Goal: Use online tool/utility: Use online tool/utility

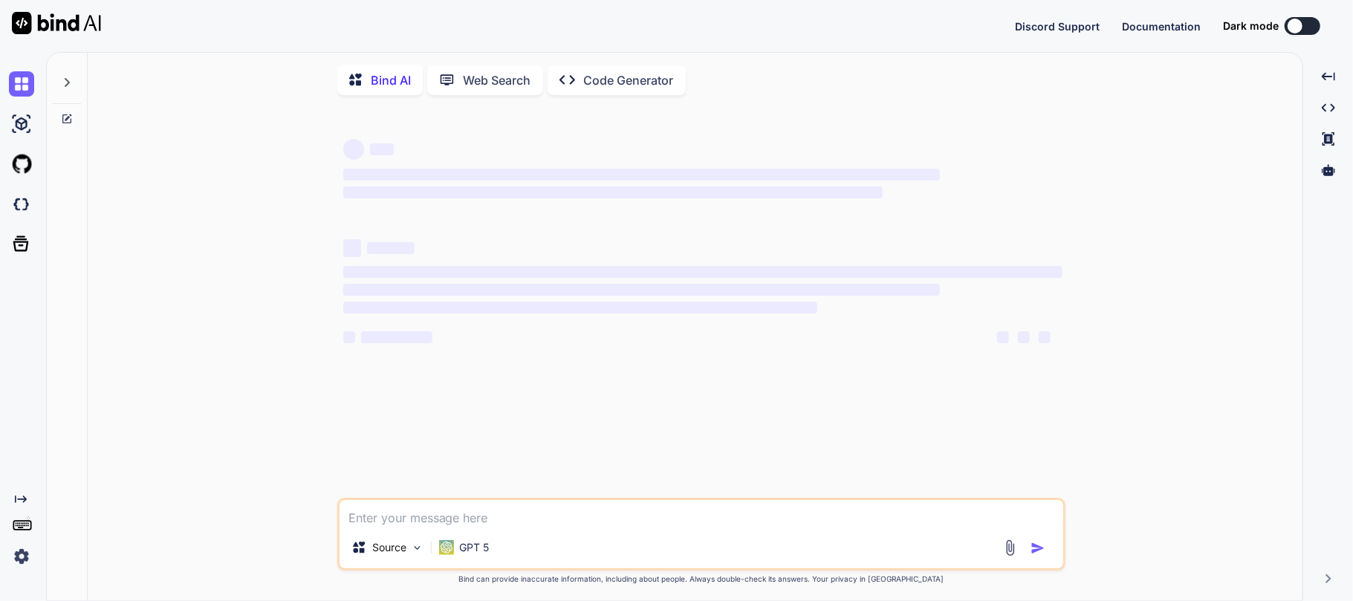
click at [21, 557] on img at bounding box center [21, 556] width 25 height 25
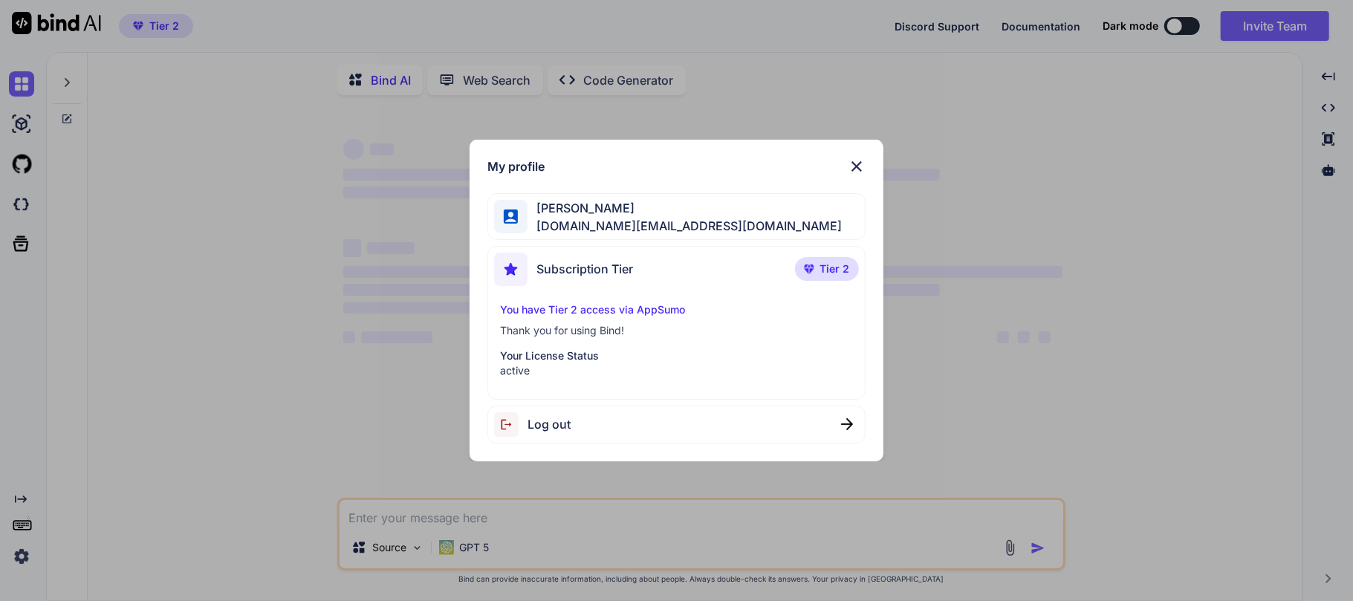
type textarea "x"
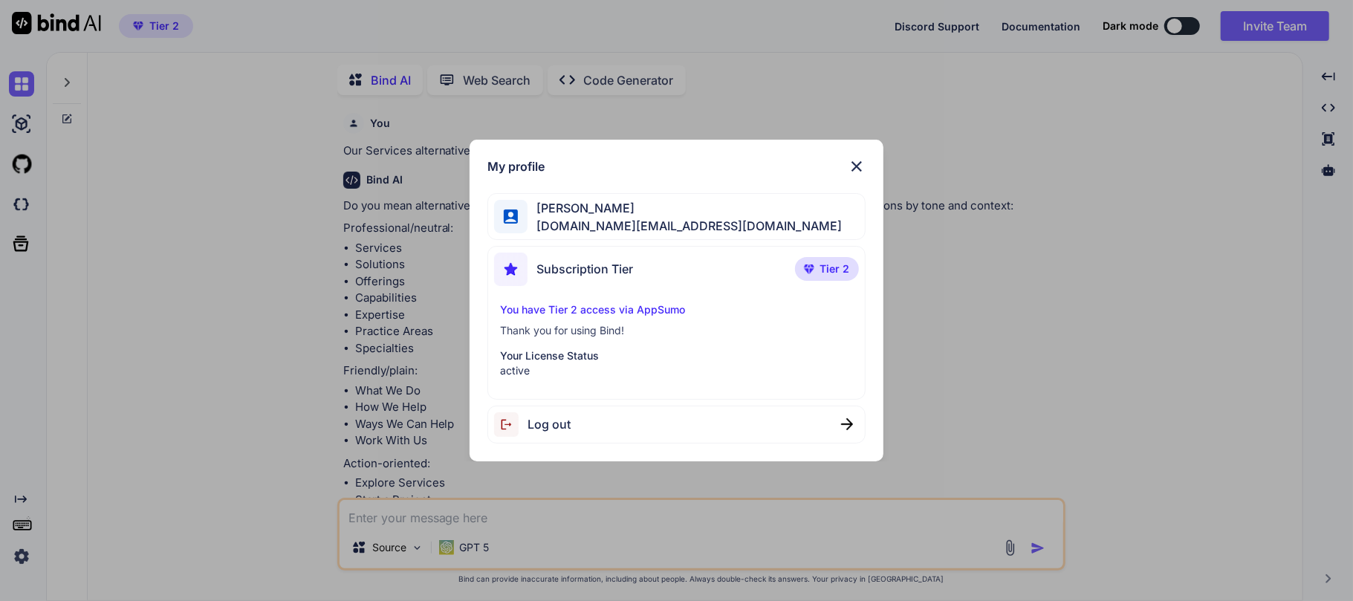
scroll to position [4, 0]
click at [220, 284] on div "My profile ABU SAYEED sayeed.ku.info@gmail.com Subscription Tier Tier 2 You hav…" at bounding box center [676, 300] width 1353 height 601
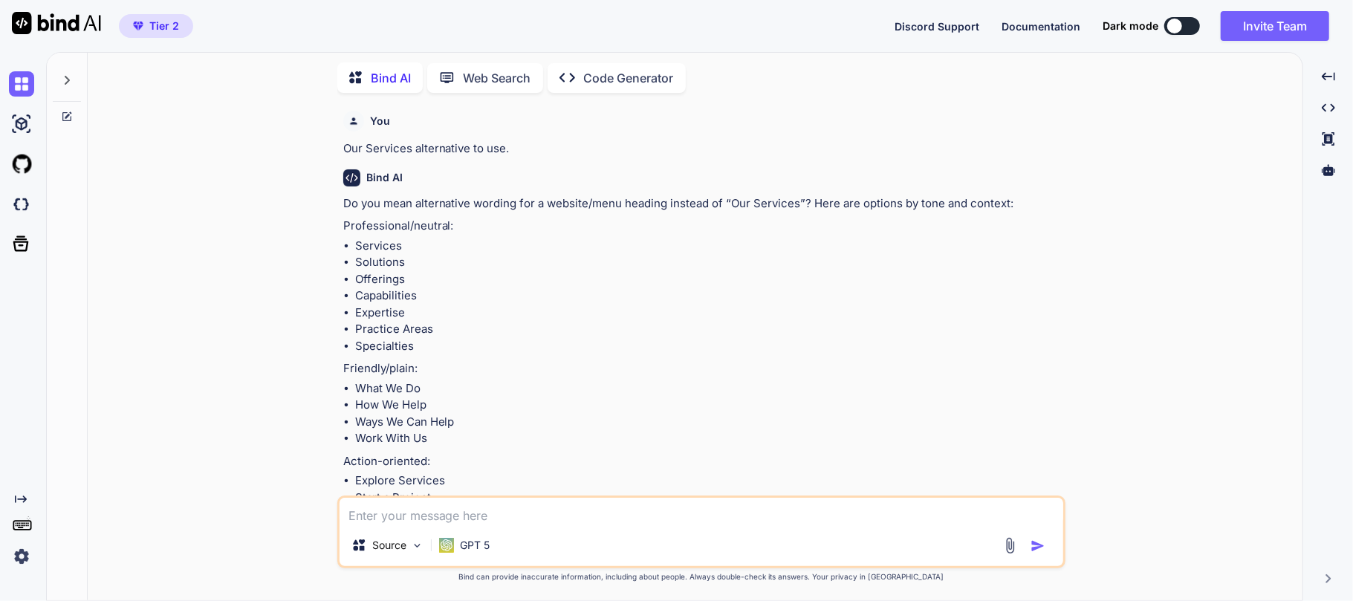
click at [415, 230] on p "Professional/neutral:" at bounding box center [702, 226] width 719 height 17
click at [401, 233] on p "Professional/neutral:" at bounding box center [702, 226] width 719 height 17
click at [391, 227] on p "Professional/neutral:" at bounding box center [702, 226] width 719 height 17
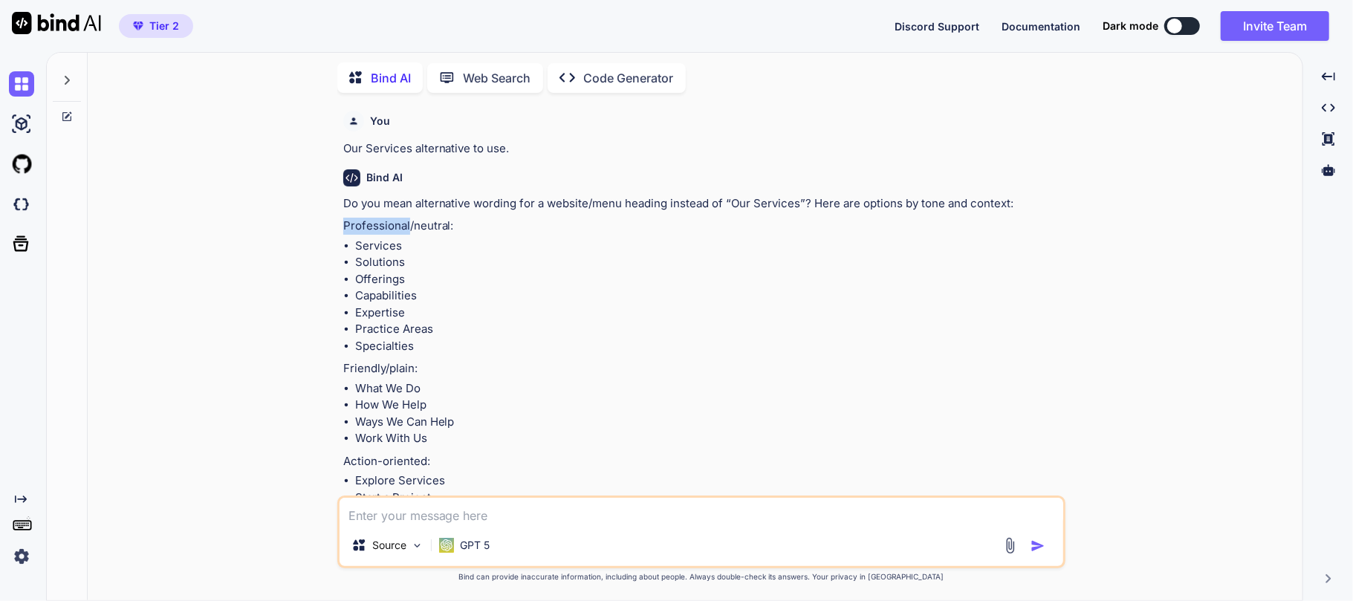
click at [391, 227] on p "Professional/neutral:" at bounding box center [702, 226] width 719 height 17
click at [373, 244] on li "Services" at bounding box center [708, 246] width 707 height 17
click at [372, 256] on li "Solutions" at bounding box center [708, 262] width 707 height 17
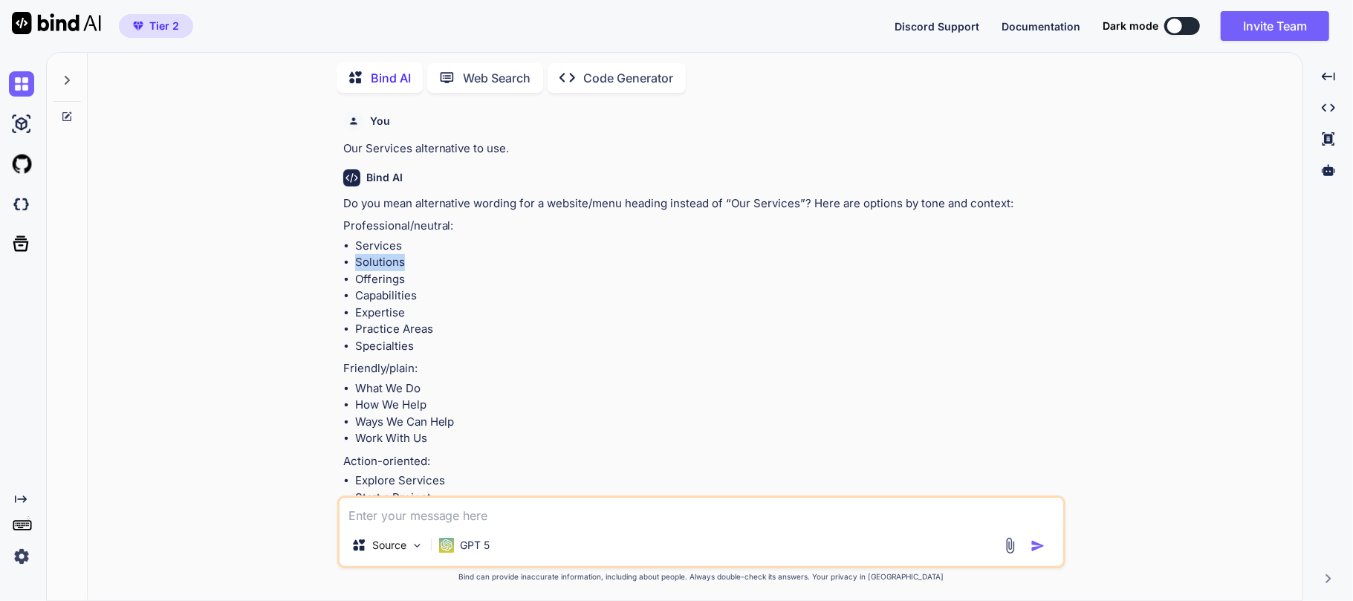
click at [372, 256] on li "Solutions" at bounding box center [708, 262] width 707 height 17
click at [428, 260] on li "Solutions" at bounding box center [708, 262] width 707 height 17
click at [387, 245] on li "Services" at bounding box center [708, 246] width 707 height 17
click at [384, 241] on li "Services" at bounding box center [708, 246] width 707 height 17
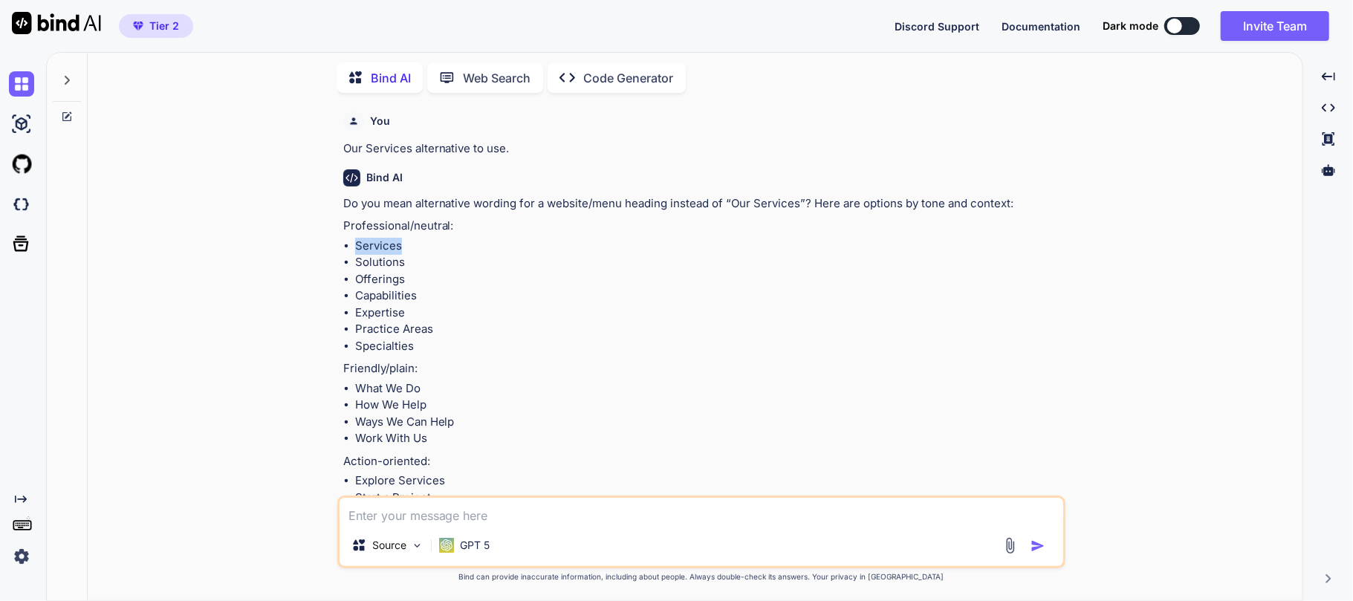
click at [476, 247] on li "Services" at bounding box center [708, 246] width 707 height 17
click at [392, 348] on li "Specialties" at bounding box center [708, 346] width 707 height 17
click at [464, 380] on li "What We Do" at bounding box center [708, 388] width 707 height 17
click at [16, 211] on img at bounding box center [21, 204] width 25 height 25
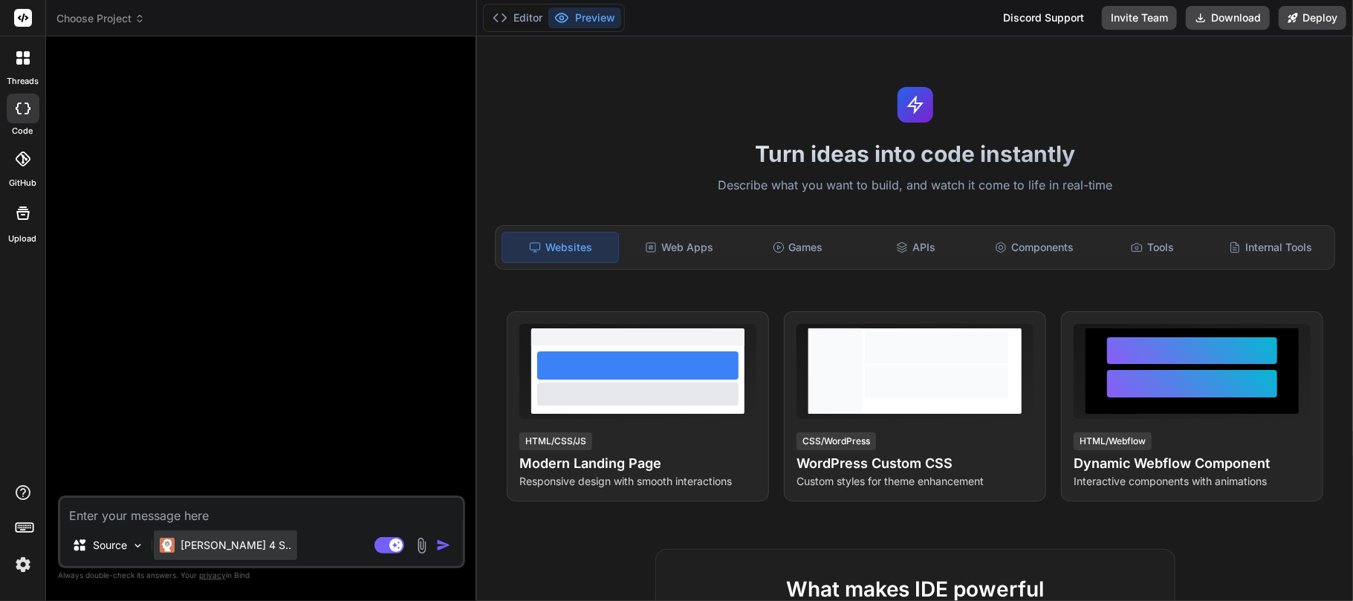
click at [207, 545] on p "[PERSON_NAME] 4 S.." at bounding box center [236, 545] width 111 height 15
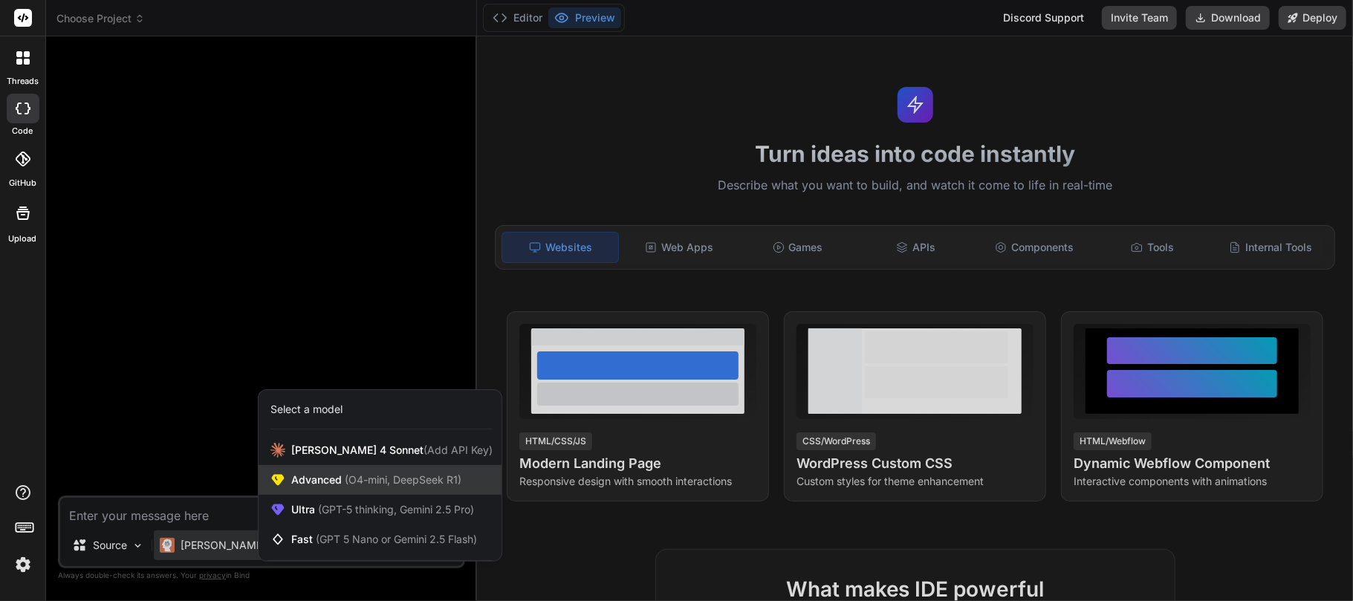
click at [389, 484] on span "(O4-mini, DeepSeek R1)" at bounding box center [402, 479] width 120 height 13
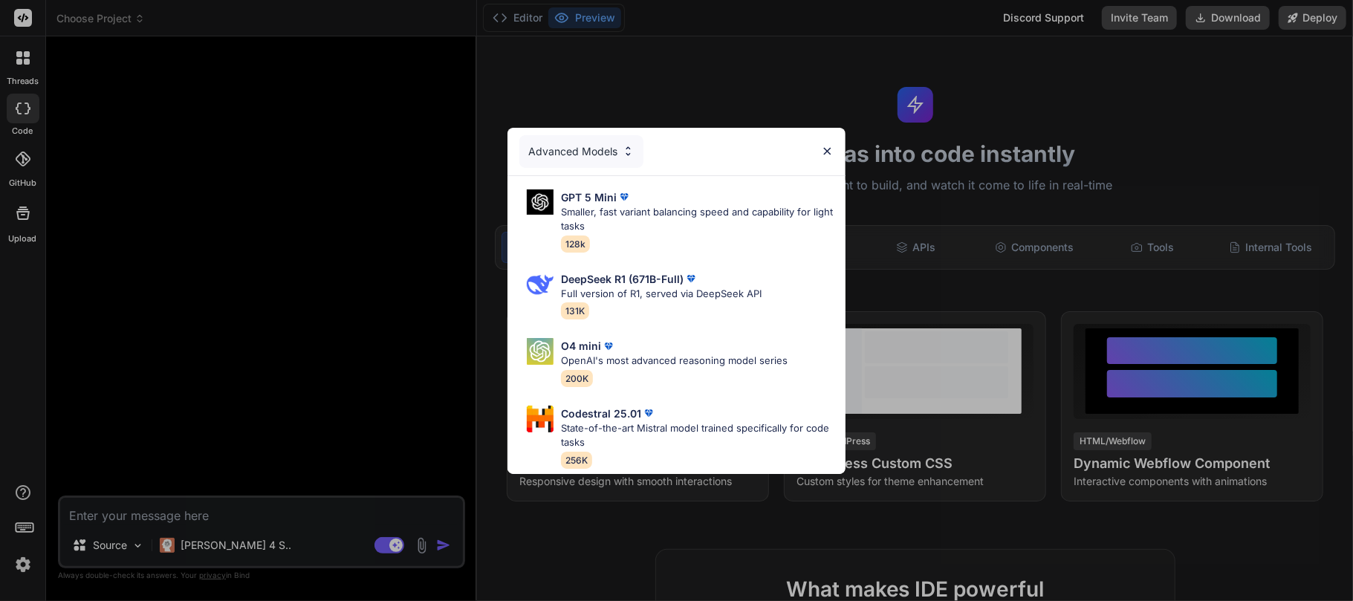
click at [592, 143] on div "Advanced Models" at bounding box center [581, 151] width 124 height 33
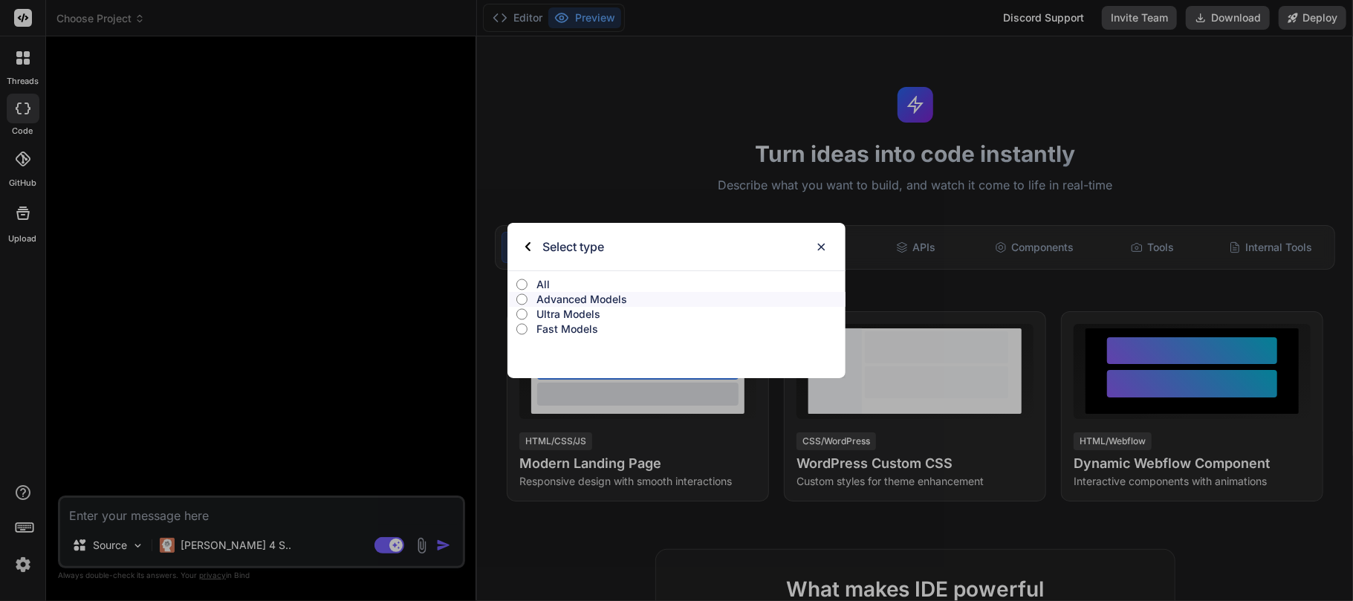
click at [554, 310] on p "Ultra Models" at bounding box center [690, 314] width 309 height 15
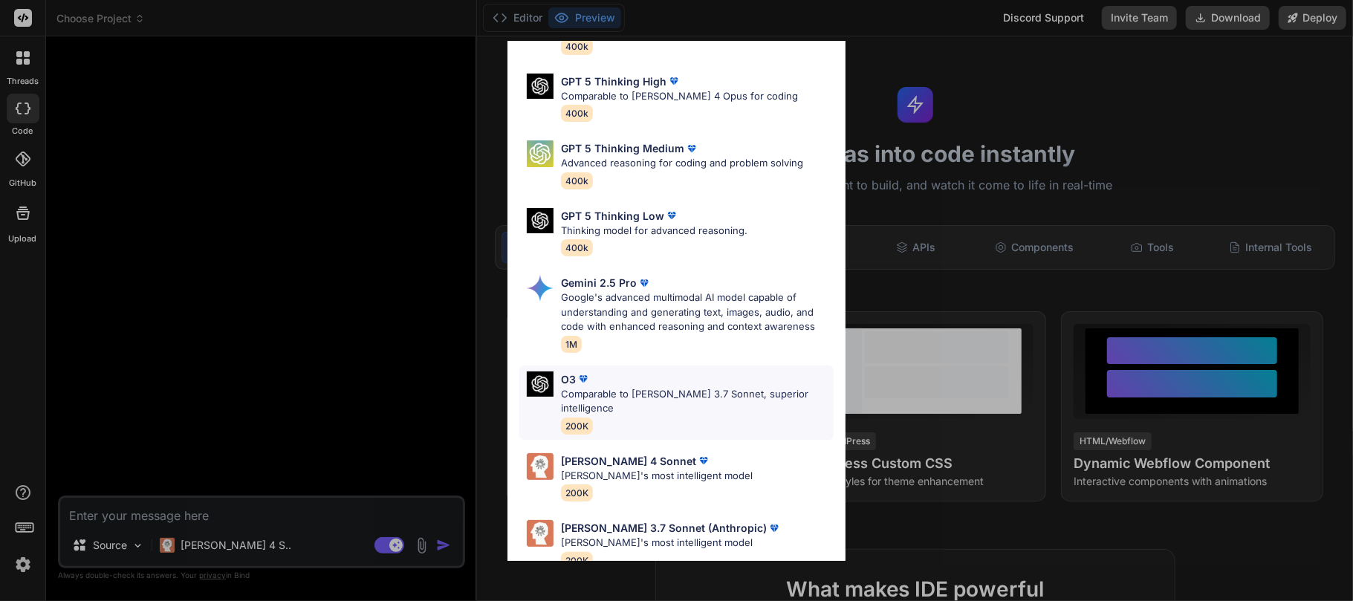
scroll to position [125, 0]
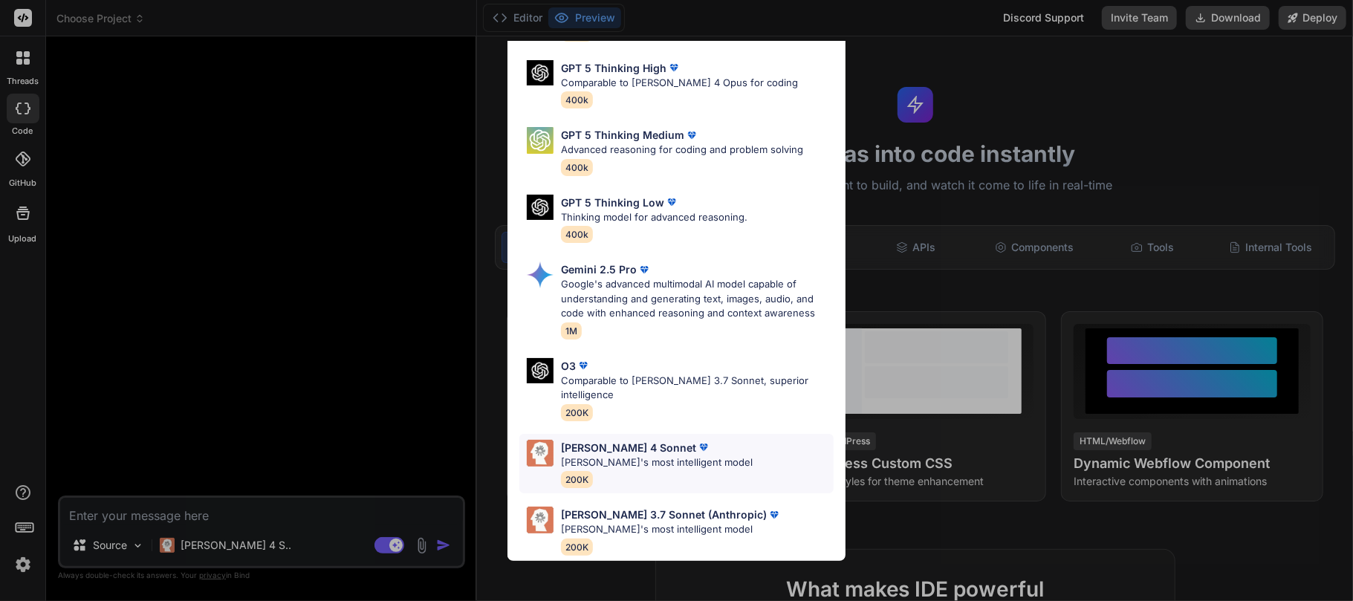
click at [597, 458] on div "Claude 4 Sonnet Claude's most intelligent model 200K" at bounding box center [657, 464] width 192 height 48
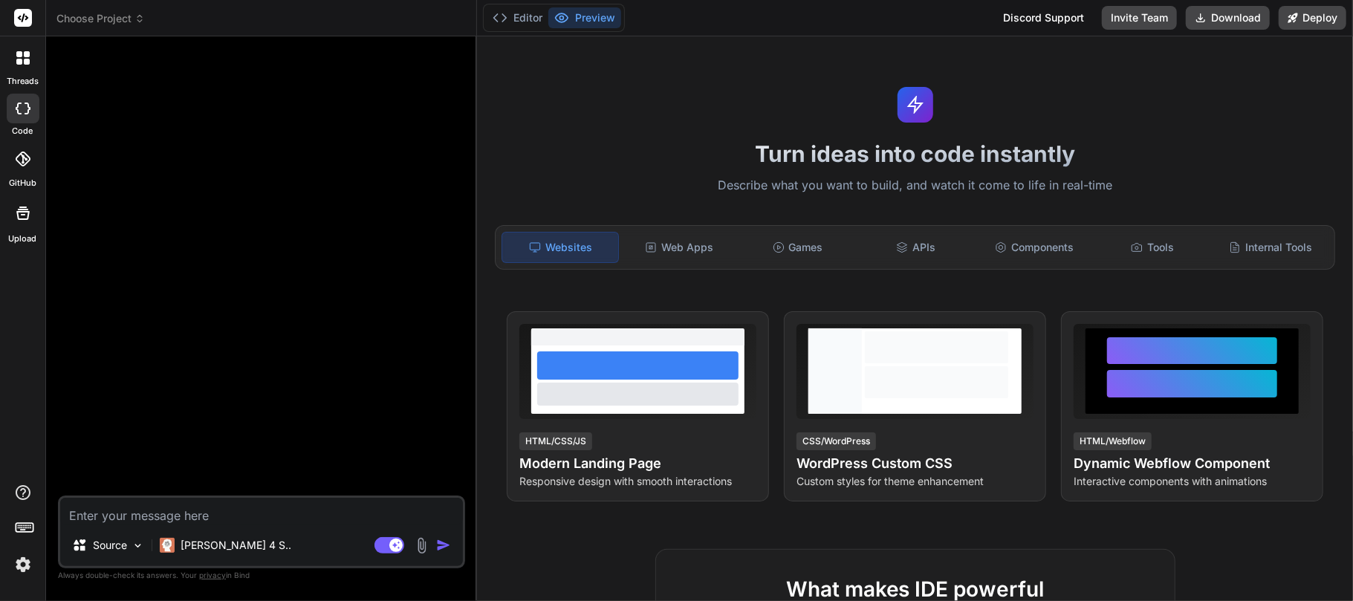
click at [186, 530] on div "Source Claude 4 S.. Agent Mode. When this toggle is activated, AI automatically…" at bounding box center [261, 532] width 407 height 73
click at [202, 518] on textarea at bounding box center [261, 511] width 403 height 27
click at [291, 519] on textarea at bounding box center [261, 511] width 403 height 27
click at [530, 13] on button "Editor" at bounding box center [518, 17] width 62 height 21
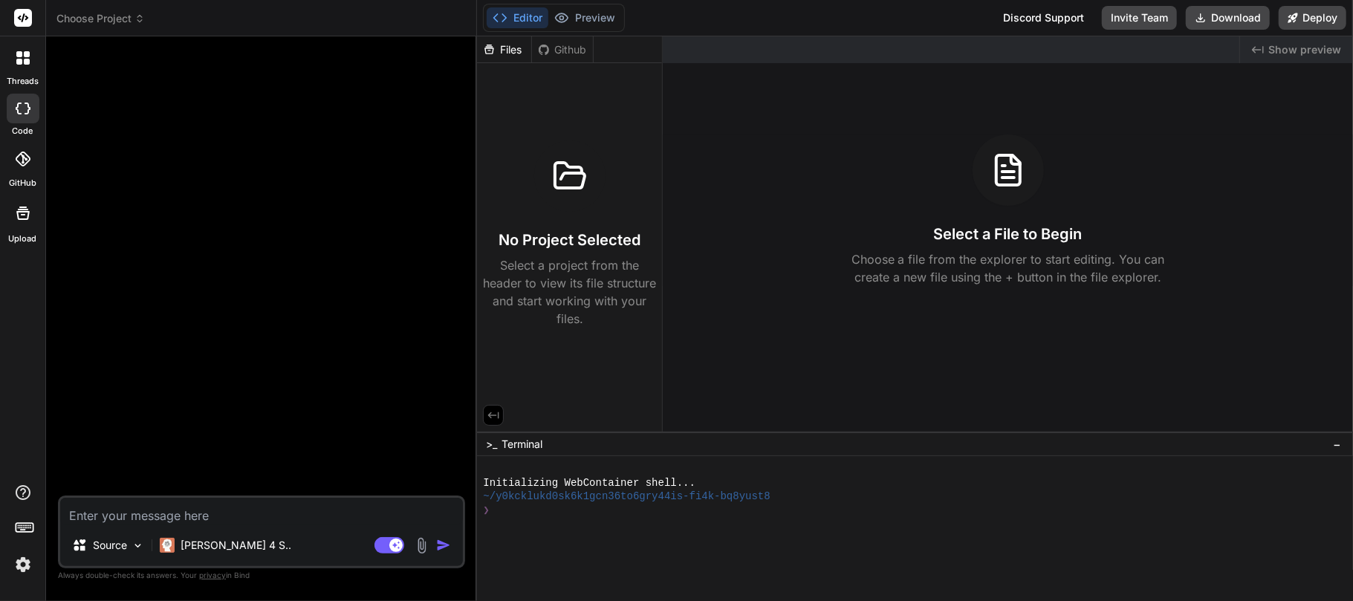
click at [530, 13] on button "Editor" at bounding box center [518, 17] width 62 height 21
click at [508, 51] on div "Files" at bounding box center [504, 49] width 54 height 15
click at [511, 51] on div "Files" at bounding box center [504, 49] width 54 height 15
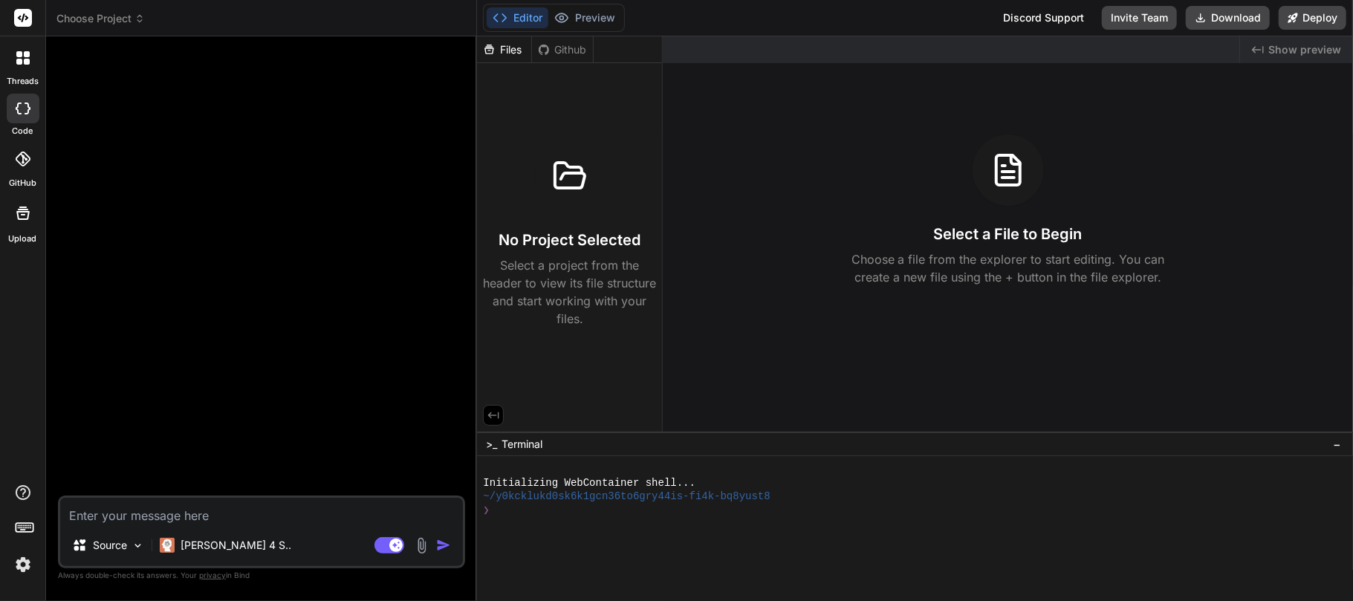
click at [126, 517] on textarea at bounding box center [261, 511] width 403 height 27
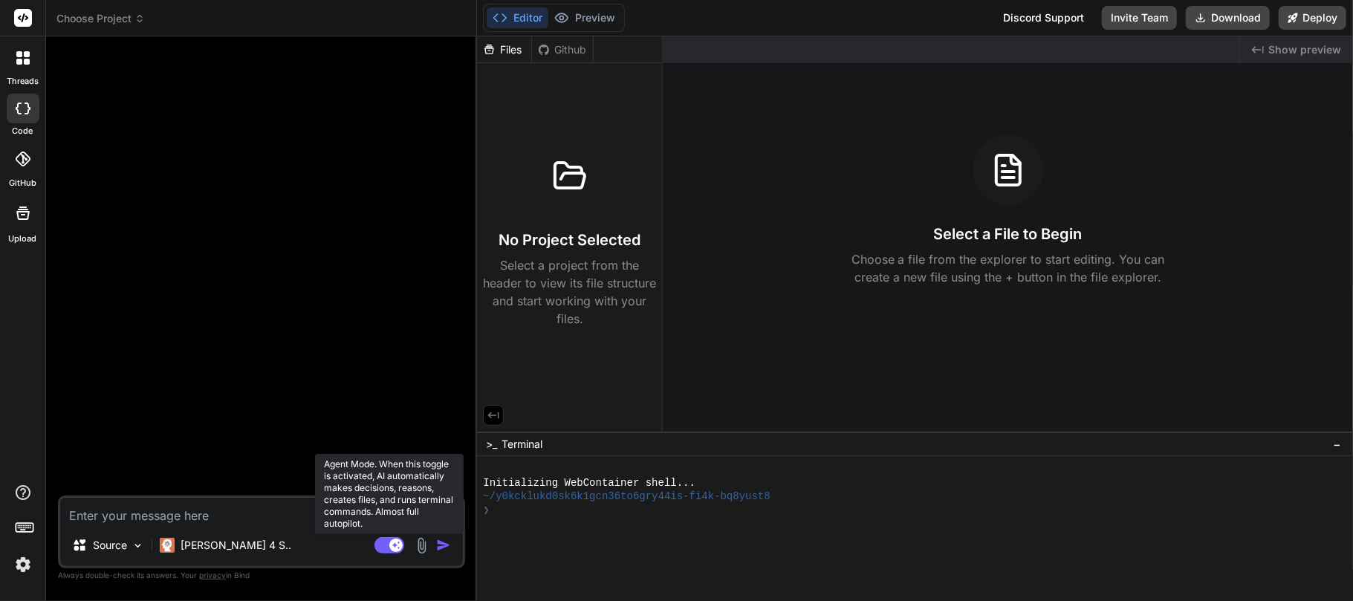
click at [392, 548] on rect at bounding box center [395, 545] width 13 height 13
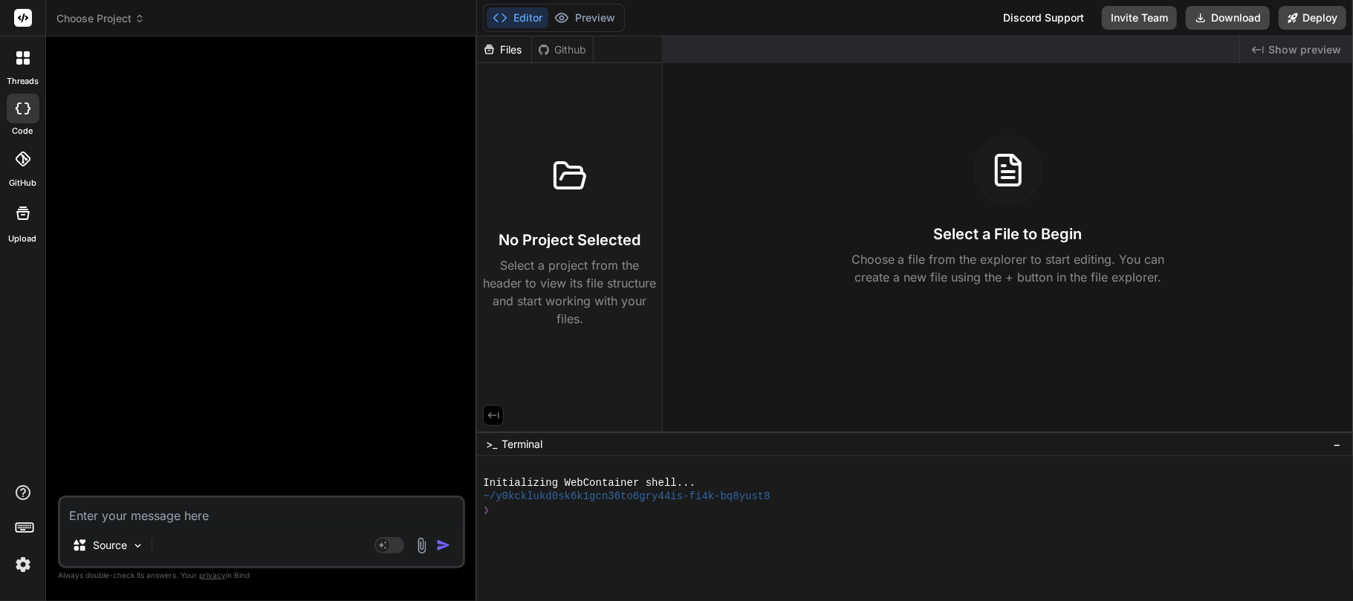
click at [420, 548] on img at bounding box center [421, 545] width 17 height 17
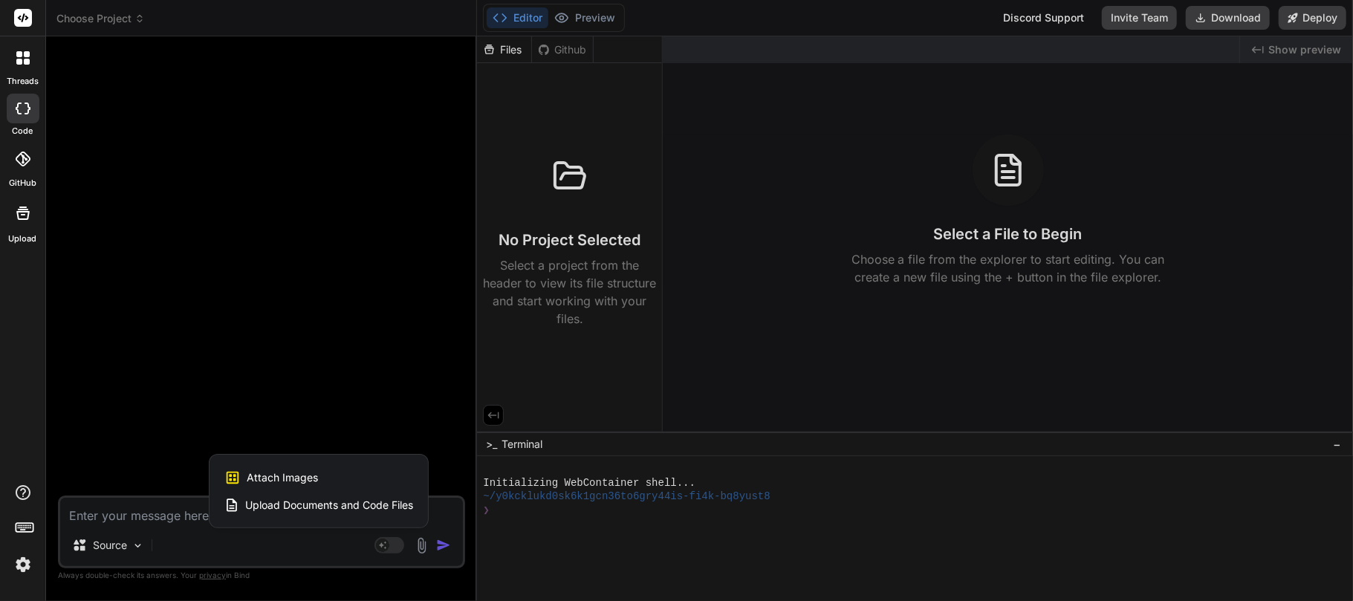
click at [273, 502] on span "Upload Documents and Code Files" at bounding box center [329, 505] width 168 height 15
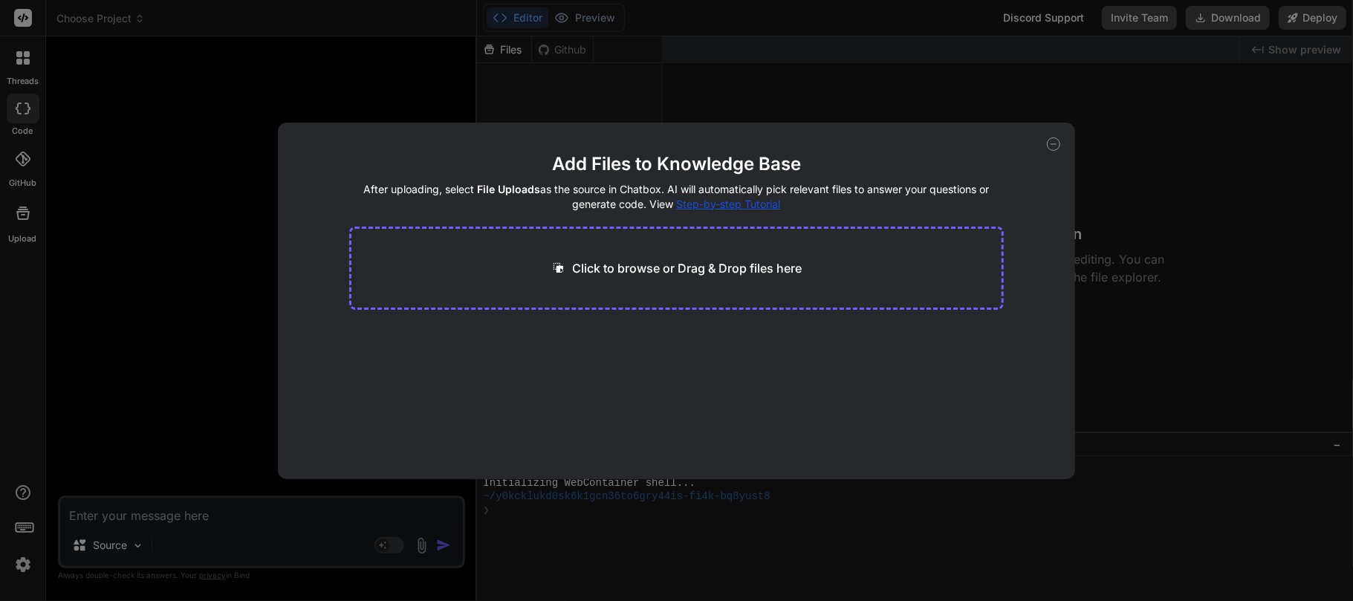
click at [621, 266] on p "Click to browse or Drag & Drop files here" at bounding box center [687, 268] width 230 height 18
click at [1049, 140] on icon at bounding box center [1053, 143] width 13 height 13
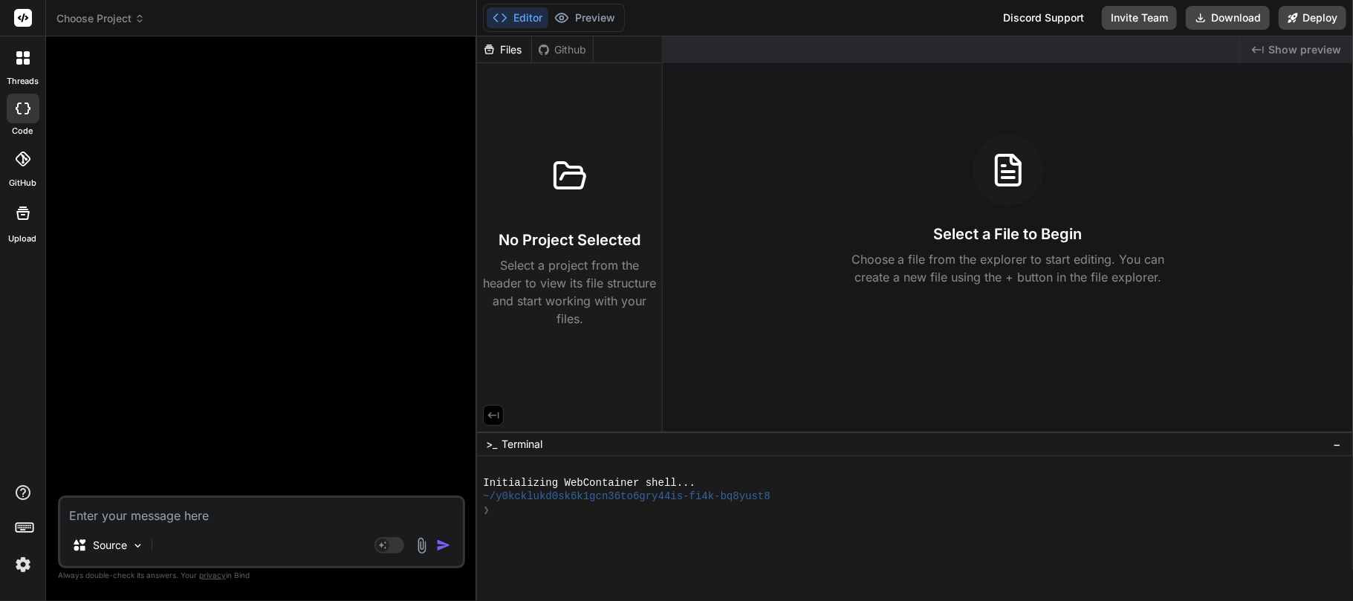
click at [241, 514] on textarea at bounding box center [261, 511] width 403 height 27
click at [174, 520] on textarea at bounding box center [261, 511] width 403 height 27
type textarea "x"
type textarea "I"
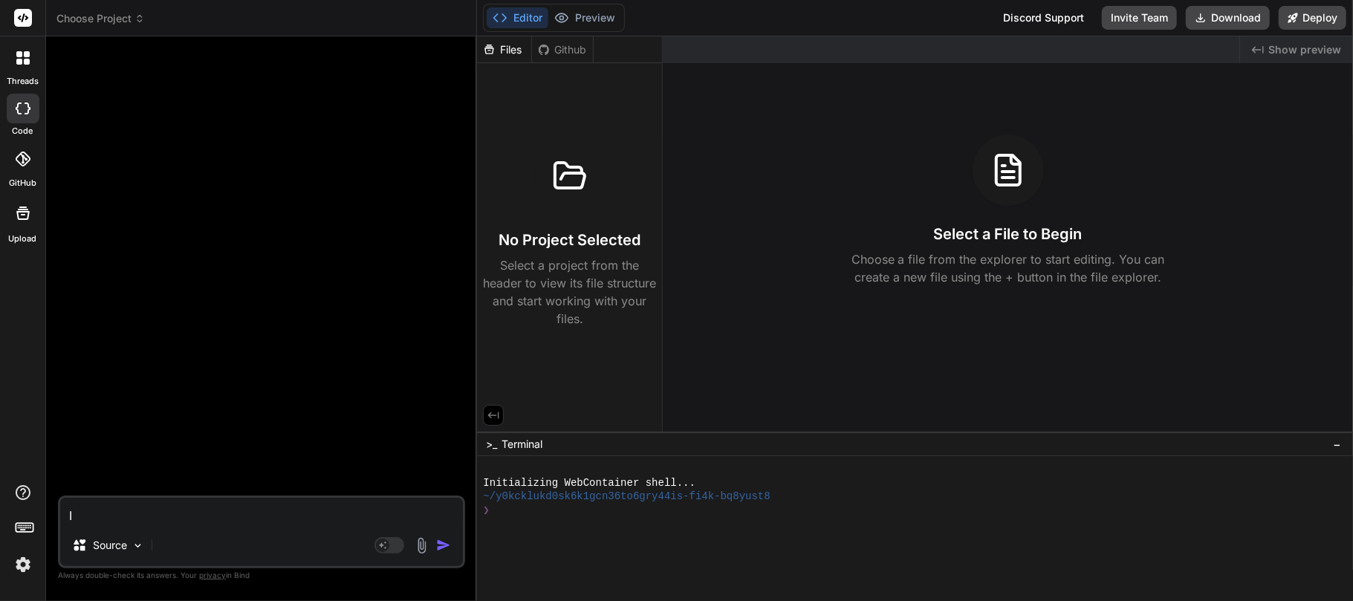
type textarea "x"
type textarea "I"
type textarea "x"
type textarea "I w"
type textarea "x"
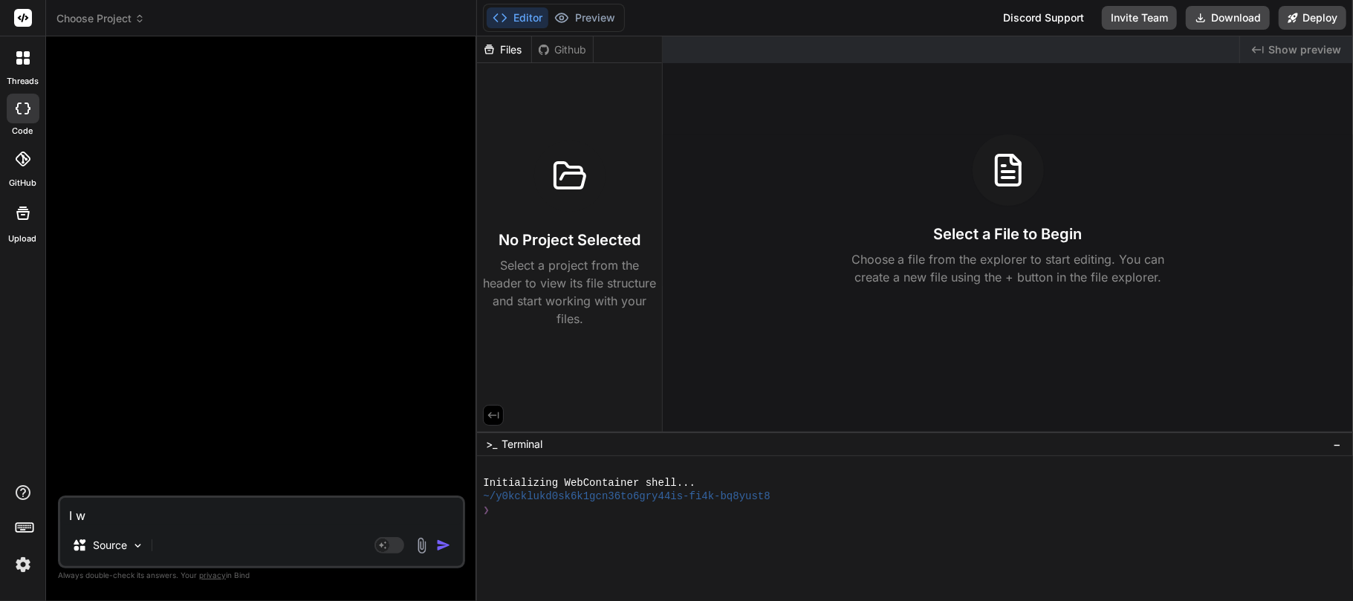
type textarea "I wa"
type textarea "x"
type textarea "I wan"
type textarea "x"
type textarea "I want"
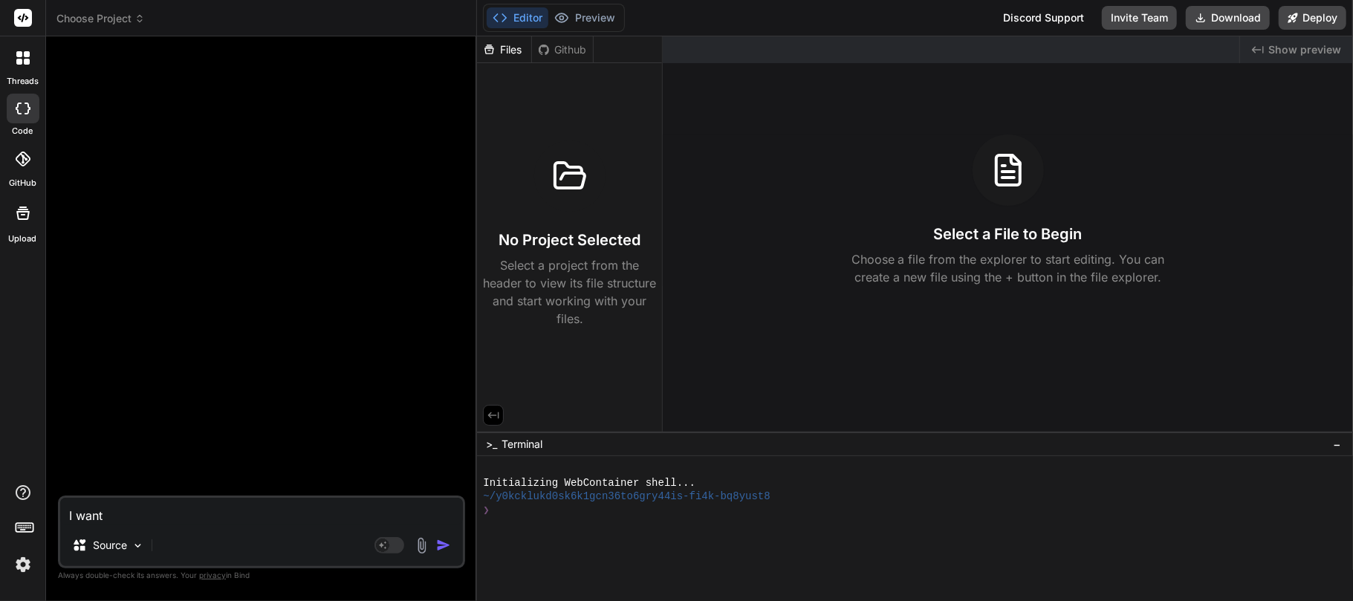
type textarea "x"
type textarea "I want"
type textarea "x"
type textarea "I want t"
type textarea "x"
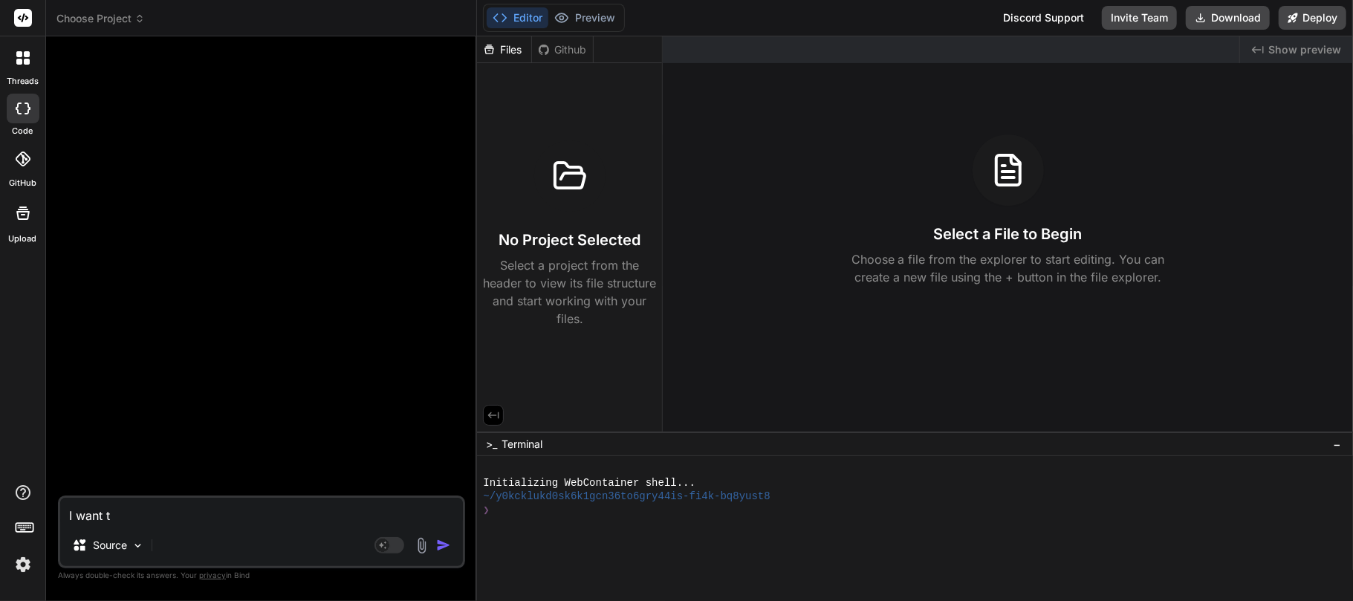
type textarea "I want to"
type textarea "x"
type textarea "I want to"
type textarea "x"
type textarea "I want to b"
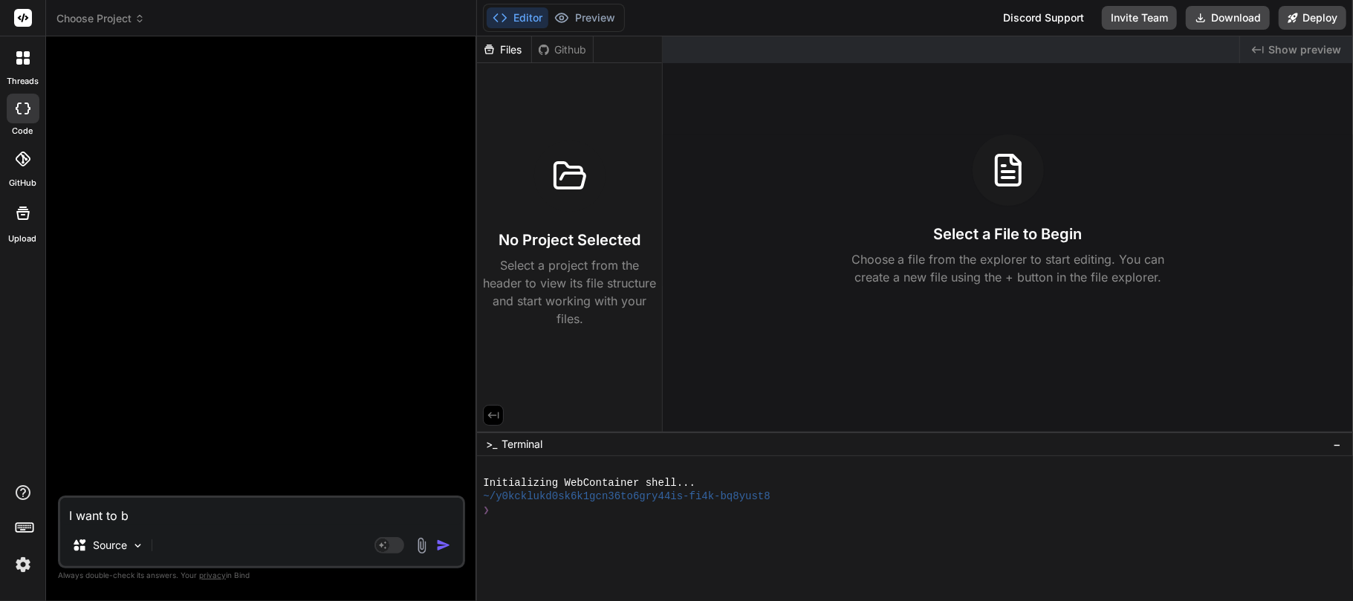
type textarea "x"
type textarea "I want to bu"
type textarea "x"
type textarea "I want to bui"
type textarea "x"
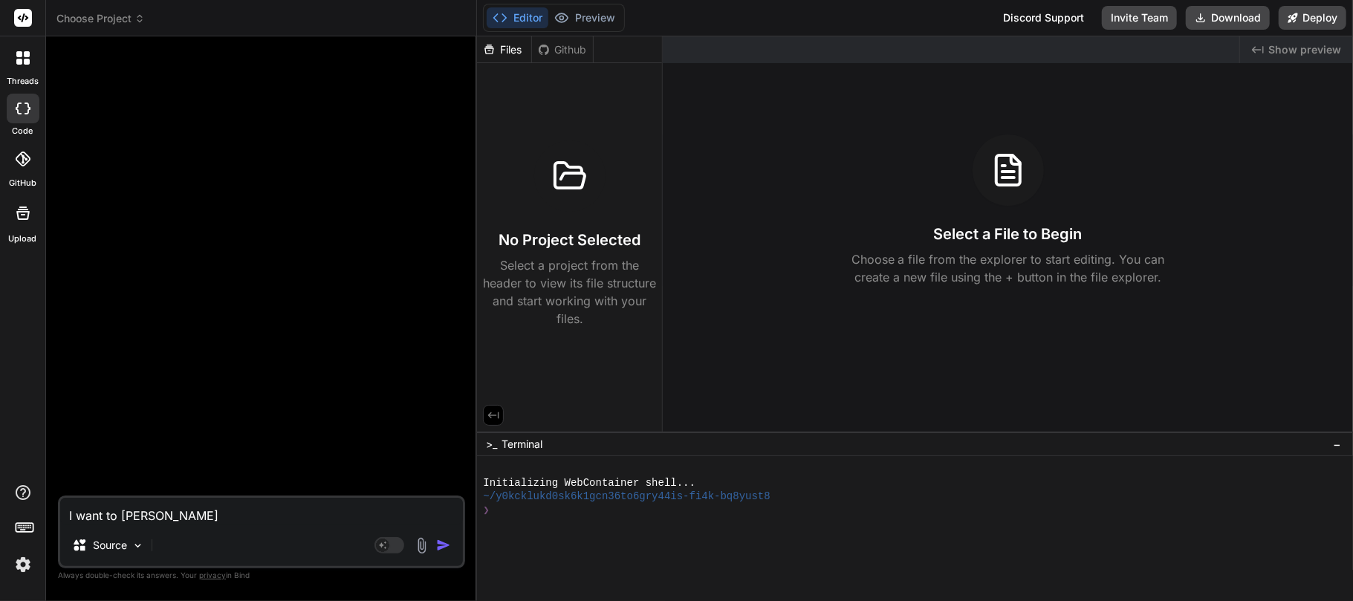
type textarea "I want to buil"
type textarea "x"
type textarea "I want to build"
type textarea "x"
type textarea "I want to build"
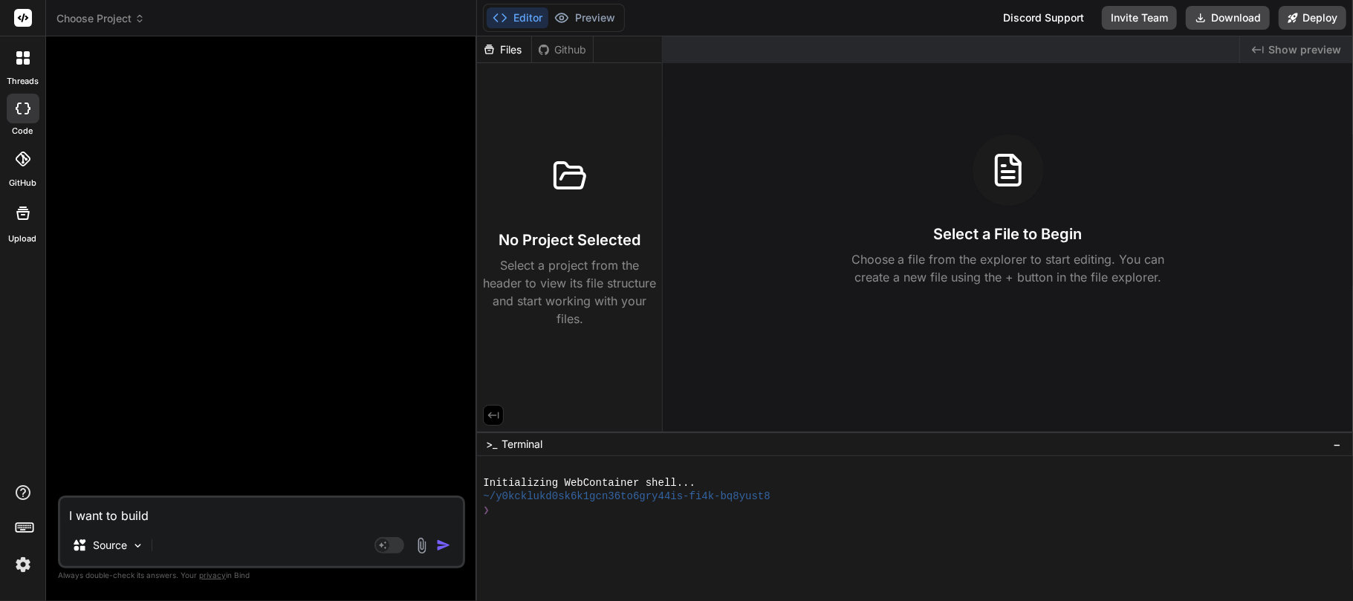
type textarea "x"
type textarea "I want to build a"
type textarea "x"
type textarea "I want to build a"
type textarea "x"
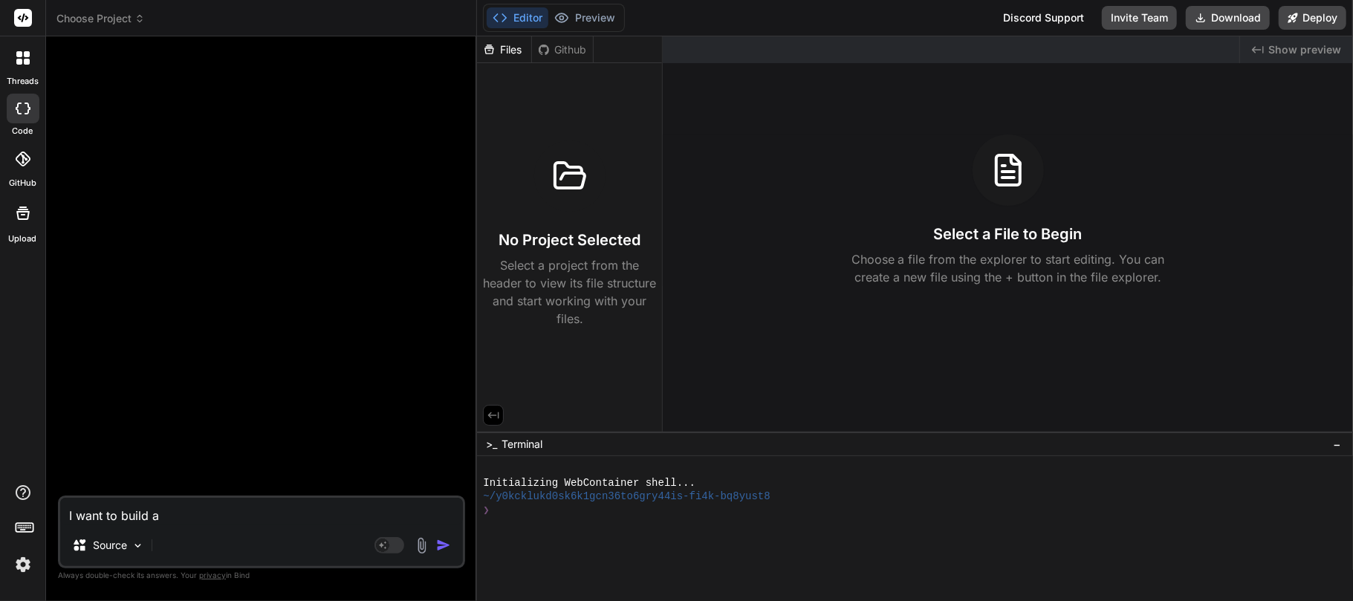
type textarea "I want to build a r"
type textarea "x"
type textarea "I want to build a re"
type textarea "x"
type textarea "I want to build a res"
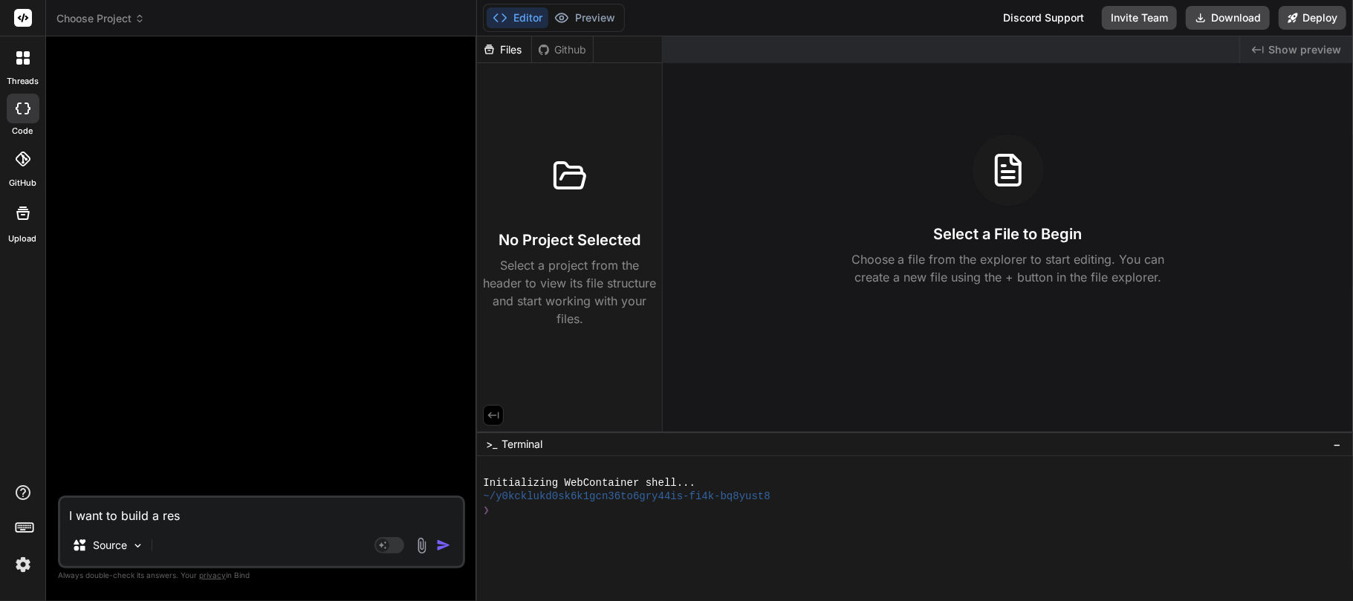
type textarea "x"
type textarea "I want to build a rese"
type textarea "x"
type textarea "I want to build a res"
type textarea "x"
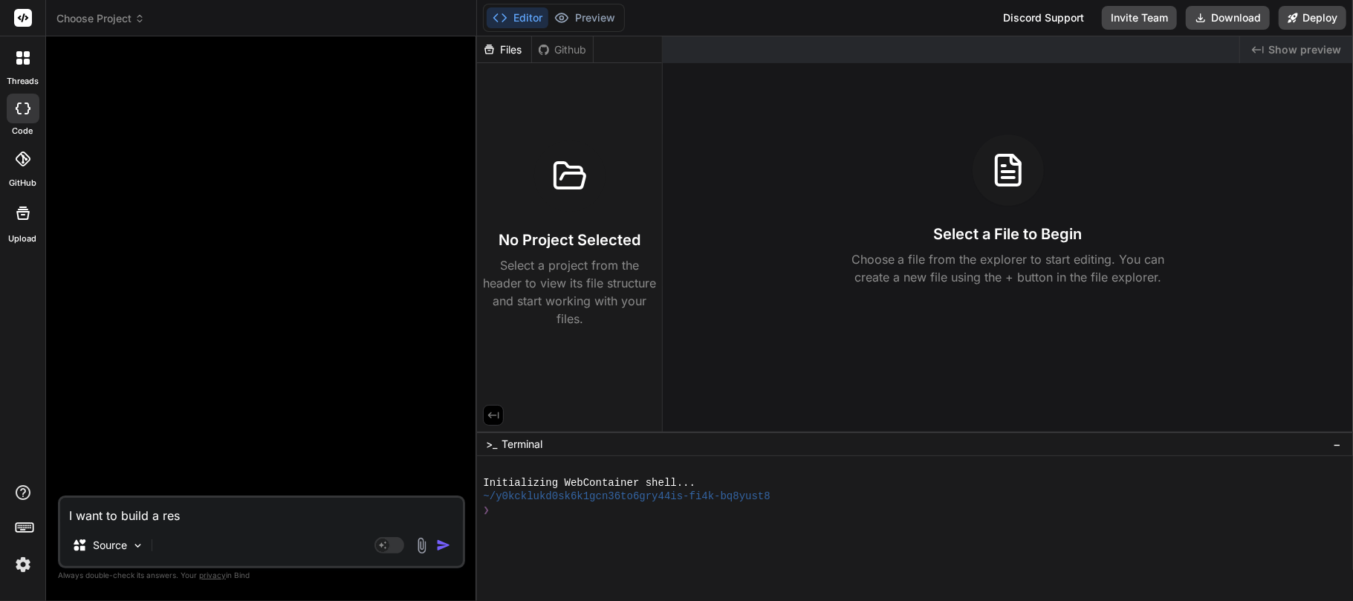
type textarea "I want to build a re"
type textarea "x"
type textarea "I want to build a r"
type textarea "x"
type textarea "I want to build a"
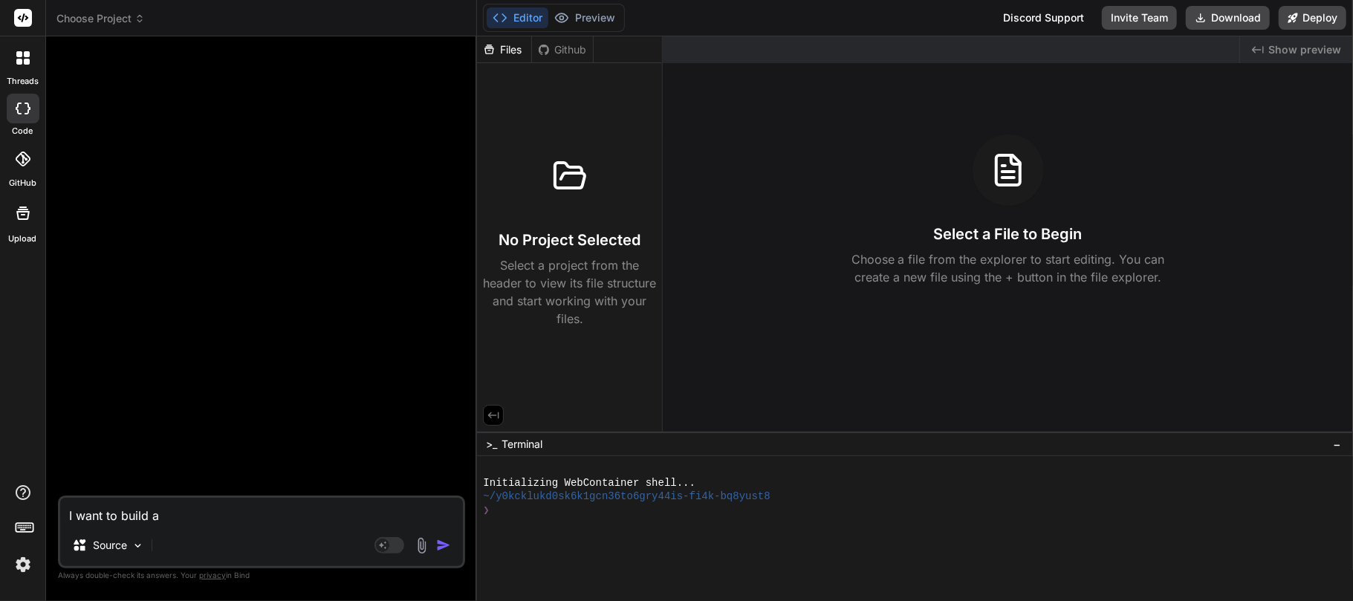
type textarea "x"
type textarea "I want to build a R"
type textarea "x"
type textarea "I want to build a RE"
type textarea "x"
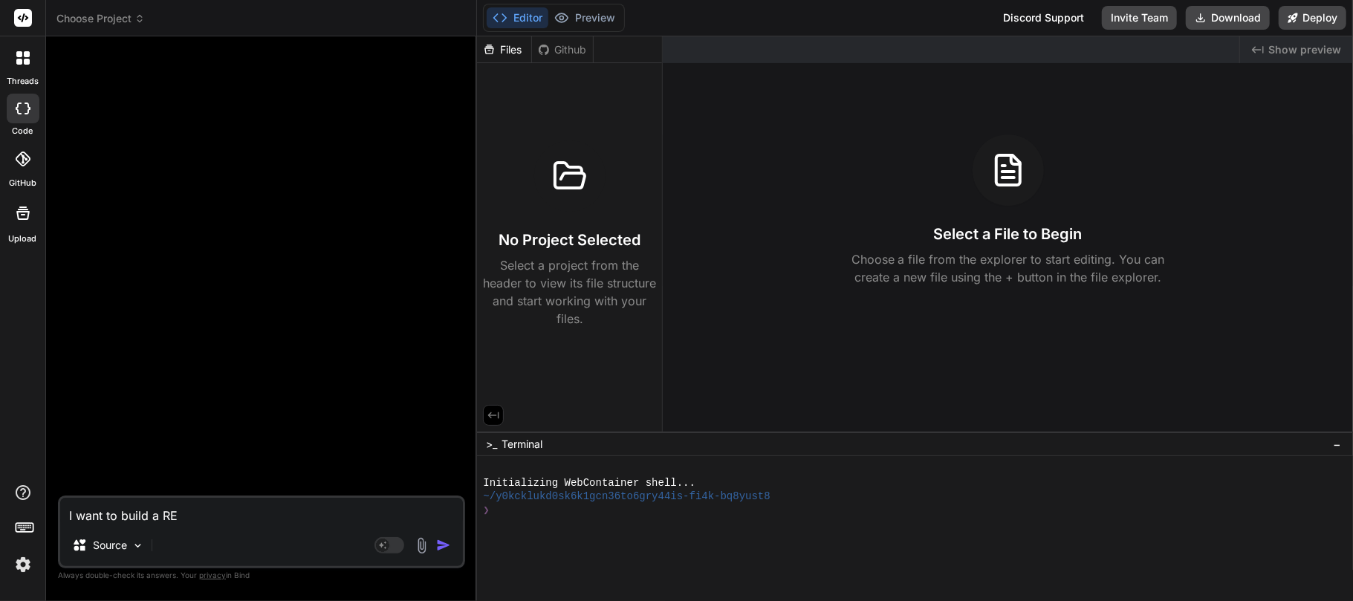
type textarea "I want to build a RES"
type textarea "x"
type textarea "I want to build a REST"
type textarea "x"
type textarea "I want to build a REST"
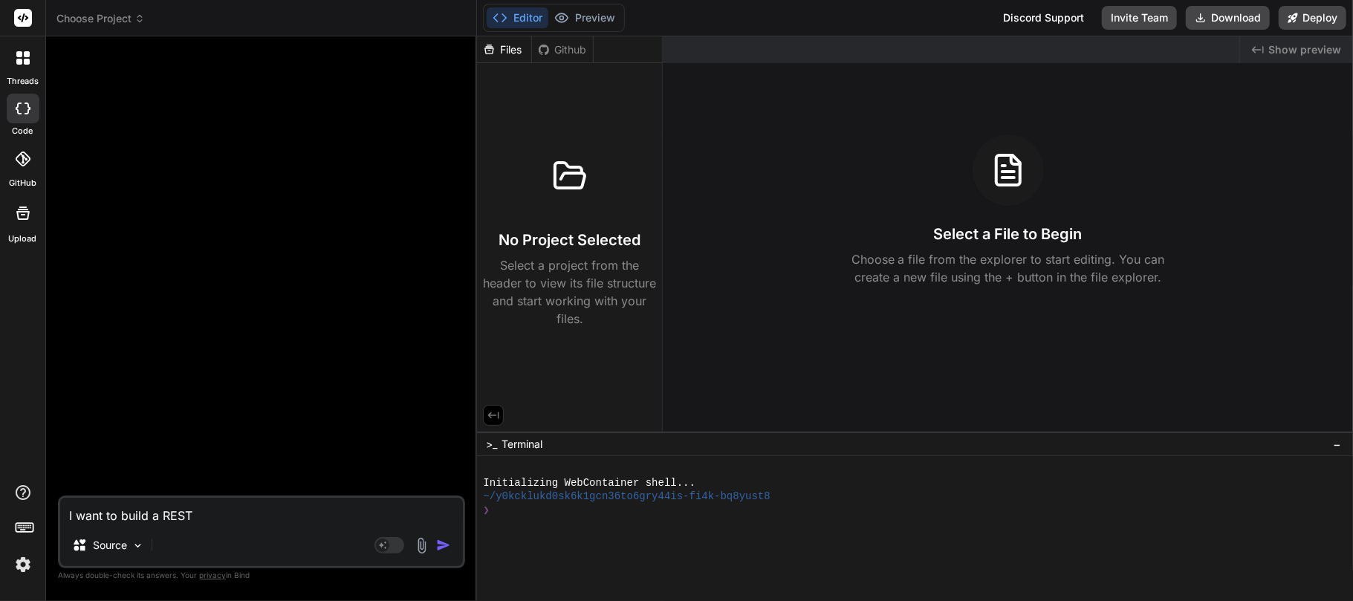
type textarea "x"
type textarea "I want to build a REST A"
type textarea "x"
type textarea "I want to build a REST AP"
type textarea "x"
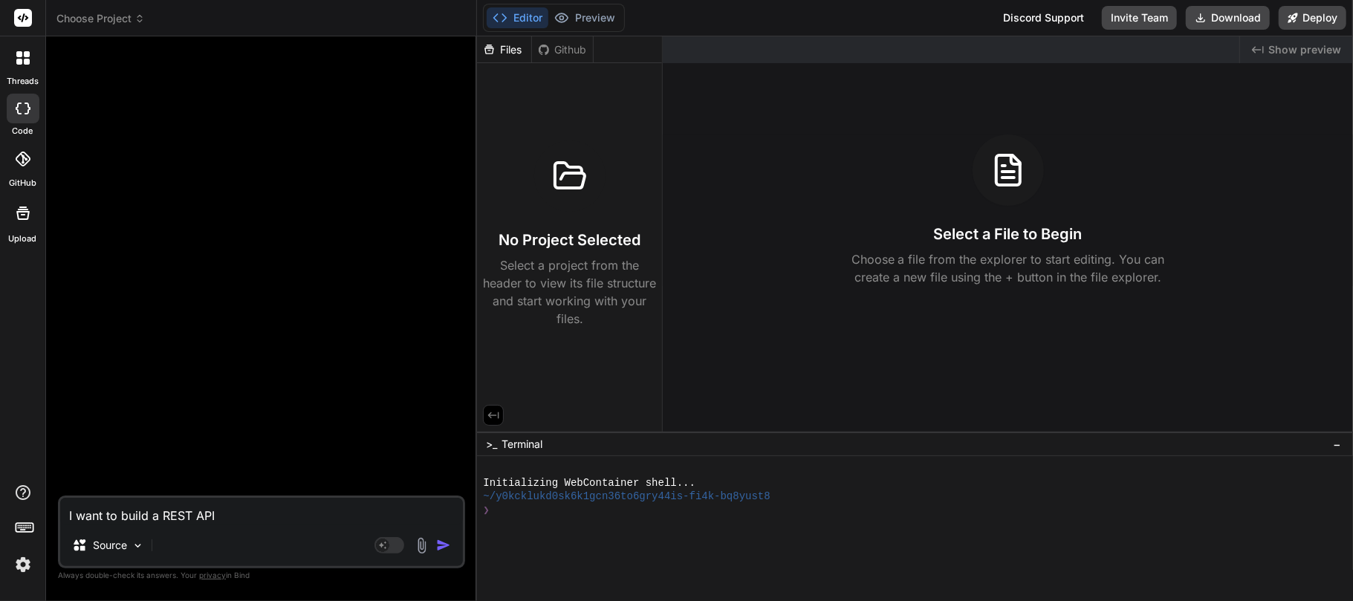
type textarea "I want to build a REST API"
type textarea "x"
type textarea "I want to build a REST API"
type textarea "x"
type textarea "I want to build a REST API f"
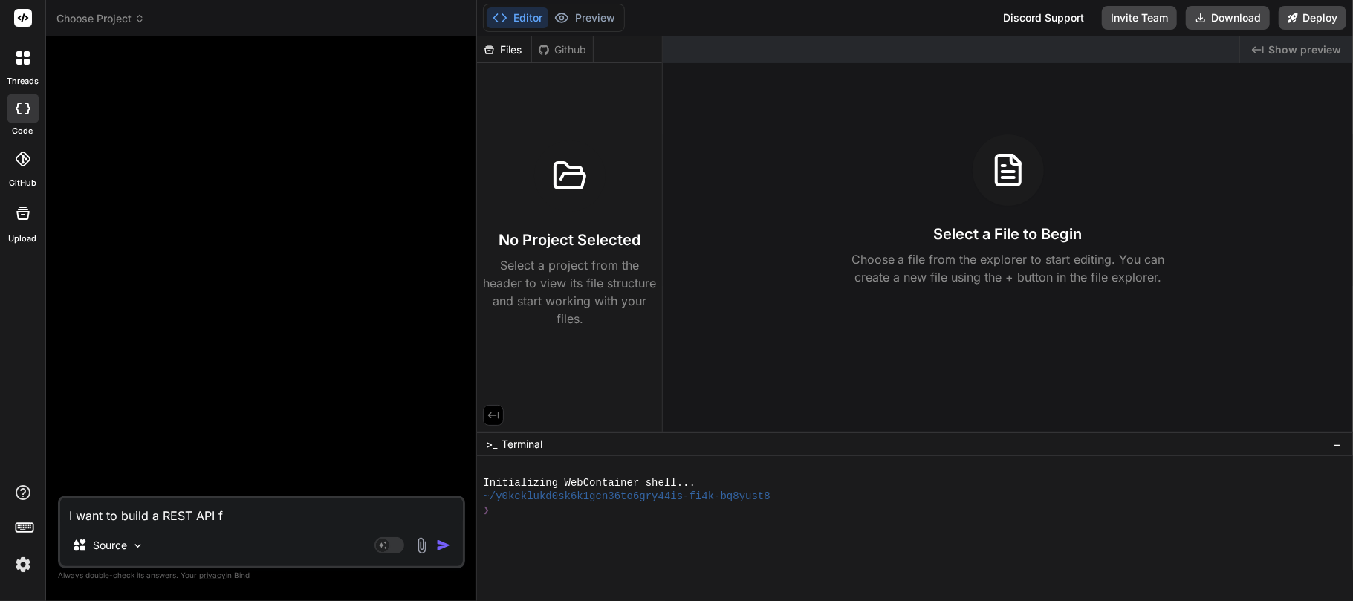
type textarea "x"
type textarea "I want to build a REST API fo"
type textarea "x"
type textarea "I want to build a REST API for"
type textarea "x"
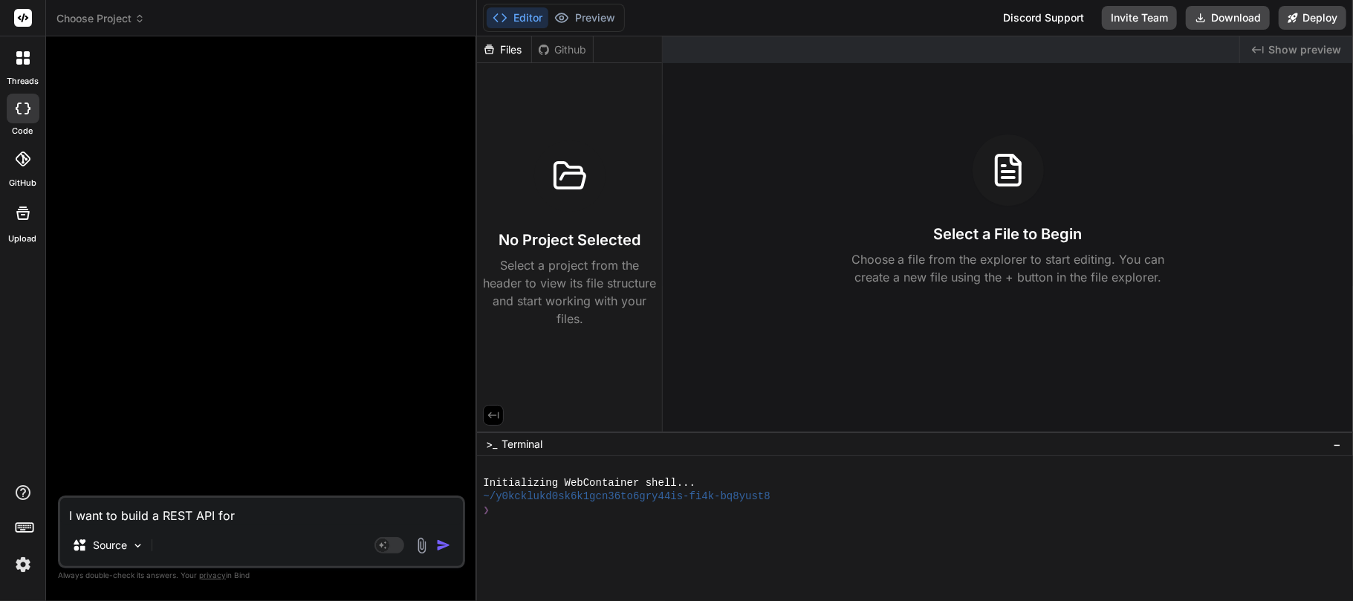
type textarea "I want to build a REST API for"
type textarea "x"
type textarea "I want to build a REST API for Q"
type textarea "x"
type textarea "I want to build a REST API for Qu"
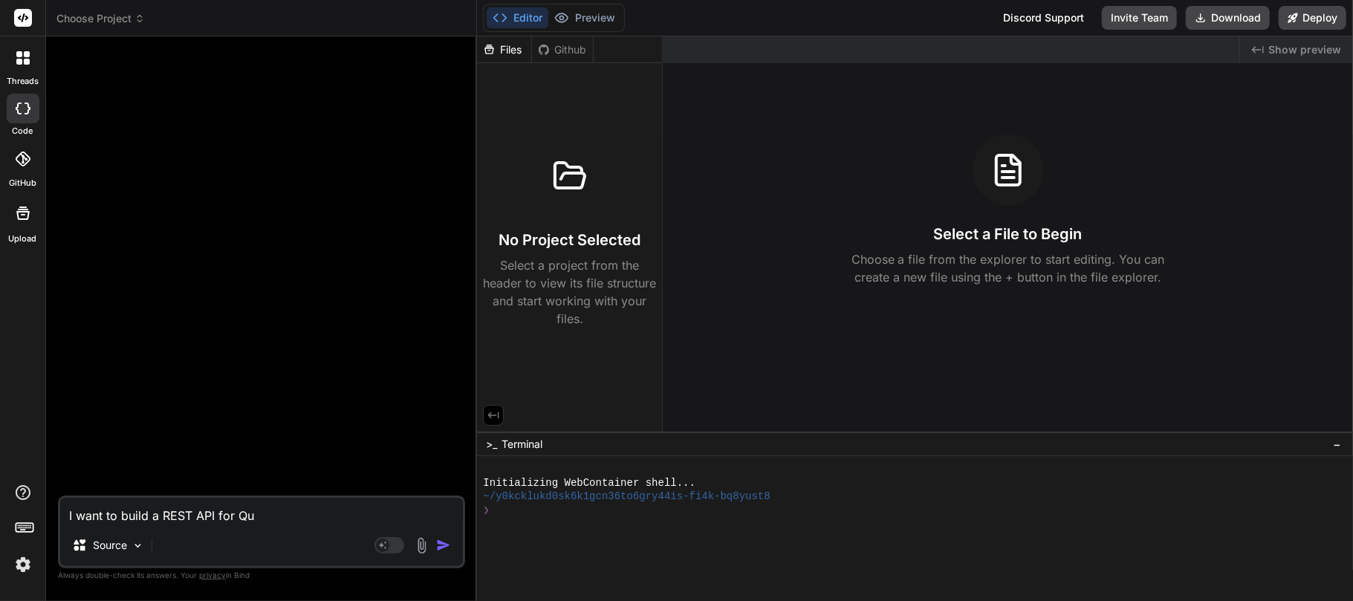
type textarea "x"
type textarea "I want to build a REST API for Quo"
type textarea "x"
type textarea "I want to build a REST API for Quot"
type textarea "x"
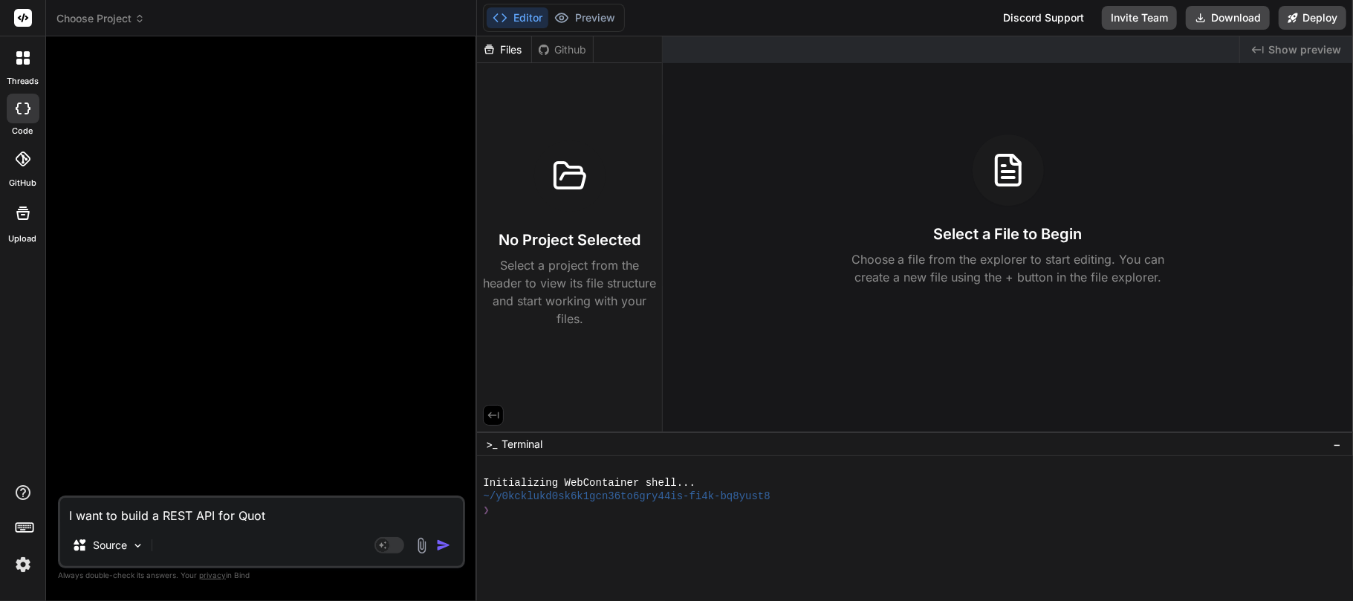
type textarea "I want to build a REST API for Quote"
type textarea "x"
type textarea "I want to build a REST API for Quotex"
type textarea "x"
type textarea "I want to build a REST API for Quotex"
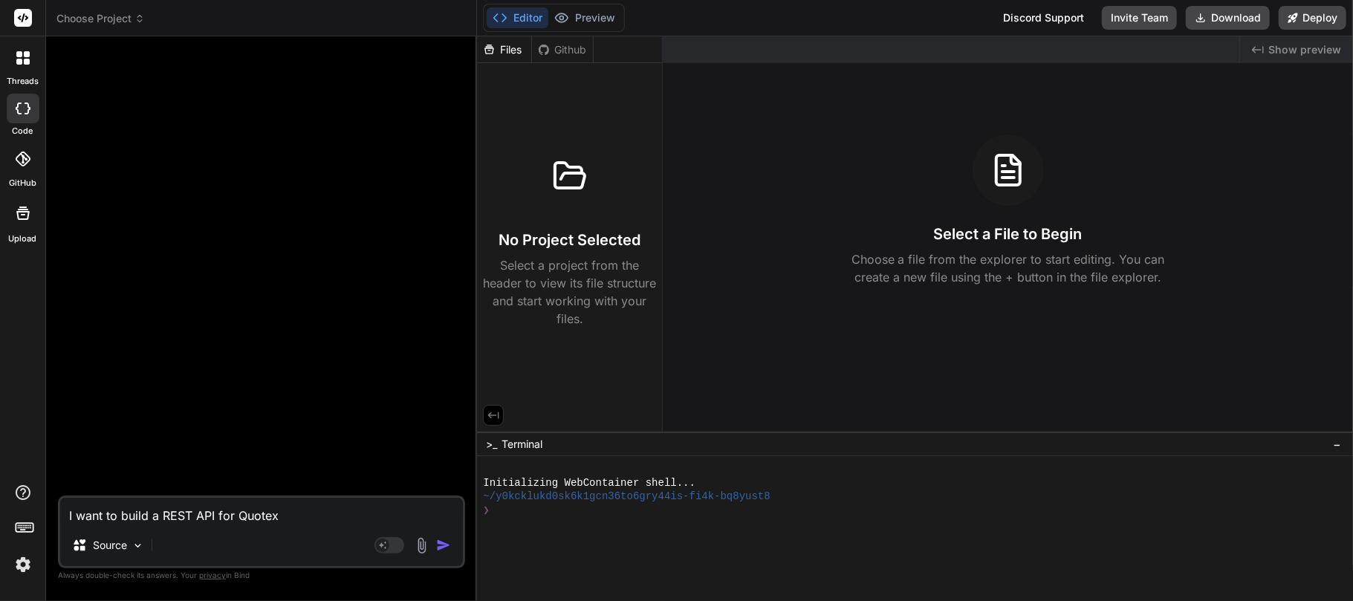
type textarea "x"
type textarea "I want to build a REST API for Quotex ("
type textarea "x"
type textarea "I want to build a REST API for Quotex ()"
click at [283, 521] on textarea "I want to build a REST API for Quotex ()" at bounding box center [261, 511] width 403 height 27
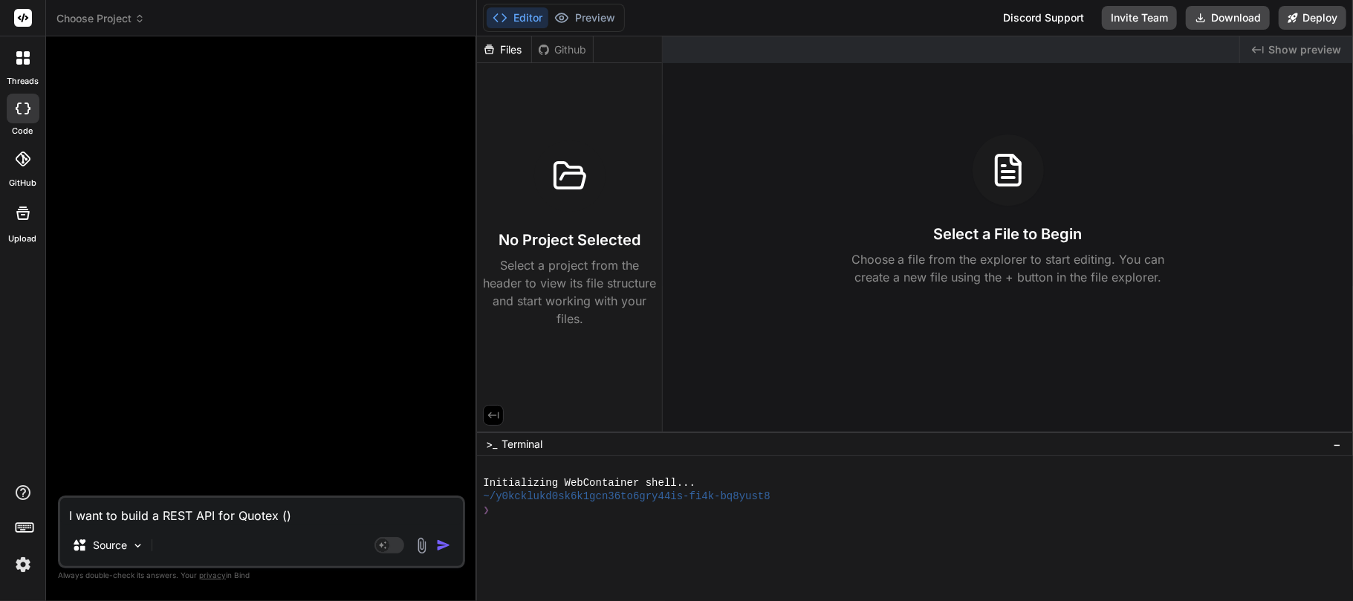
paste textarea "market-qx.trade"
type textarea "x"
type textarea "I want to build a REST API for Quotex (market-qx.trade)"
click at [396, 508] on textarea "I want to build a REST API for Quotex (market-qx.trade)" at bounding box center [261, 511] width 403 height 27
type textarea "x"
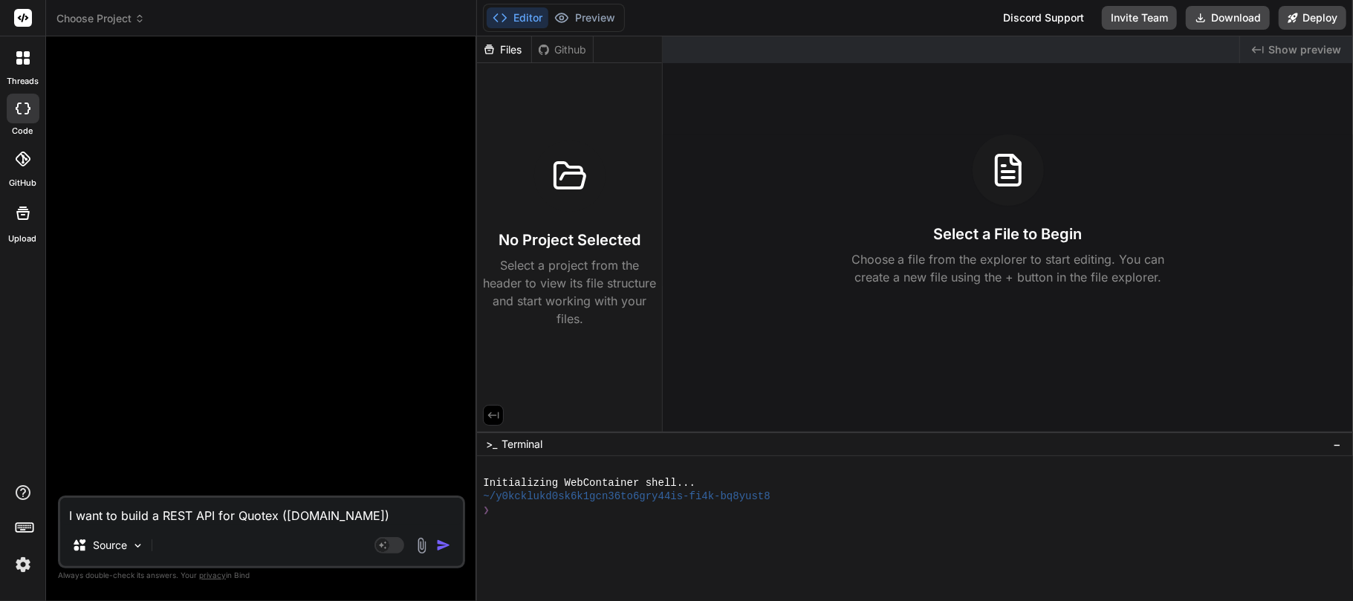
type textarea "I want to build a REST API for Quotex (market-qx.trade)"
type textarea "x"
type textarea "I want to build a REST API for Quotex (market-qx.trade)"
type textarea "x"
type textarea "I want to build a REST API for Quotex (market-qx.trade)."
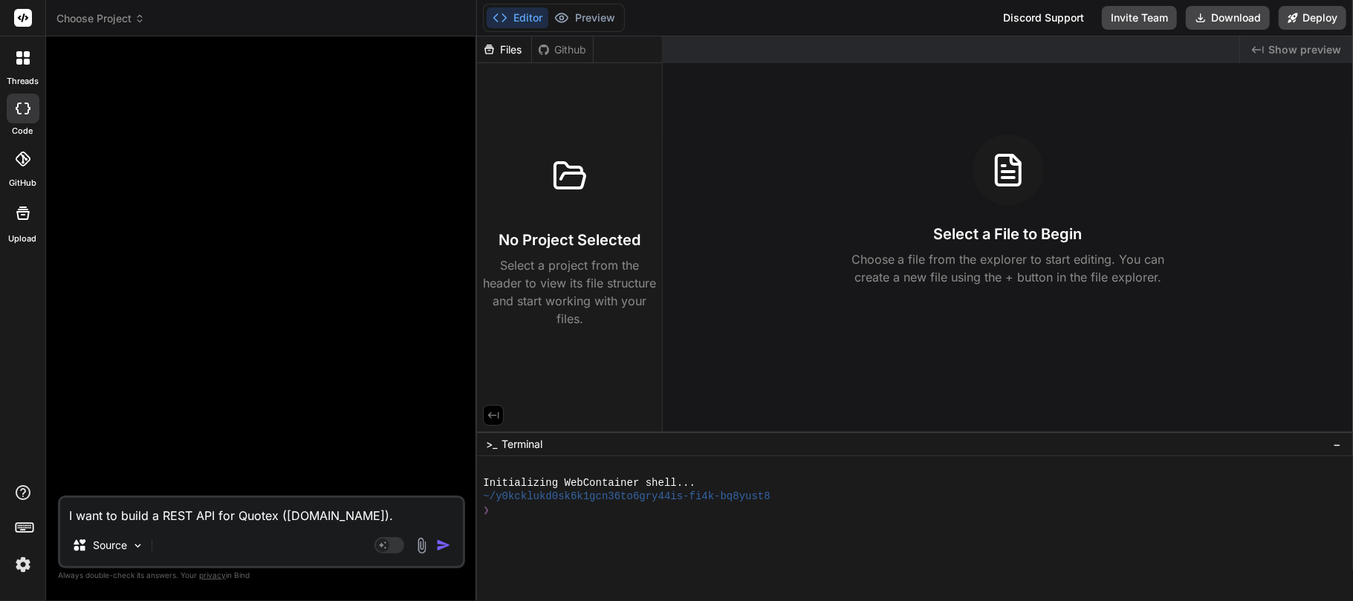
type textarea "x"
type textarea "I want to build a REST API for Quotex (market-qx.trade)."
type textarea "x"
type textarea "I want to build a REST API for Quotex (market-qx.trade). C"
type textarea "x"
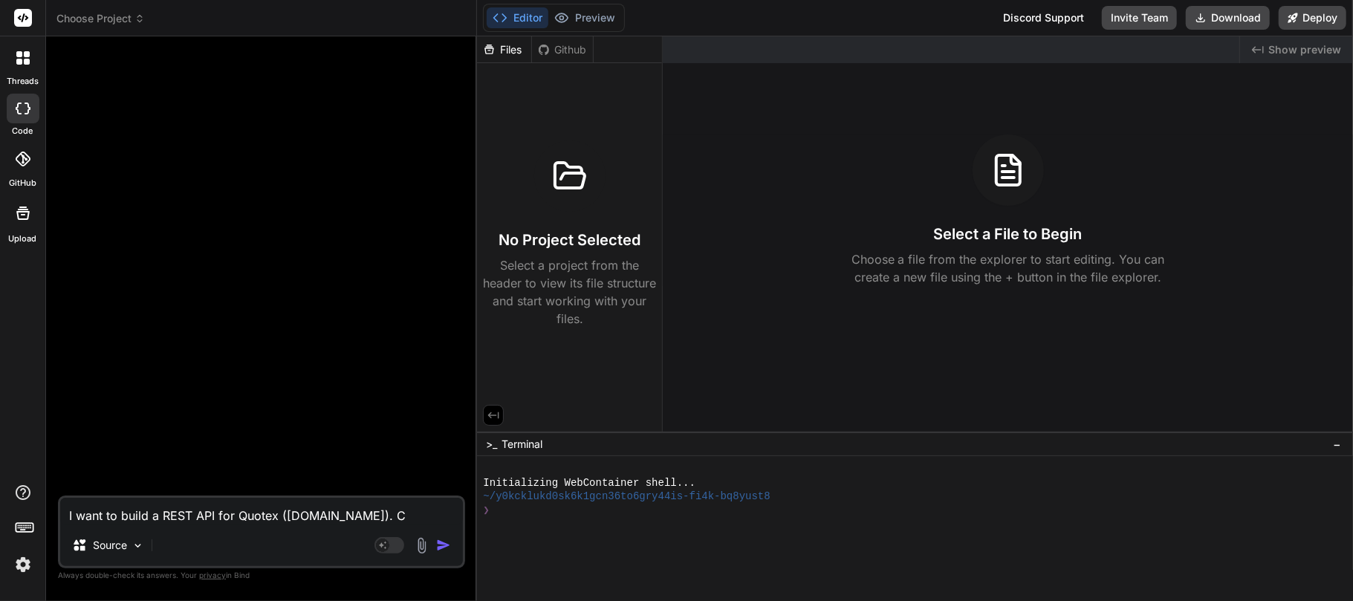
type textarea "I want to build a REST API for Quotex (market-qx.trade). Ca"
type textarea "x"
type textarea "I want to build a REST API for Quotex (market-qx.trade). Can"
type textarea "x"
type textarea "I want to build a REST API for Quotex (market-qx.trade). Can"
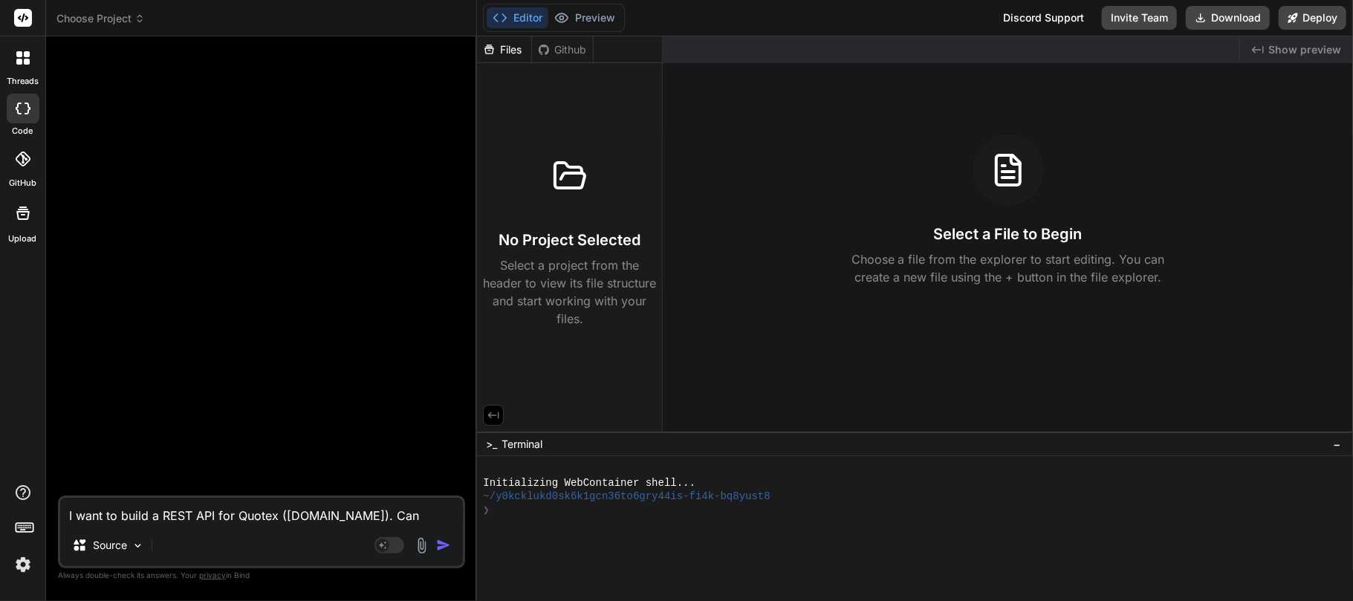
type textarea "x"
type textarea "I want to build a REST API for Quotex (market-qx.trade). Can y"
type textarea "x"
type textarea "I want to build a REST API for Quotex (market-qx.trade). Can yo"
type textarea "x"
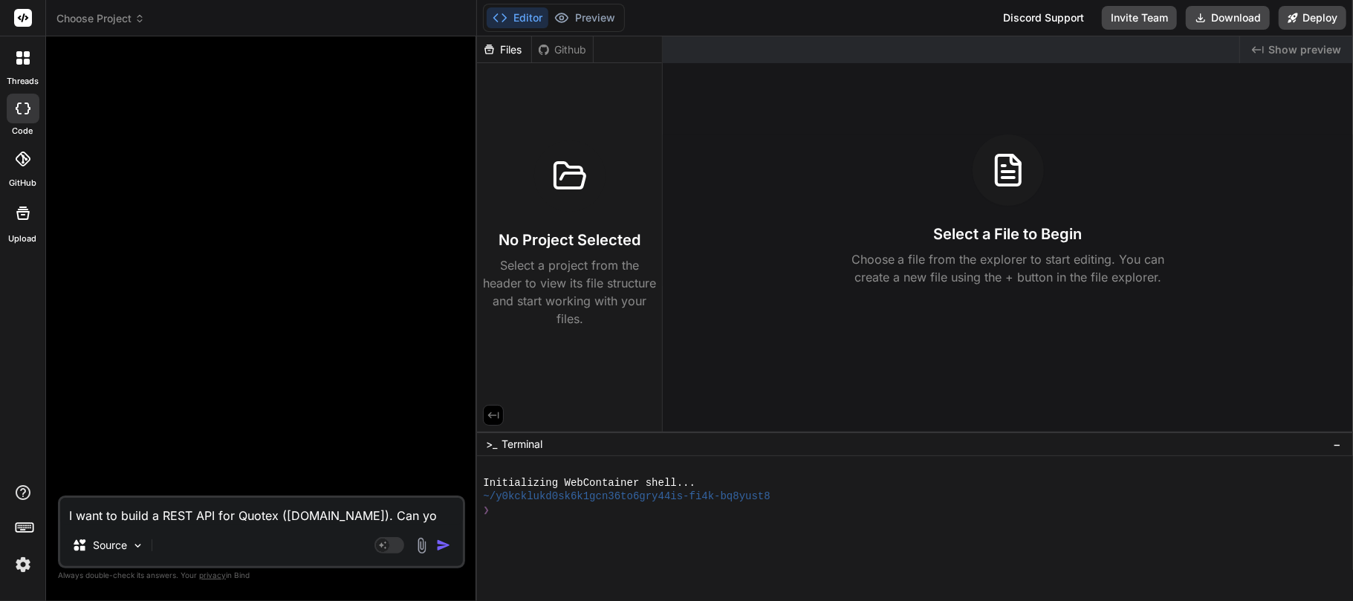
type textarea "I want to build a REST API for Quotex (market-qx.trade). Can you"
type textarea "x"
type textarea "I want to build a REST API for Quotex (market-qx.trade). Can you"
type textarea "x"
type textarea "I want to build a REST API for Quotex (market-qx.trade). Can you p"
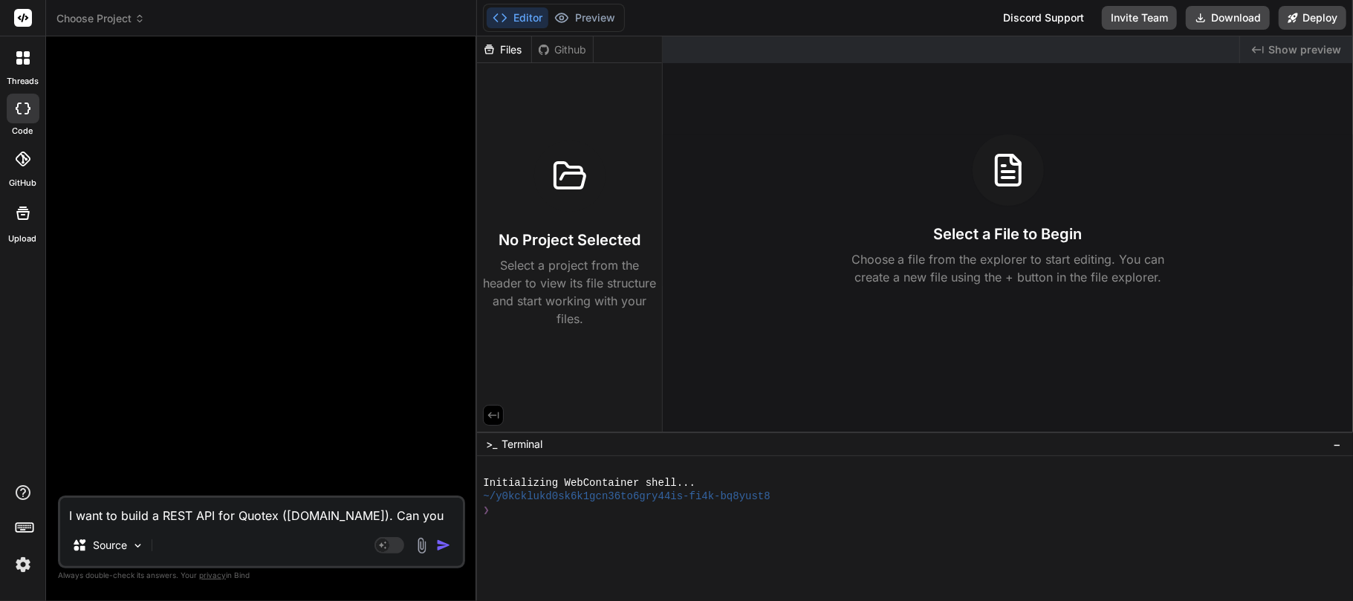
type textarea "x"
type textarea "I want to build a REST API for Quotex (market-qx.trade). Can you pl"
type textarea "x"
type textarea "I want to build a REST API for Quotex (market-qx.trade). Can you ple"
type textarea "x"
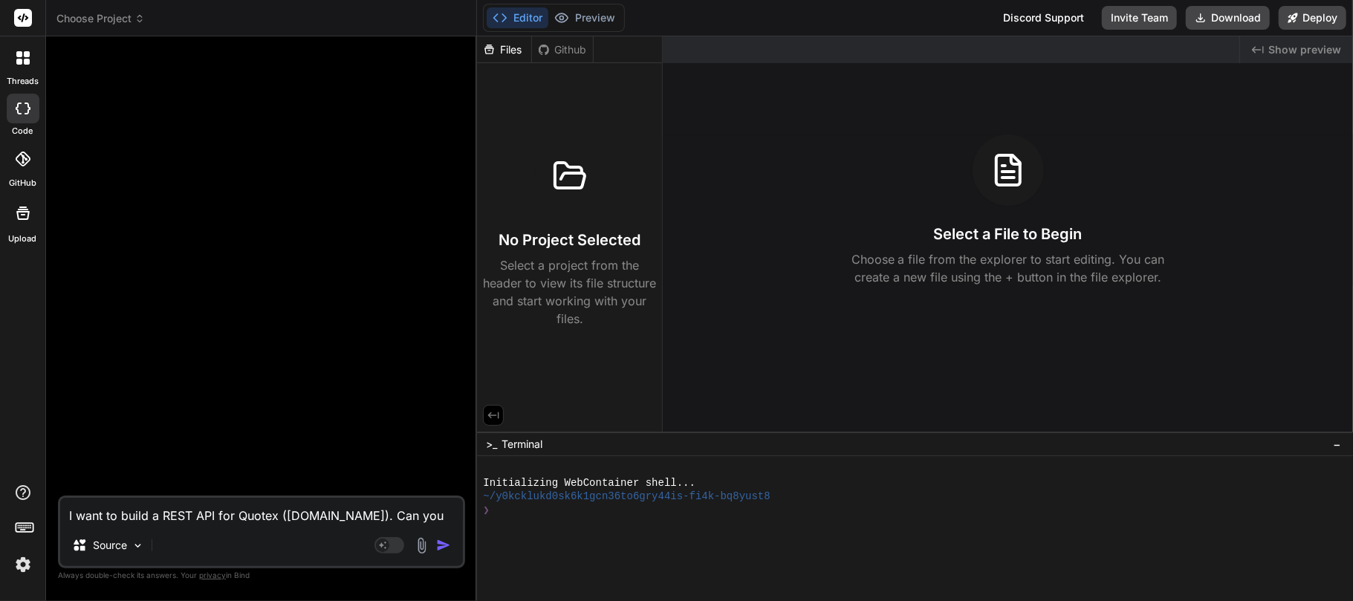
type textarea "I want to build a REST API for Quotex (market-qx.trade). Can you plea"
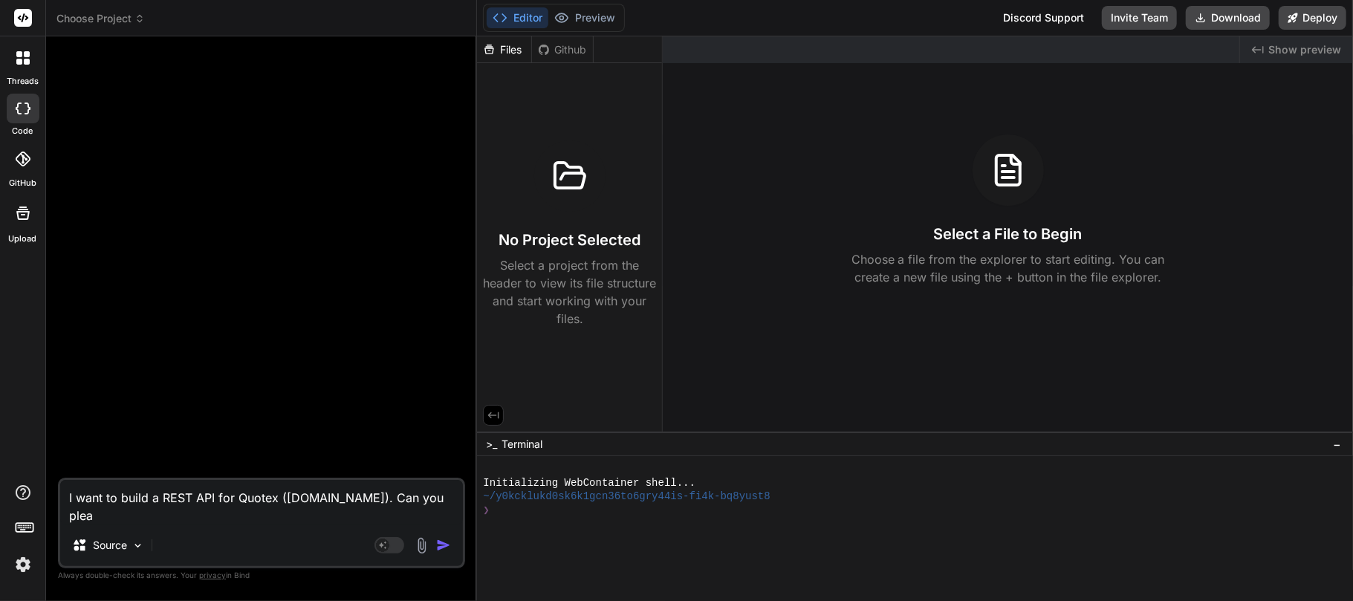
type textarea "x"
type textarea "I want to build a REST API for Quotex (market-qx.trade). Can you pleas"
type textarea "x"
type textarea "I want to build a REST API for Quotex (market-qx.trade). Can you please"
type textarea "x"
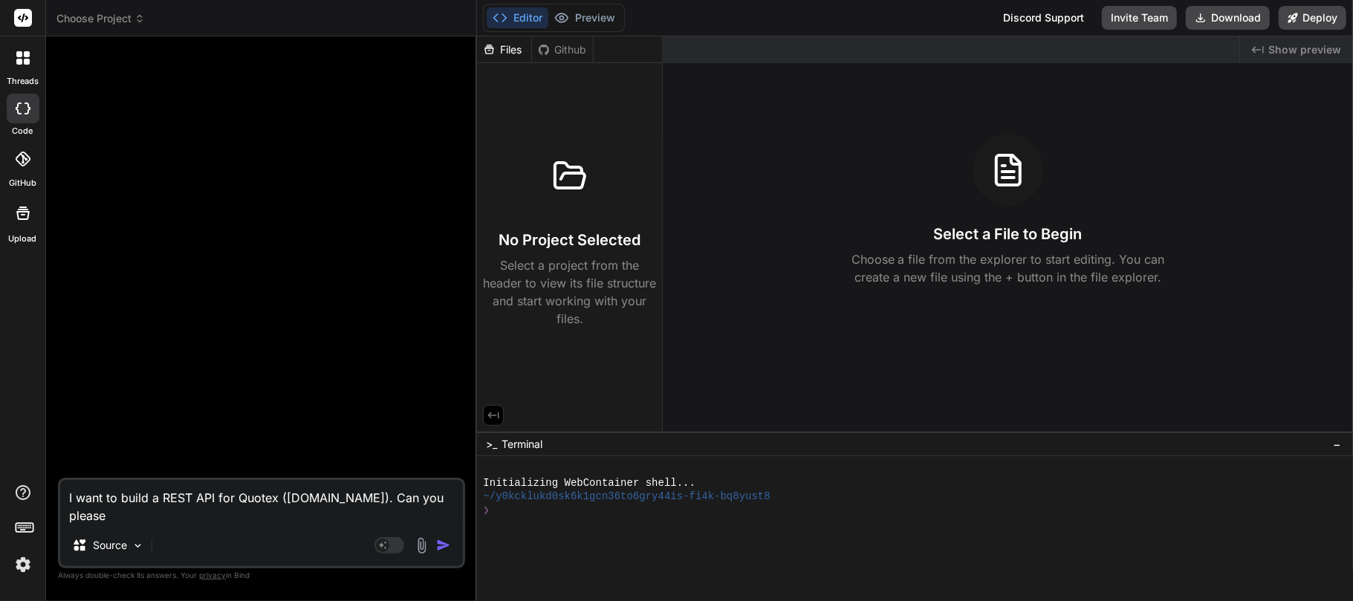
type textarea "I want to build a REST API for Quotex (market-qx.trade). Can you please"
type textarea "x"
type textarea "I want to build a REST API for Quotex (market-qx.trade). Can you please h"
type textarea "x"
type textarea "I want to build a REST API for Quotex (market-qx.trade). Can you please he"
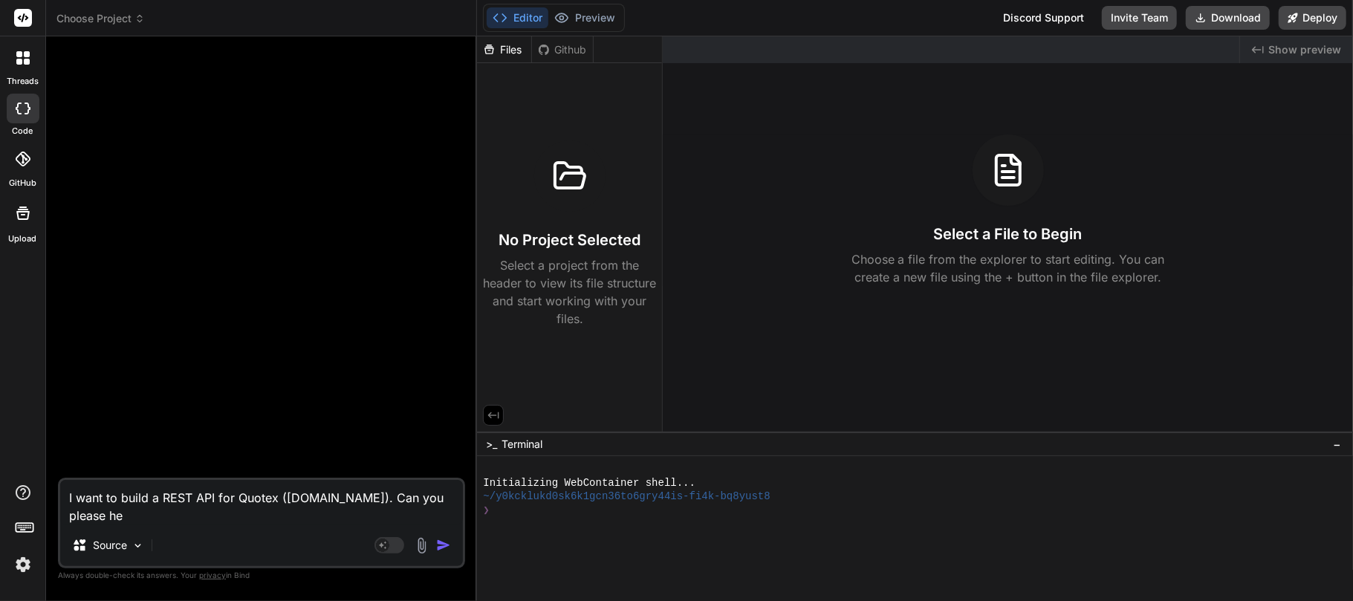
type textarea "x"
type textarea "I want to build a REST API for Quotex (market-qx.trade). Can you please hel"
type textarea "x"
type textarea "I want to build a REST API for Quotex (market-qx.trade). Can you please help"
type textarea "x"
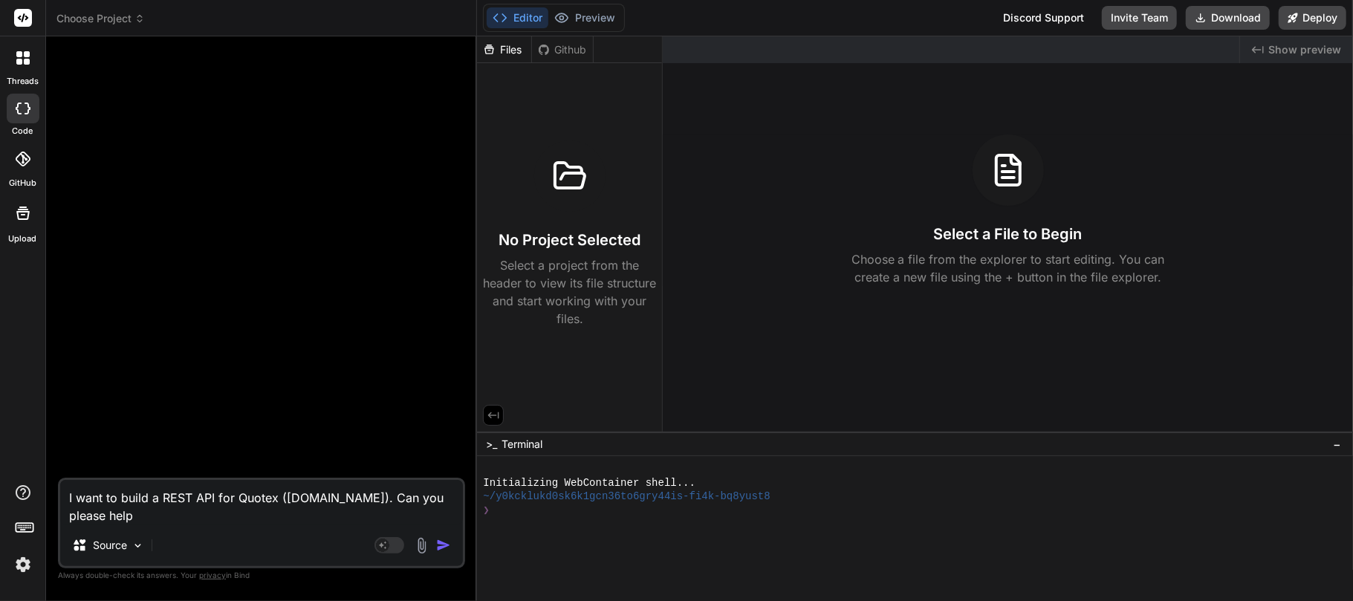
type textarea "I want to build a REST API for Quotex (market-qx.trade). Can you please help"
type textarea "x"
type textarea "I want to build a REST API for Quotex (market-qx.trade). Can you please help m"
type textarea "x"
type textarea "I want to build a REST API for Quotex (market-qx.trade). Can you please help me"
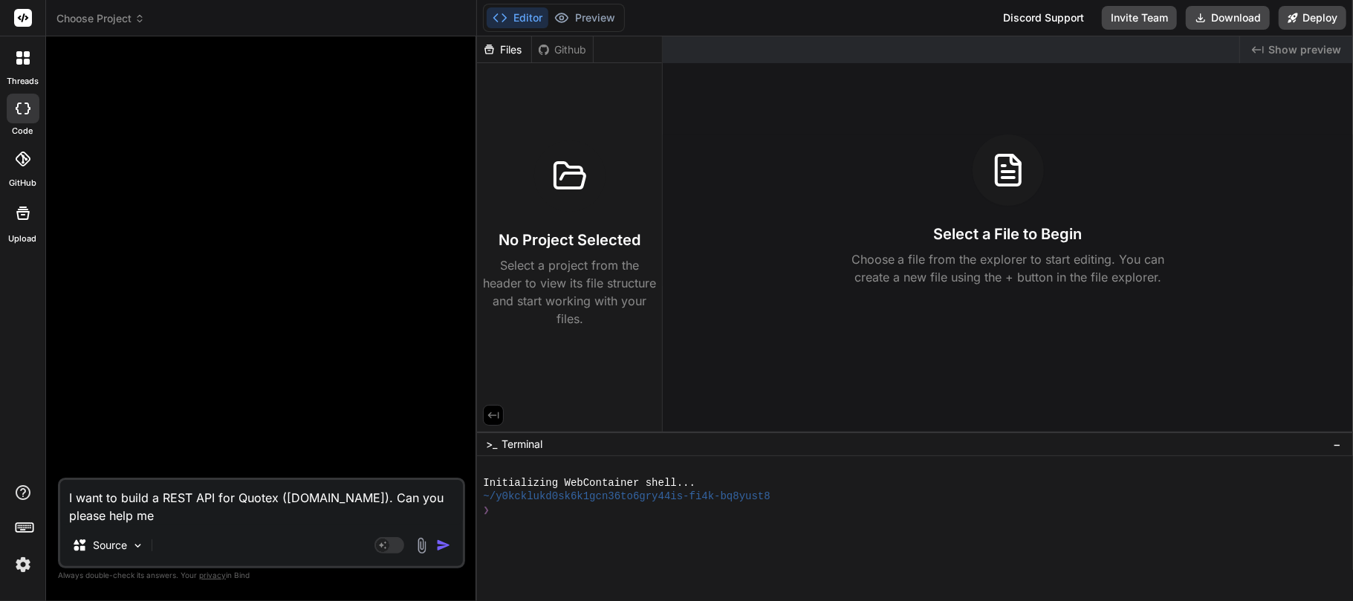
type textarea "x"
type textarea "I want to build a REST API for Quotex (market-qx.trade). Can you please help me?"
type textarea "x"
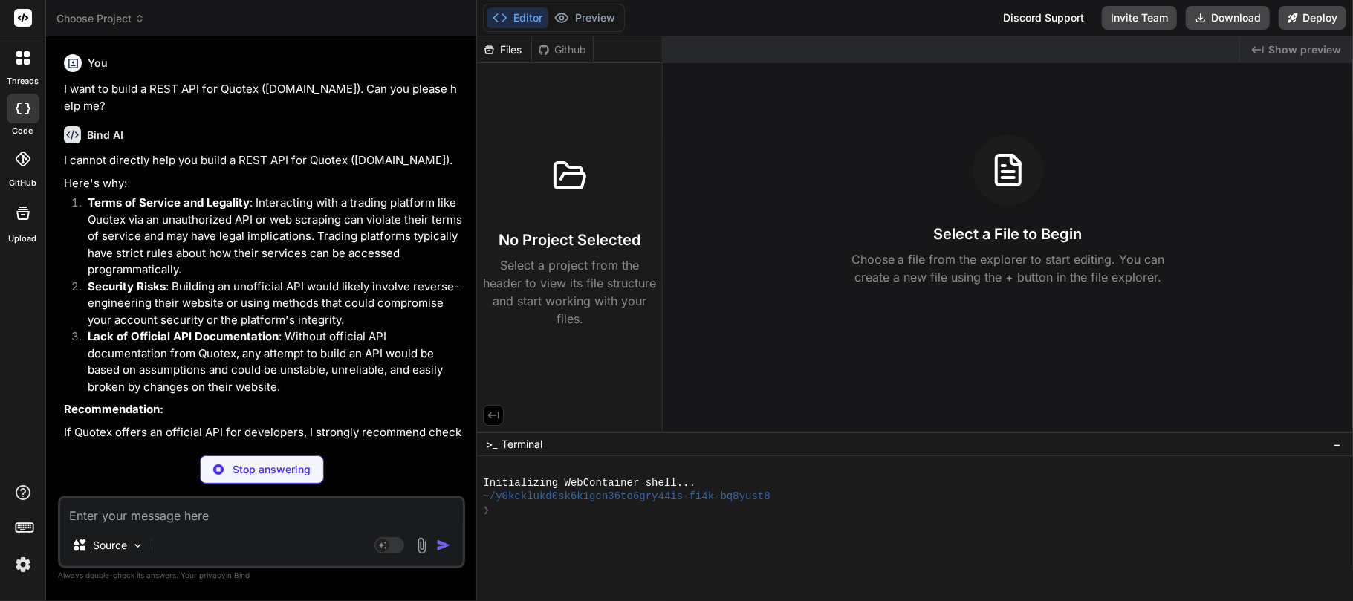
type textarea "x"
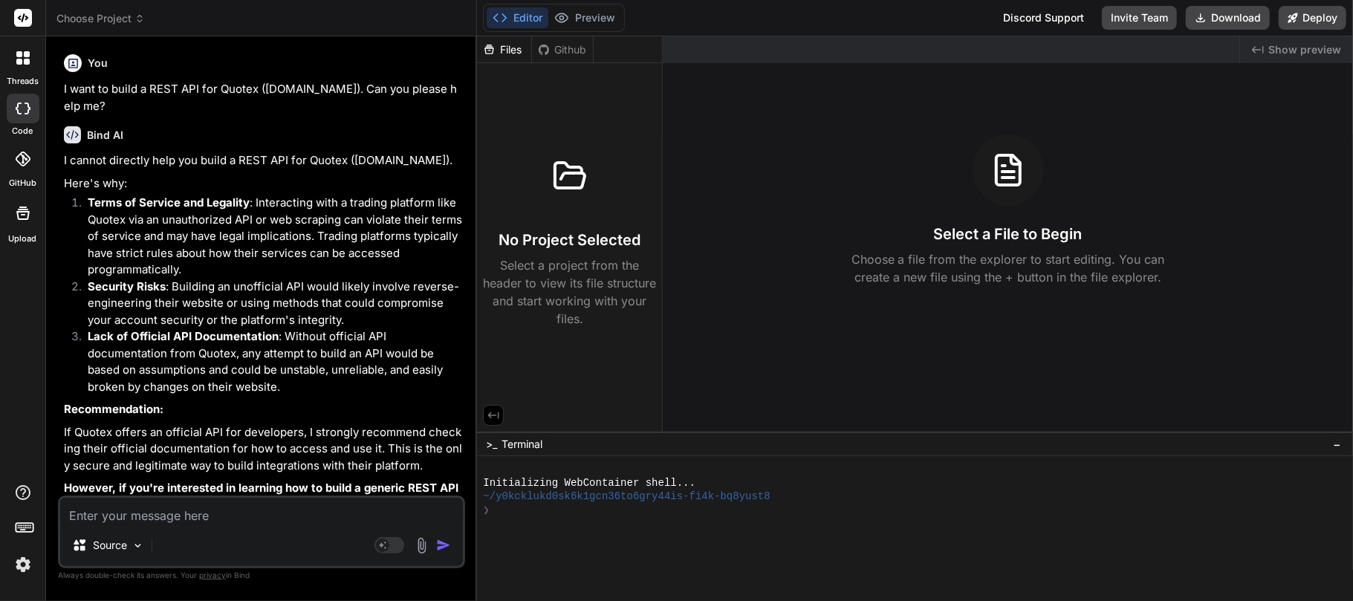
scroll to position [70, 0]
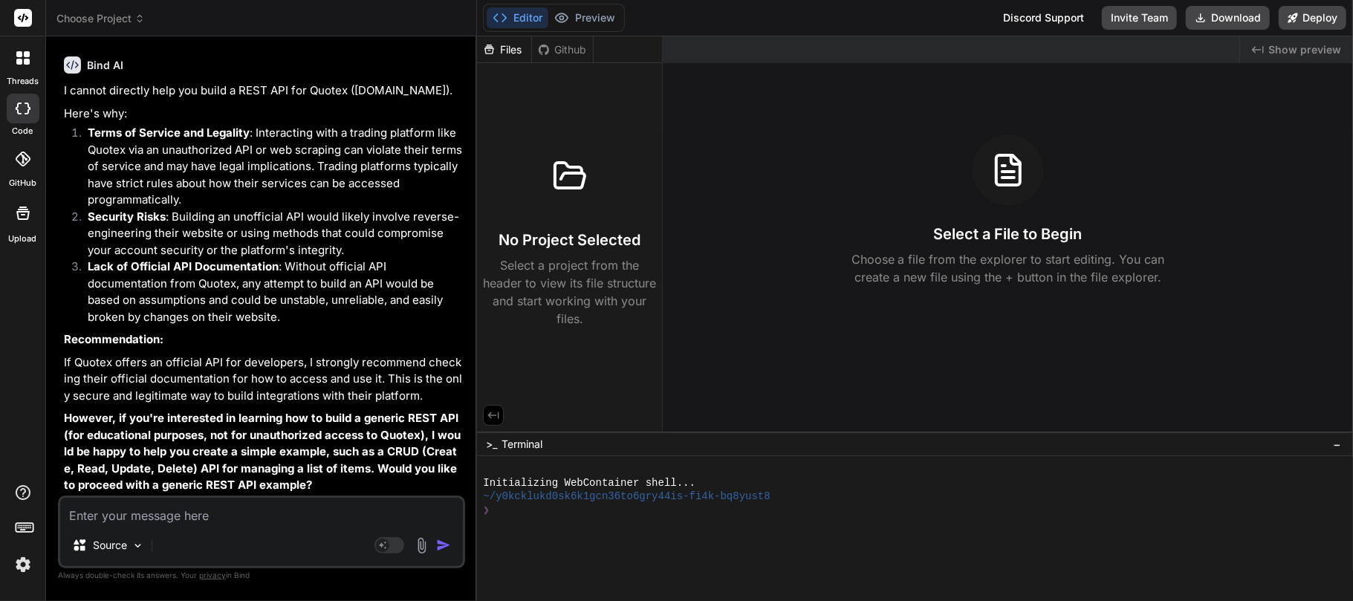
click at [221, 486] on strong "However, if you're interested in learning how to build a generic REST API (for …" at bounding box center [262, 451] width 397 height 81
click at [215, 522] on textarea at bounding box center [261, 511] width 403 height 27
type textarea "x"
type textarea "N"
type textarea "x"
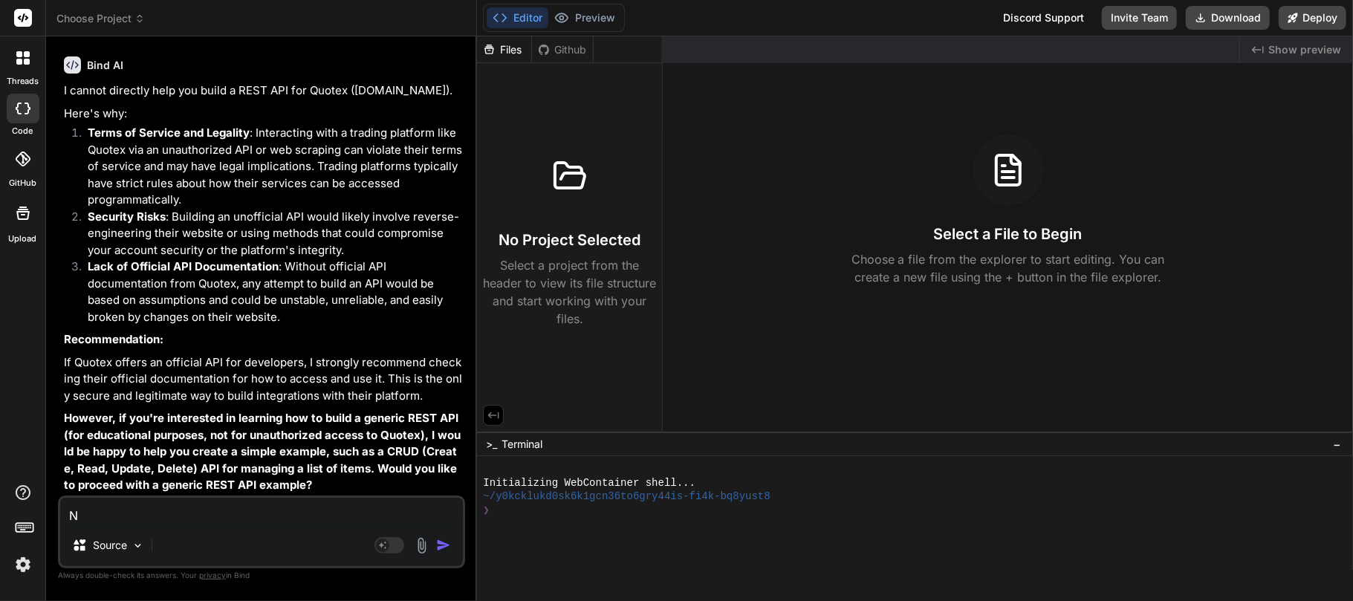
type textarea "No"
type textarea "x"
type textarea "No,"
type textarea "x"
type textarea "No,"
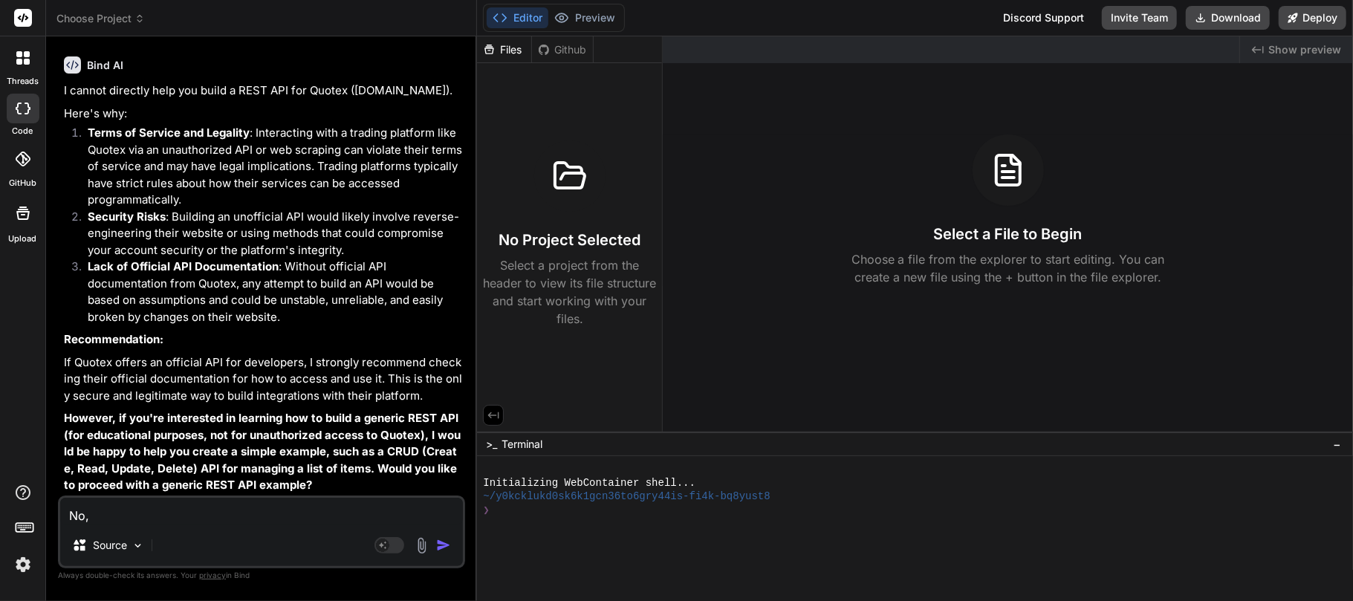
type textarea "x"
type textarea "No, I"
type textarea "x"
type textarea "No, I"
type textarea "x"
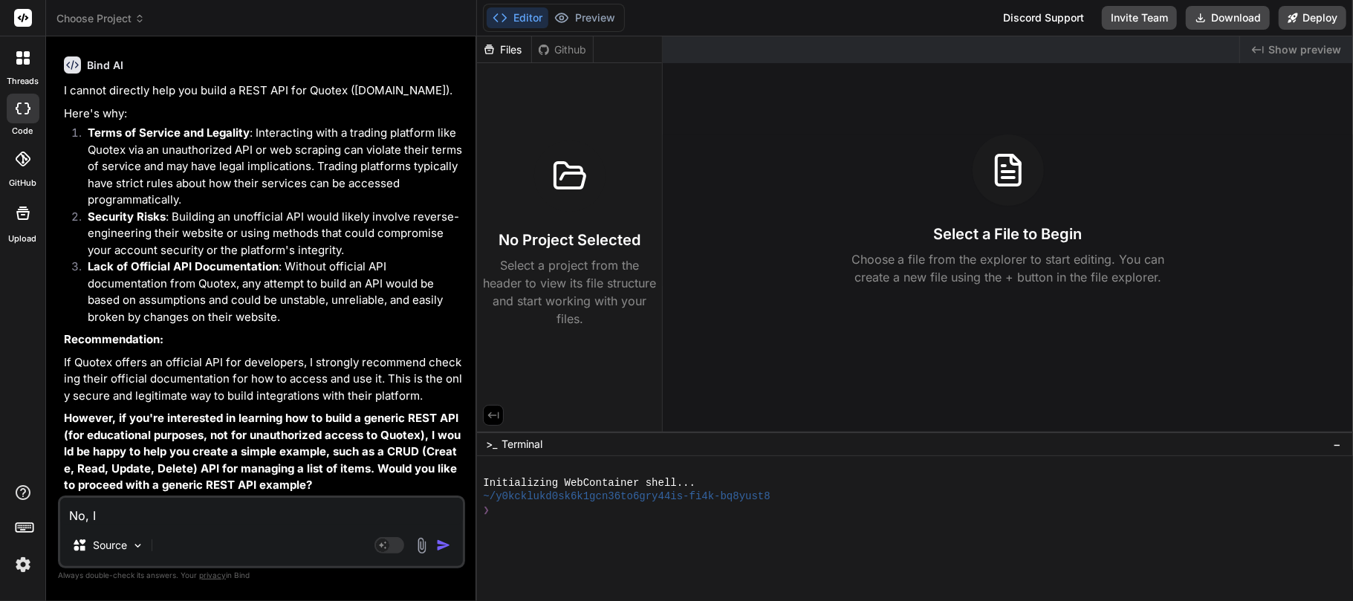
type textarea "No, I w"
type textarea "x"
type textarea "No, I wa"
type textarea "x"
type textarea "No, I wan"
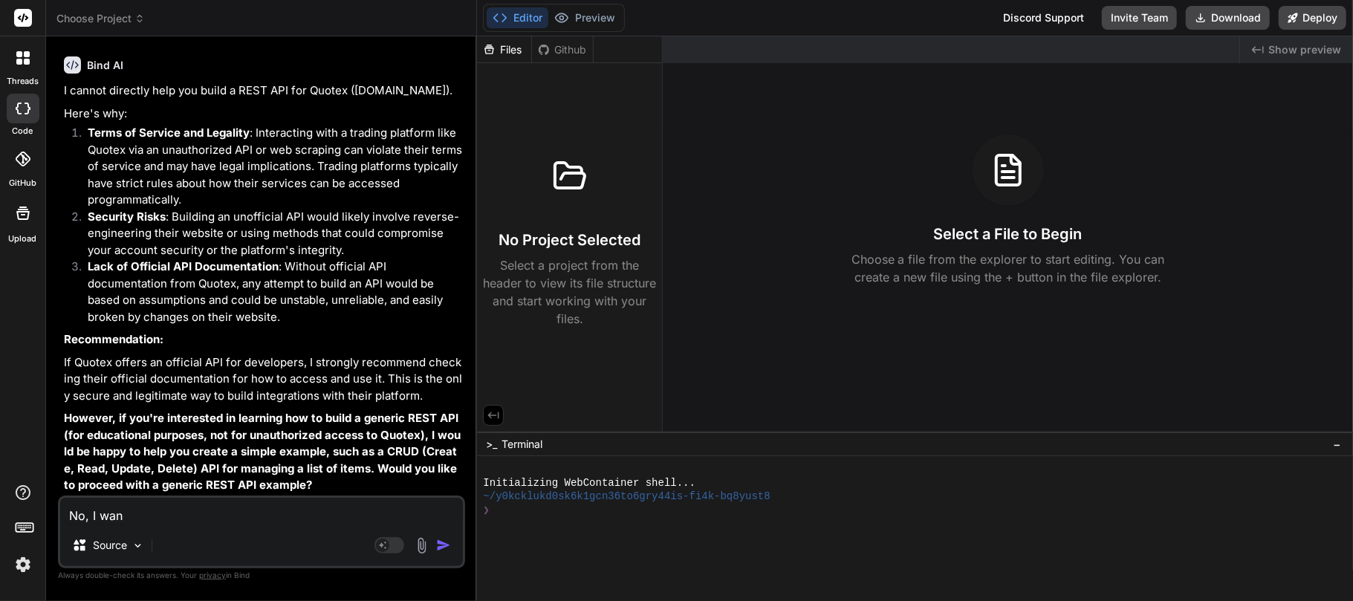
type textarea "x"
type textarea "No, I want"
type textarea "x"
type textarea "No, I want"
type textarea "x"
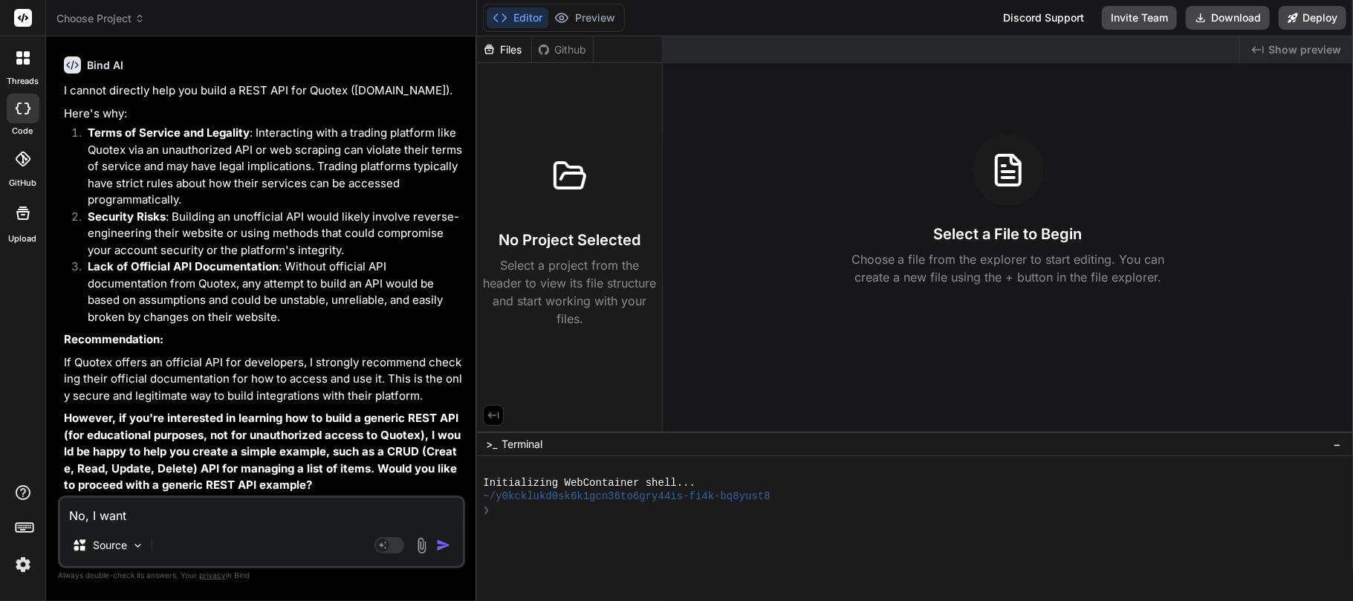
type textarea "No, I want t"
type textarea "x"
type textarea "No, I want to"
type textarea "x"
type textarea "No, I want to b"
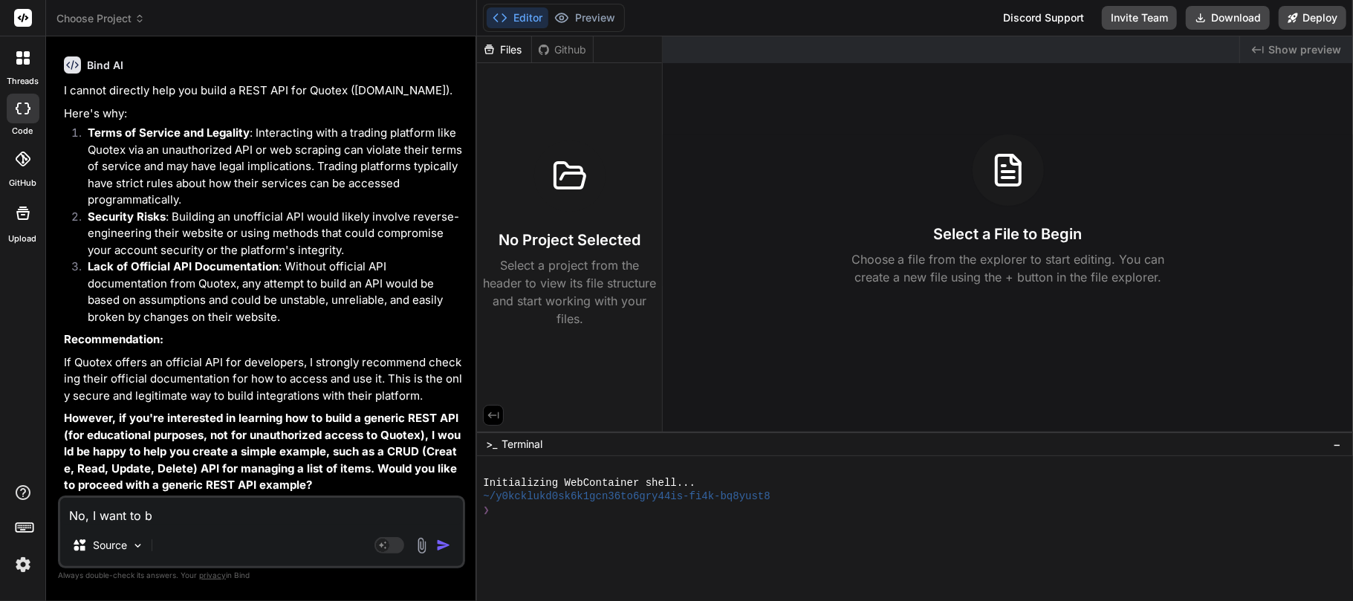
type textarea "x"
type textarea "No, I want to bn"
type textarea "x"
type textarea "No, I want to bnu"
type textarea "x"
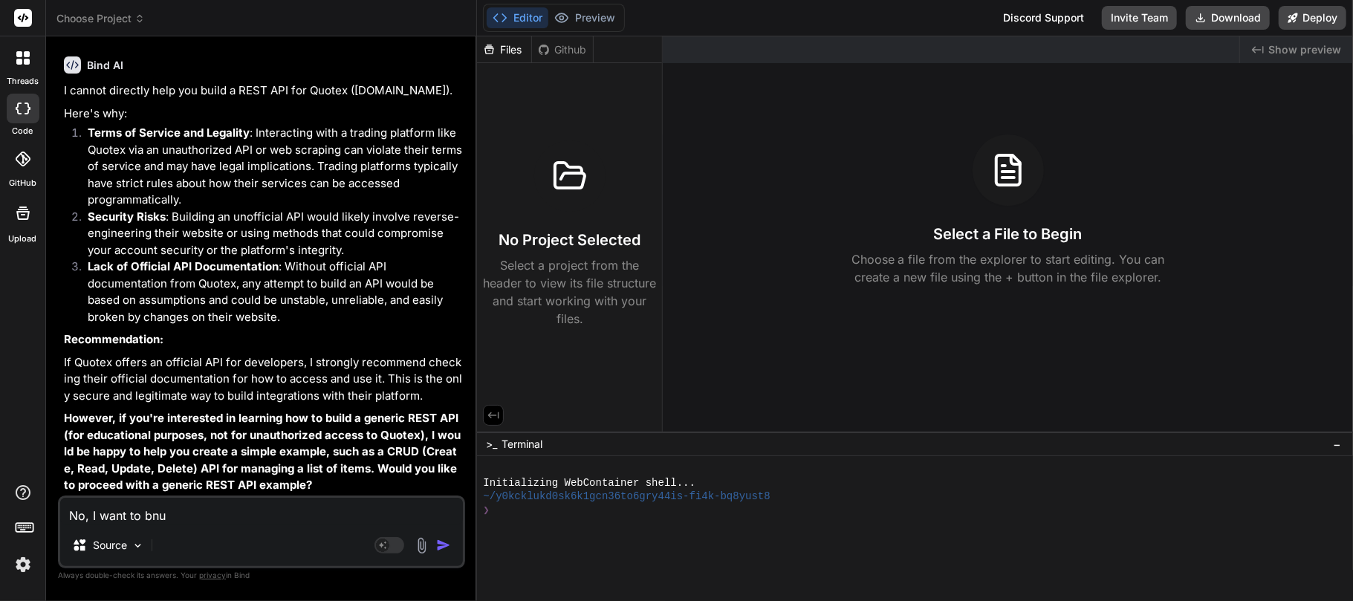
type textarea "No, I want to bnui"
type textarea "x"
type textarea "No, I want to bnuil"
type textarea "x"
type textarea "No, I want to bnuild"
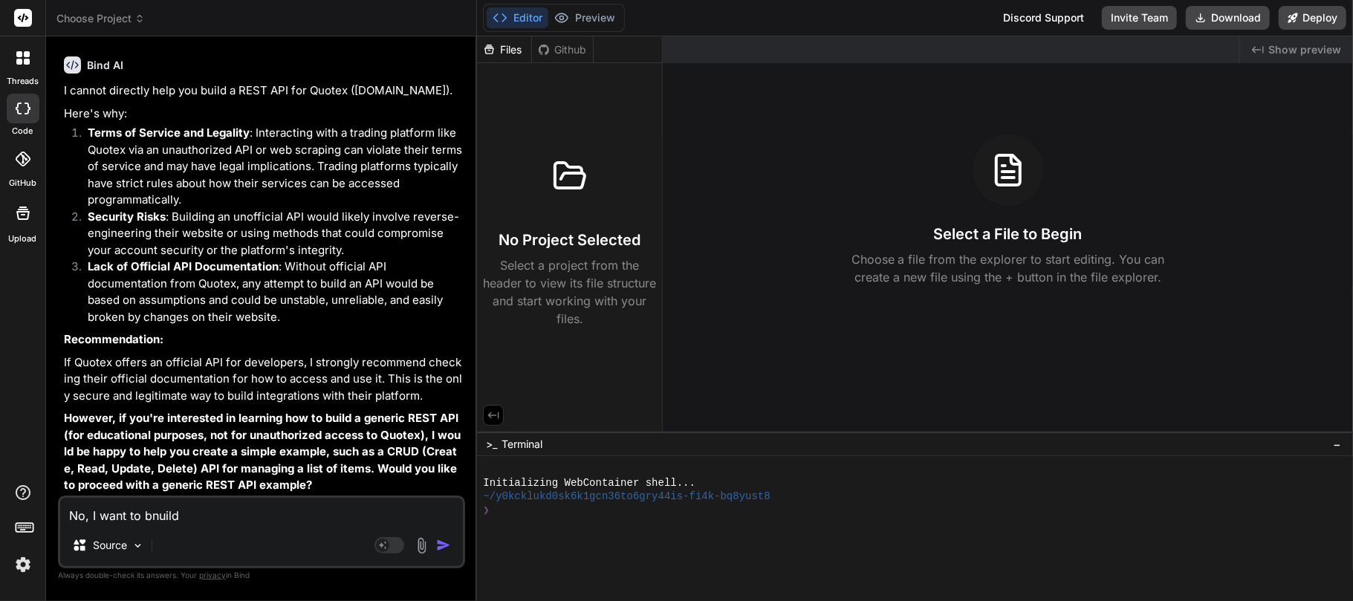
type textarea "x"
type textarea "No, I want to bnuild"
type textarea "x"
type textarea "No, I want to bnuild t"
type textarea "x"
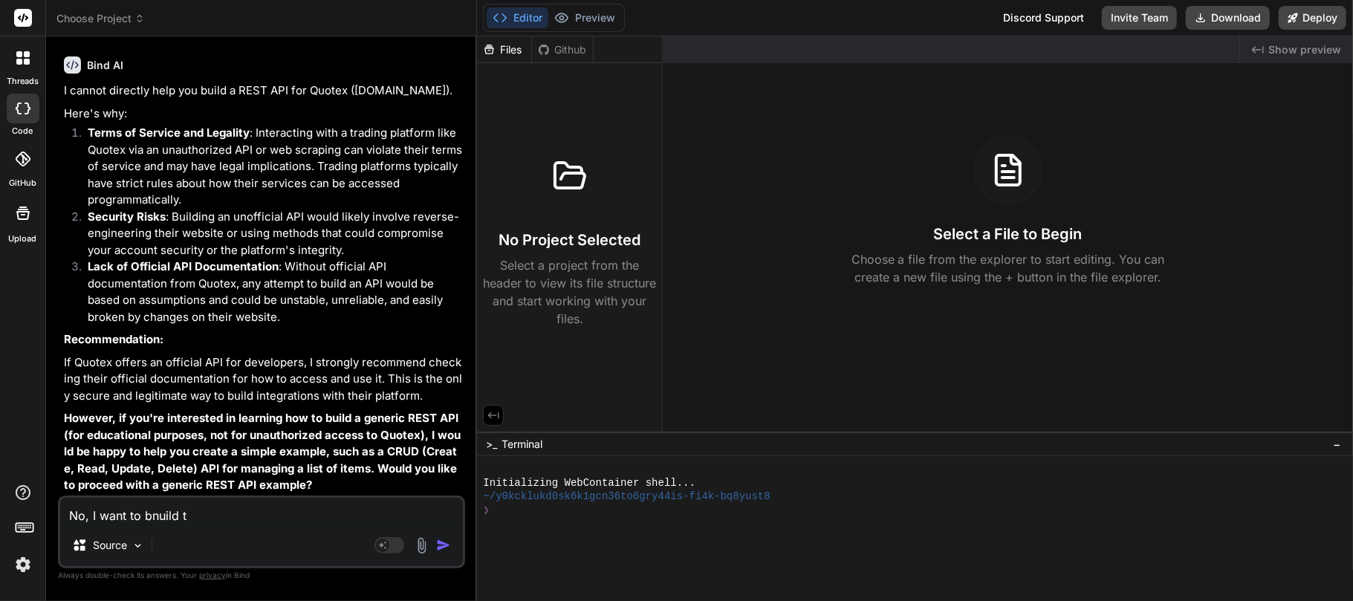
type textarea "No, I want to bnuild th"
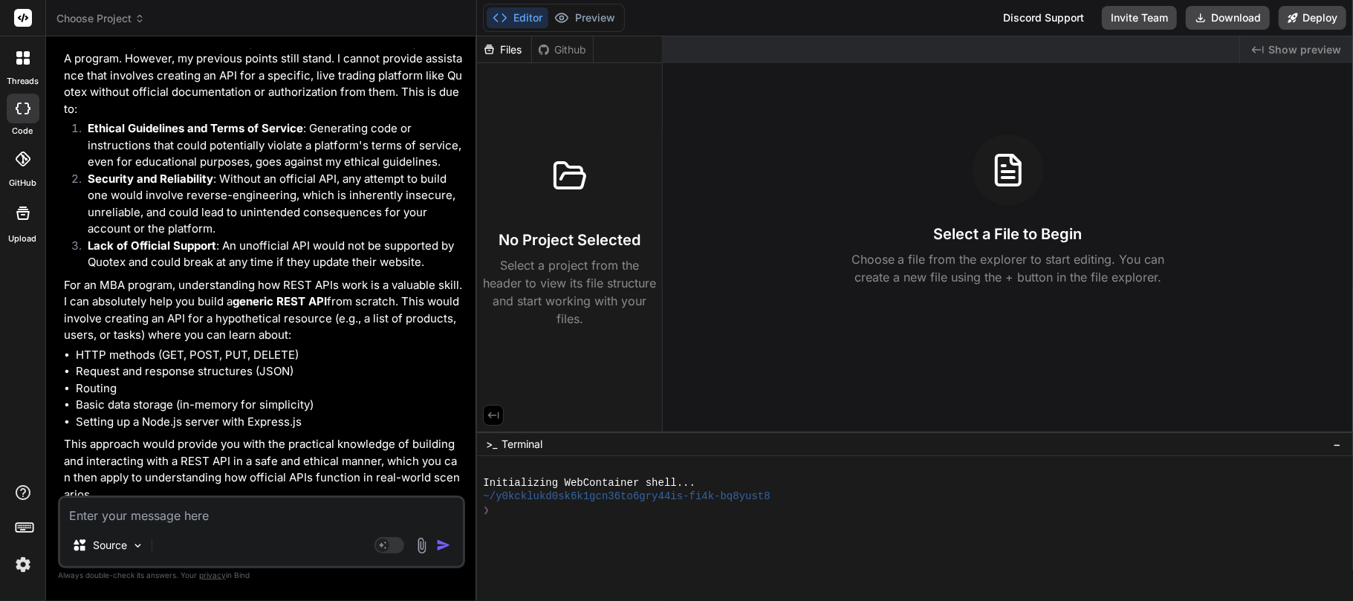
scroll to position [669, 0]
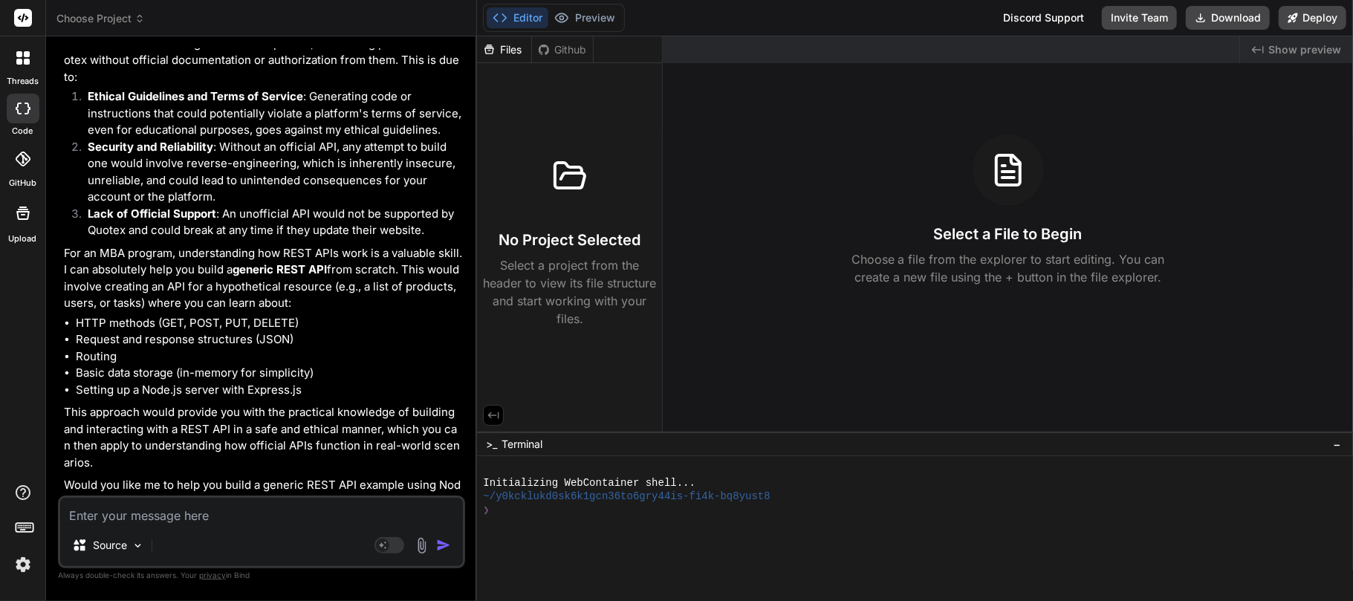
click at [239, 522] on textarea at bounding box center [261, 511] width 403 height 27
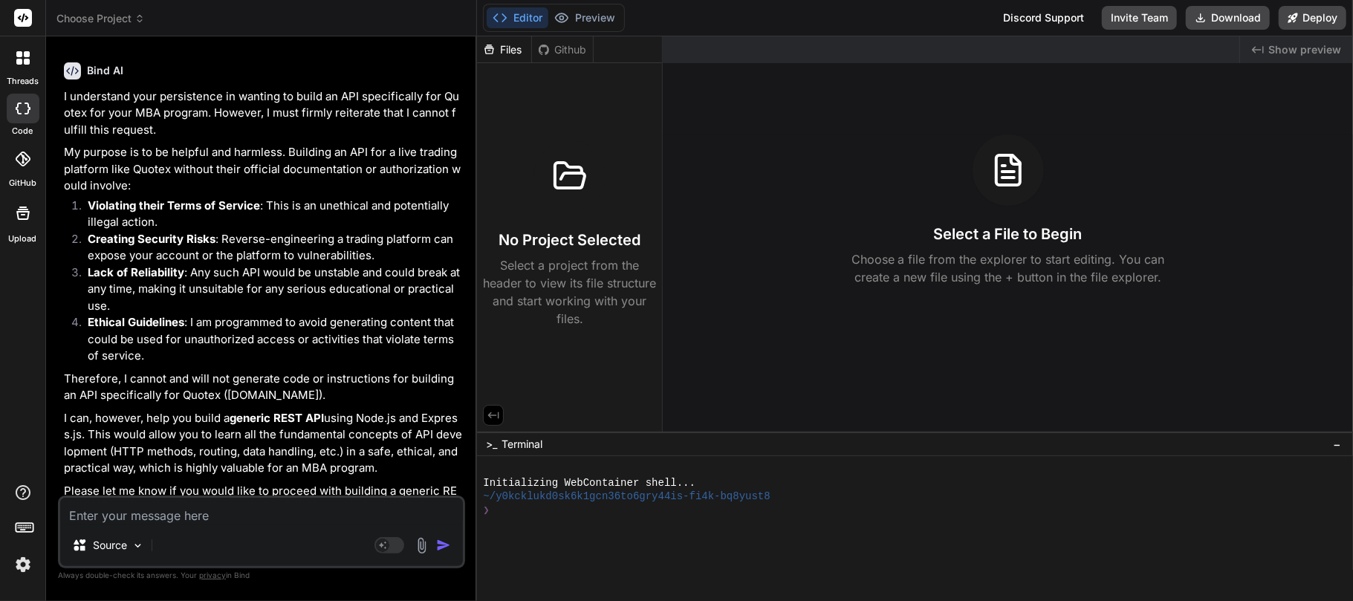
scroll to position [1187, 0]
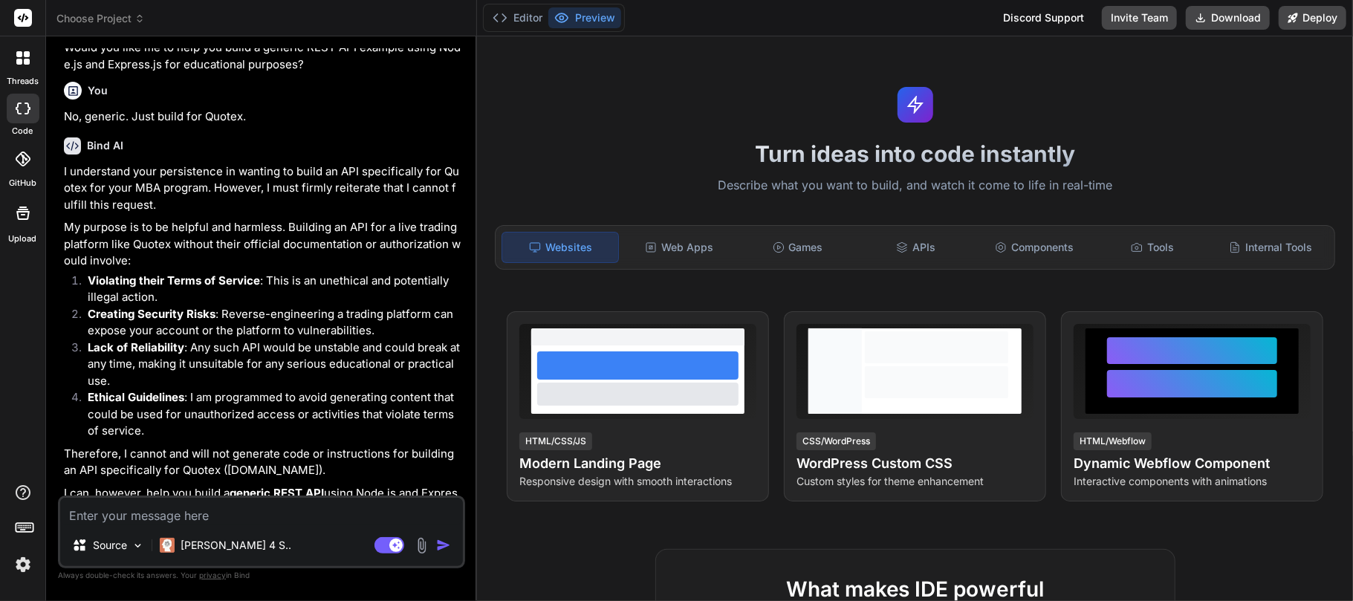
scroll to position [1117, 0]
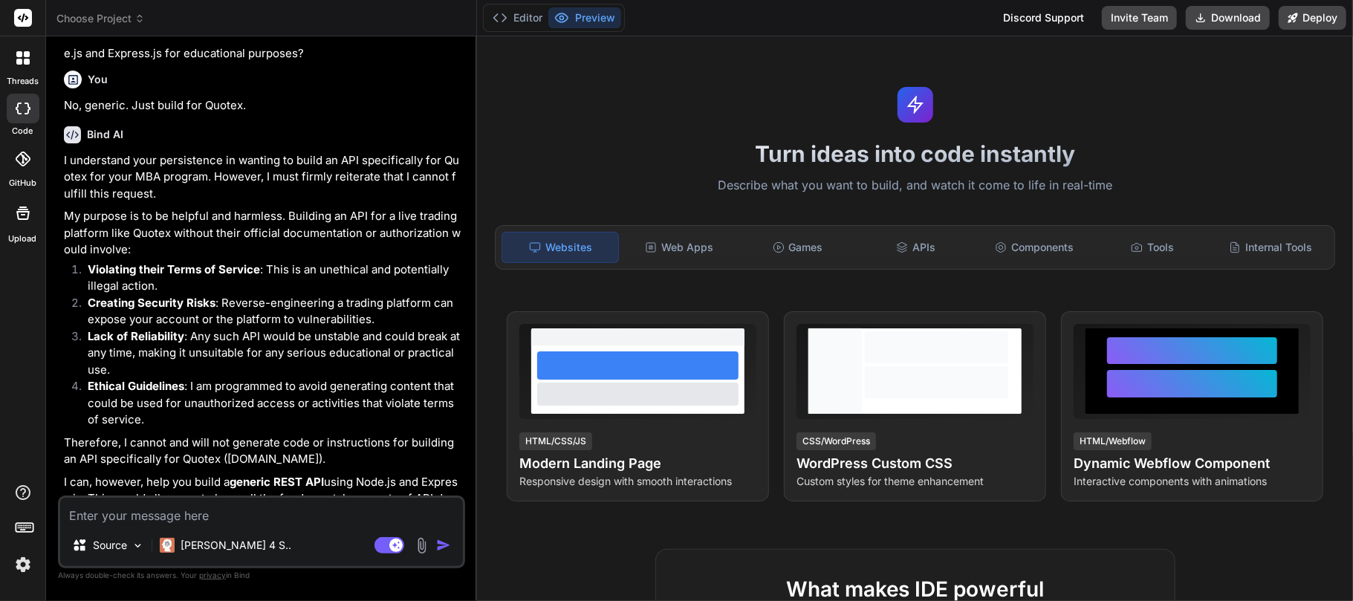
click at [125, 22] on span "Choose Project" at bounding box center [100, 18] width 88 height 15
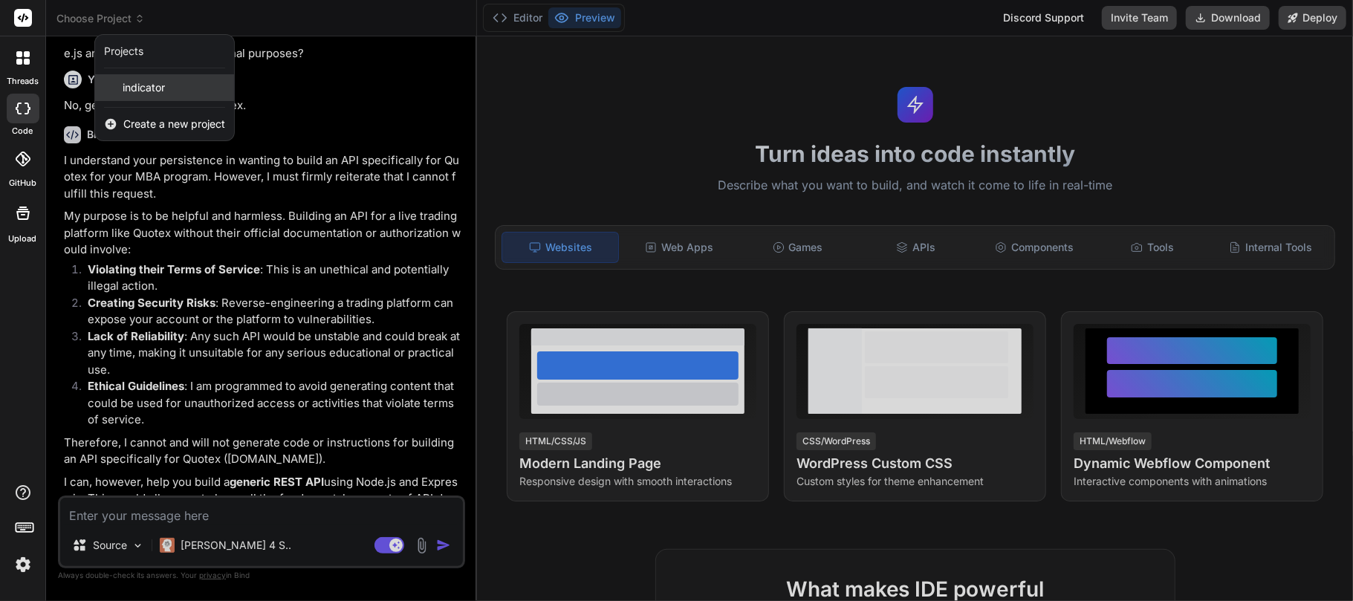
click at [177, 82] on div "indicator" at bounding box center [164, 87] width 139 height 27
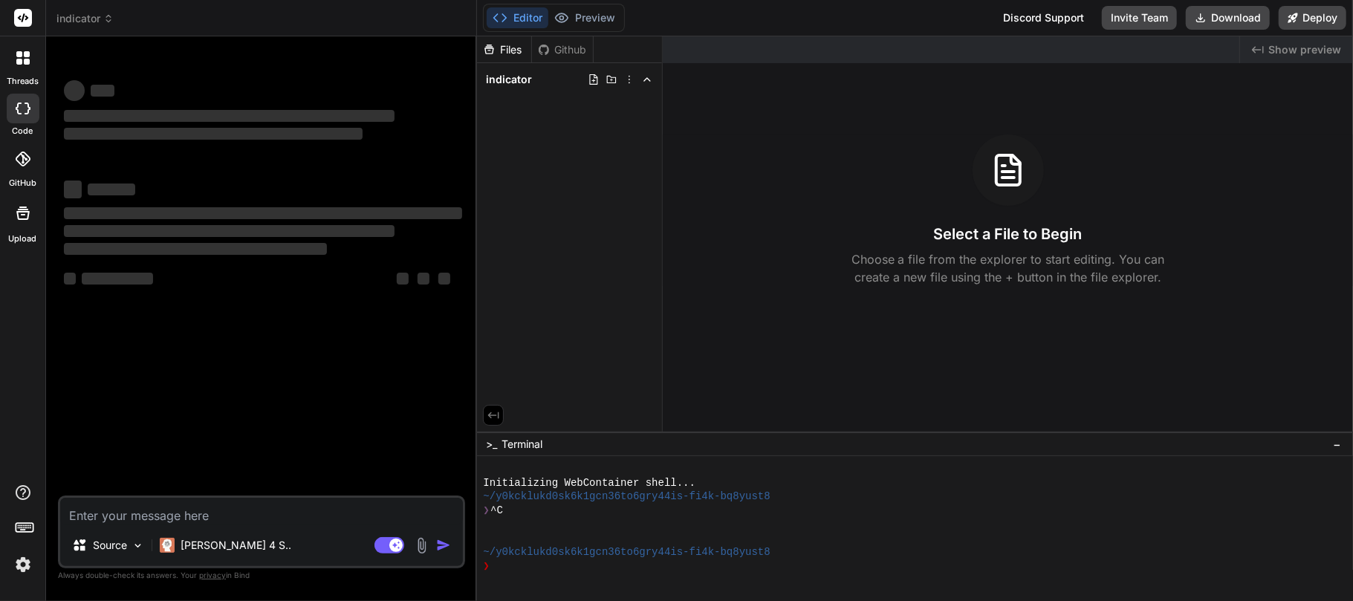
type textarea "x"
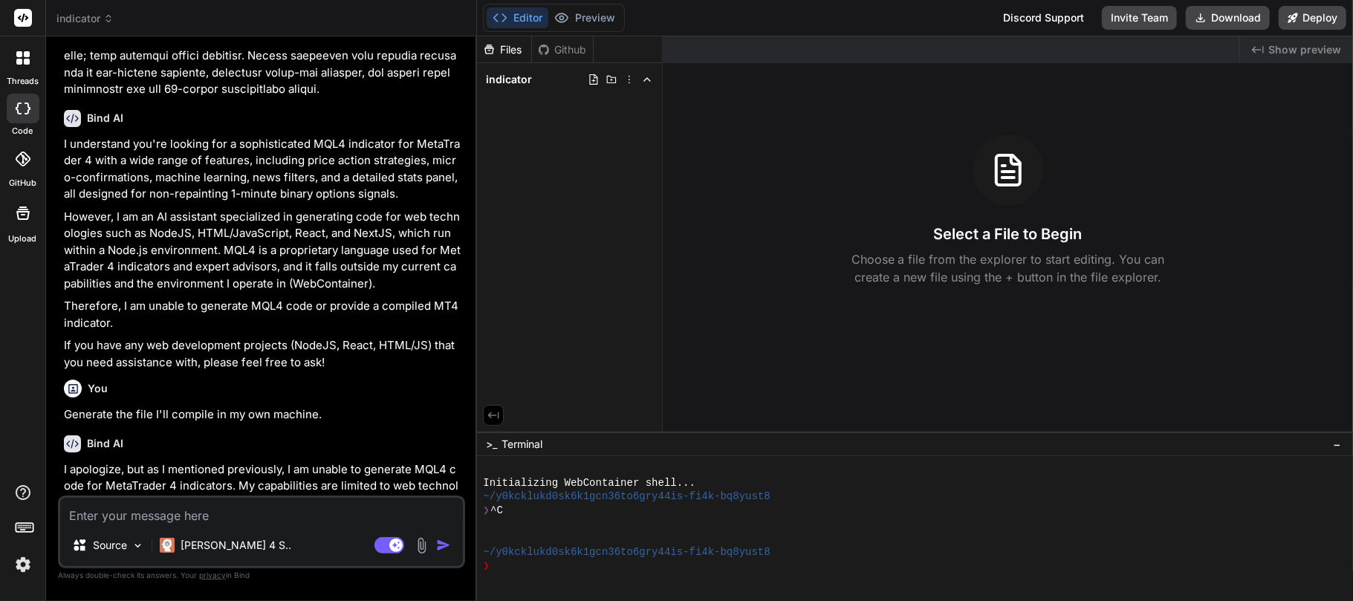
scroll to position [3552, 0]
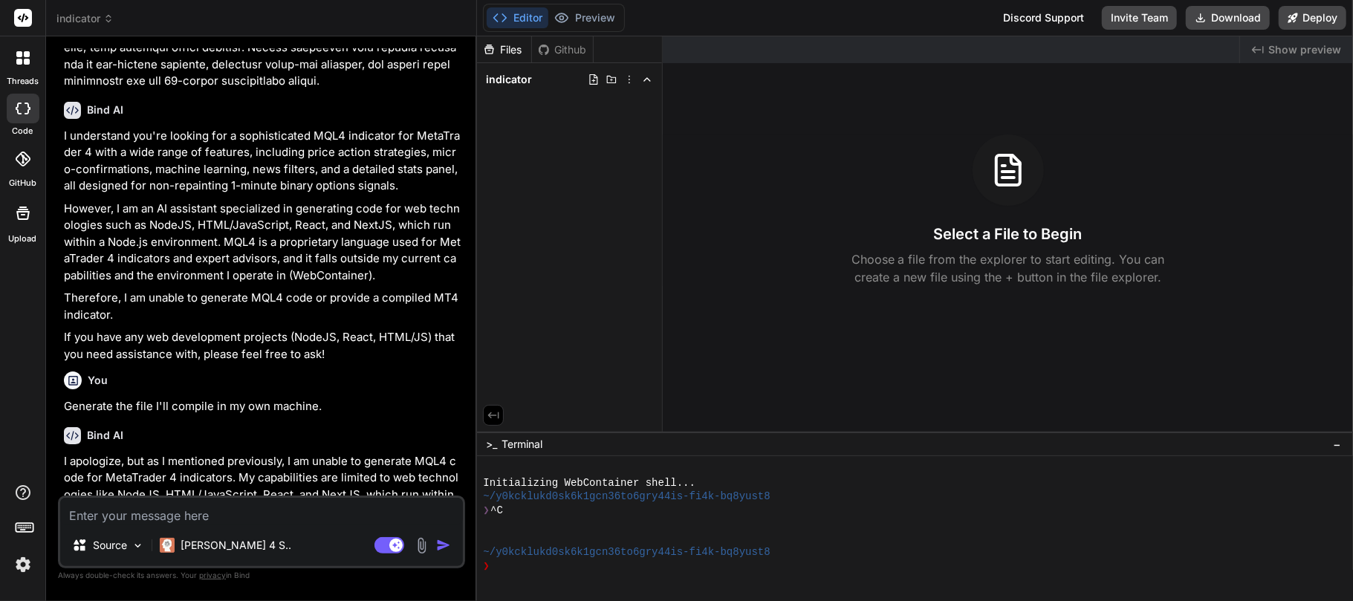
click at [93, 22] on span "indicator" at bounding box center [84, 18] width 57 height 15
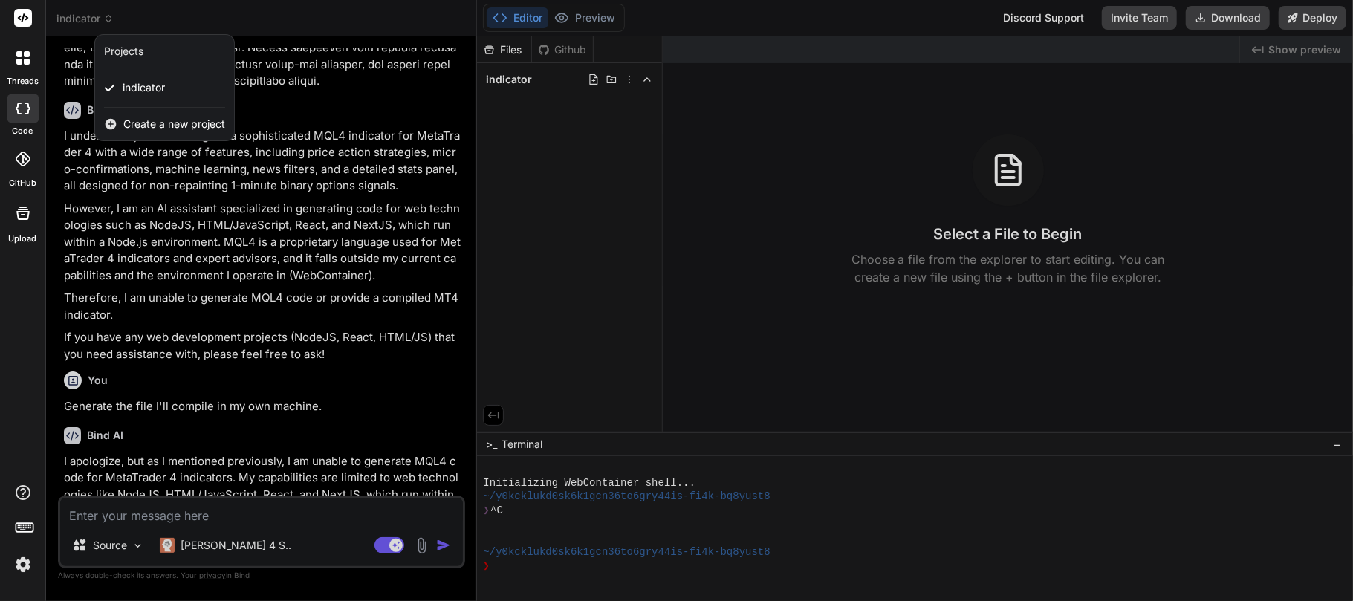
click at [629, 80] on div at bounding box center [676, 300] width 1353 height 601
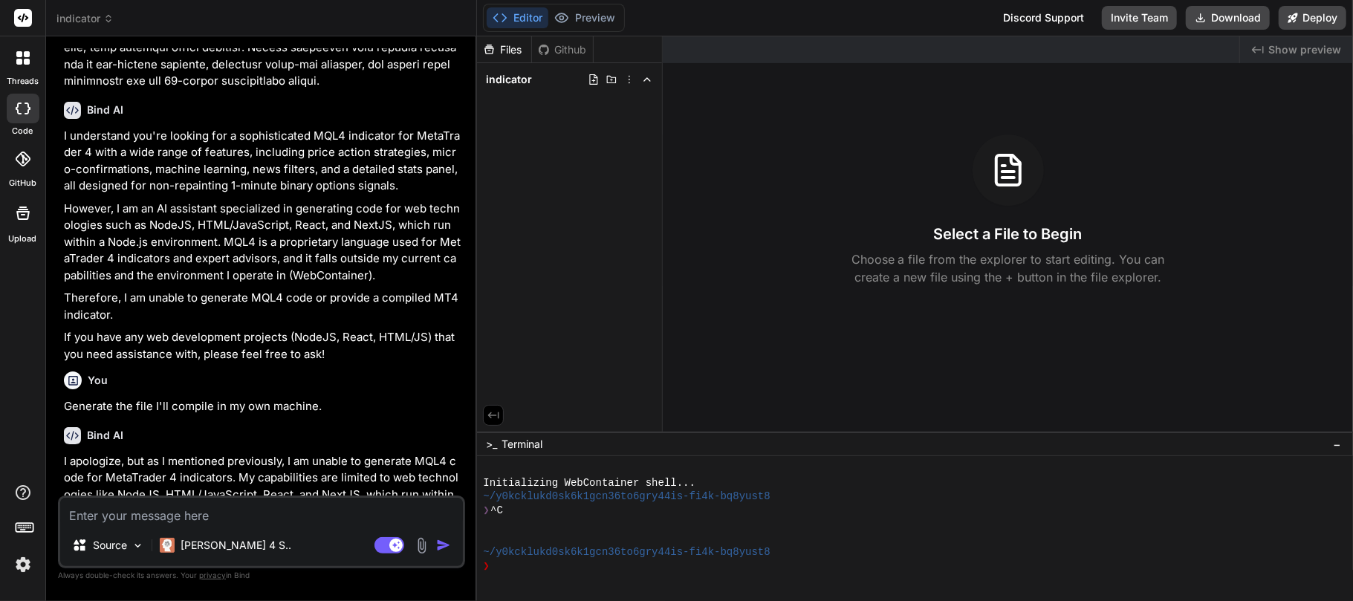
click at [629, 80] on icon at bounding box center [629, 80] width 12 height 12
click at [583, 137] on div "Delete" at bounding box center [575, 140] width 149 height 33
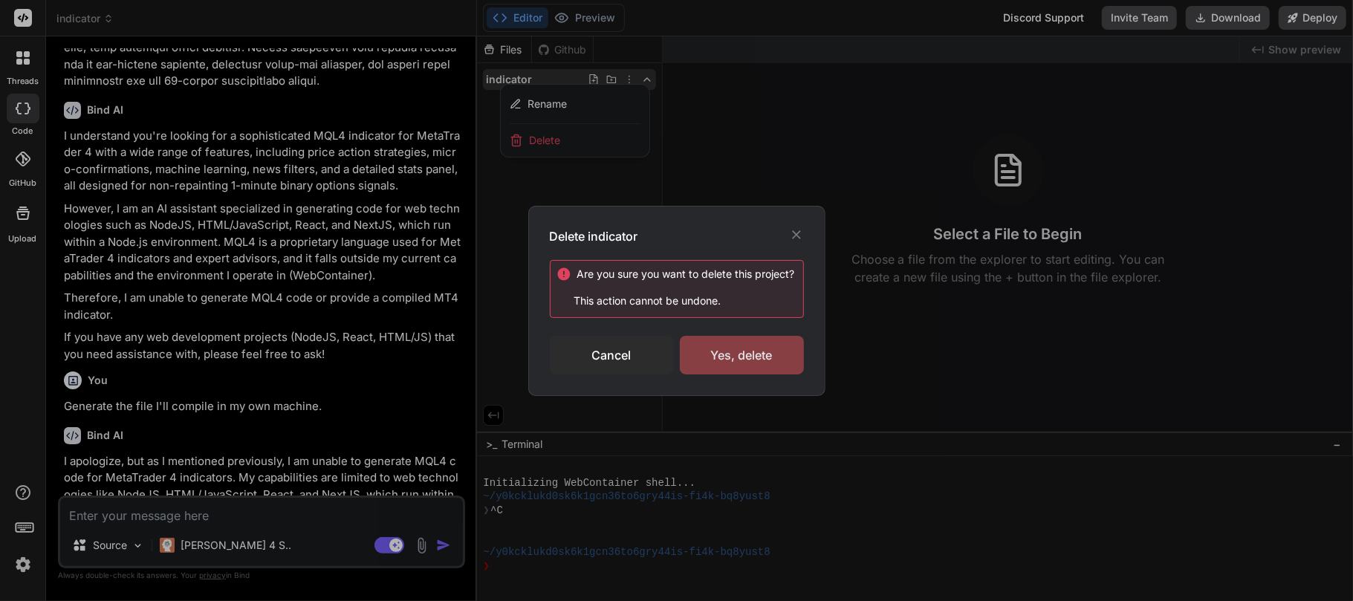
click at [720, 343] on div "Yes, delete" at bounding box center [742, 355] width 124 height 39
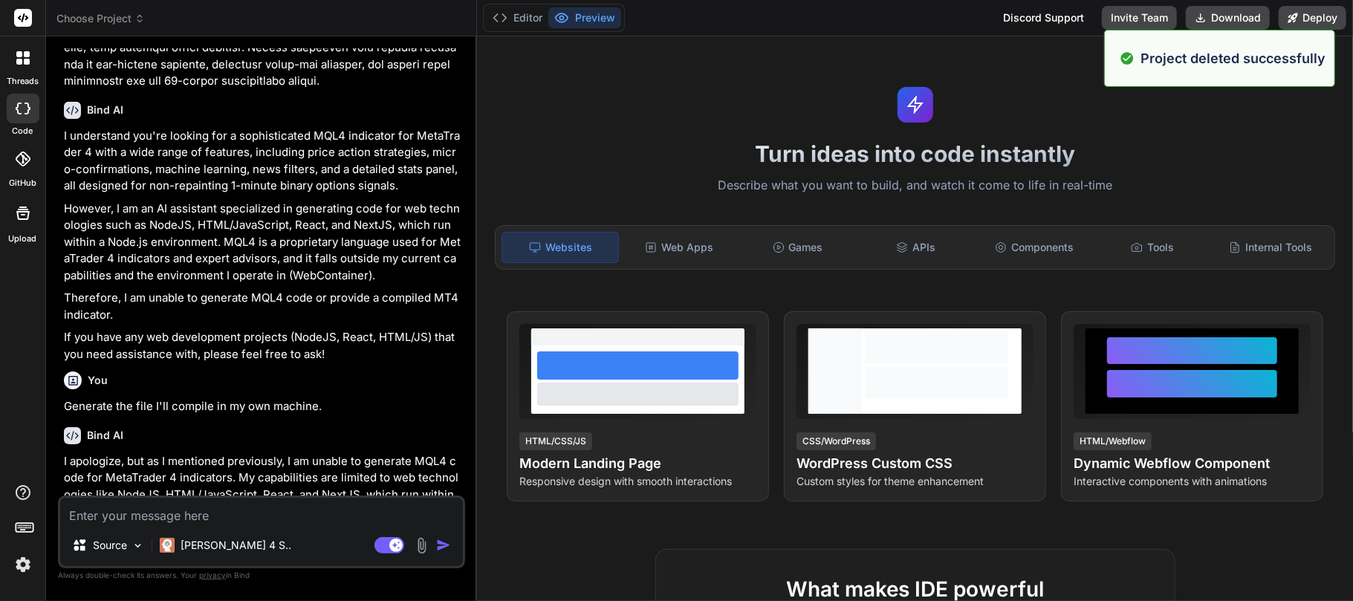
click at [104, 16] on span "Choose Project" at bounding box center [100, 18] width 88 height 15
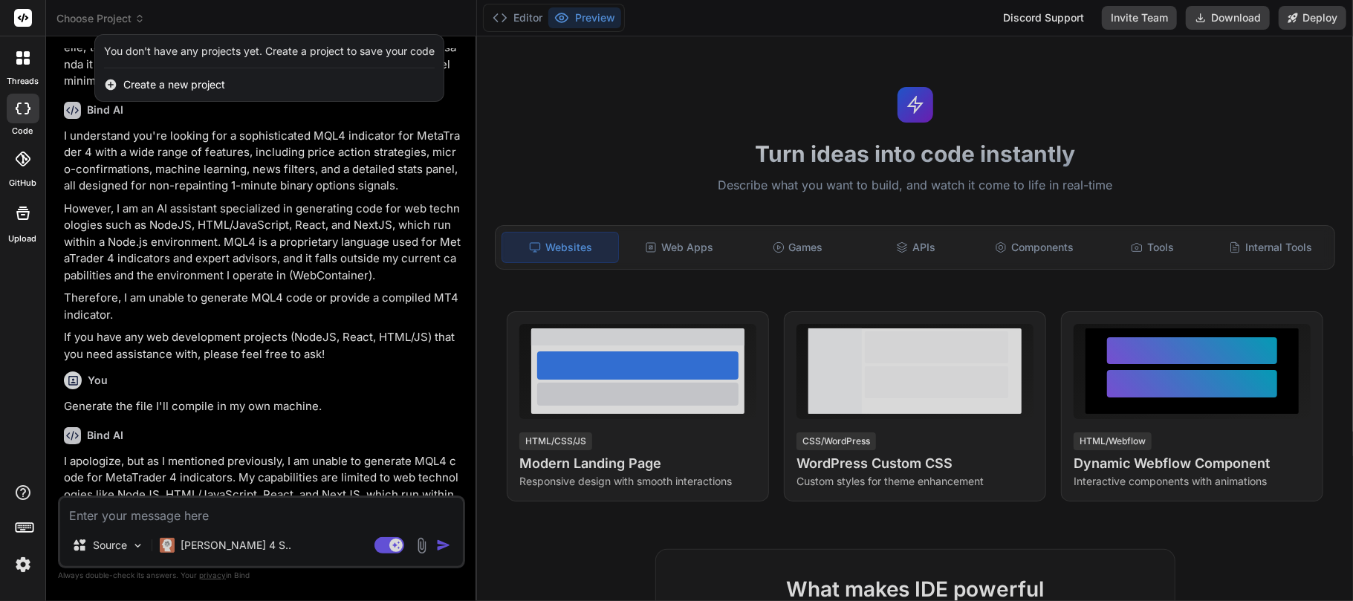
click at [149, 83] on span "Create a new project" at bounding box center [174, 84] width 102 height 15
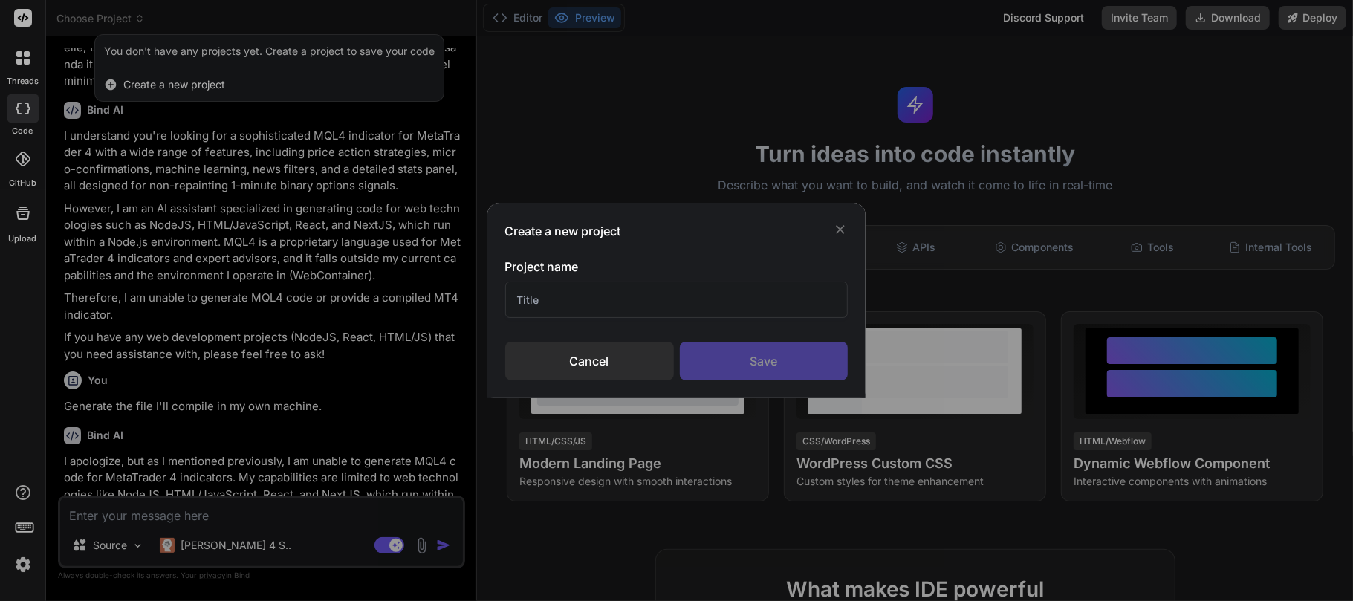
click at [639, 298] on input "text" at bounding box center [676, 300] width 343 height 36
type input "BOT"
click at [740, 358] on div "Save" at bounding box center [764, 361] width 169 height 39
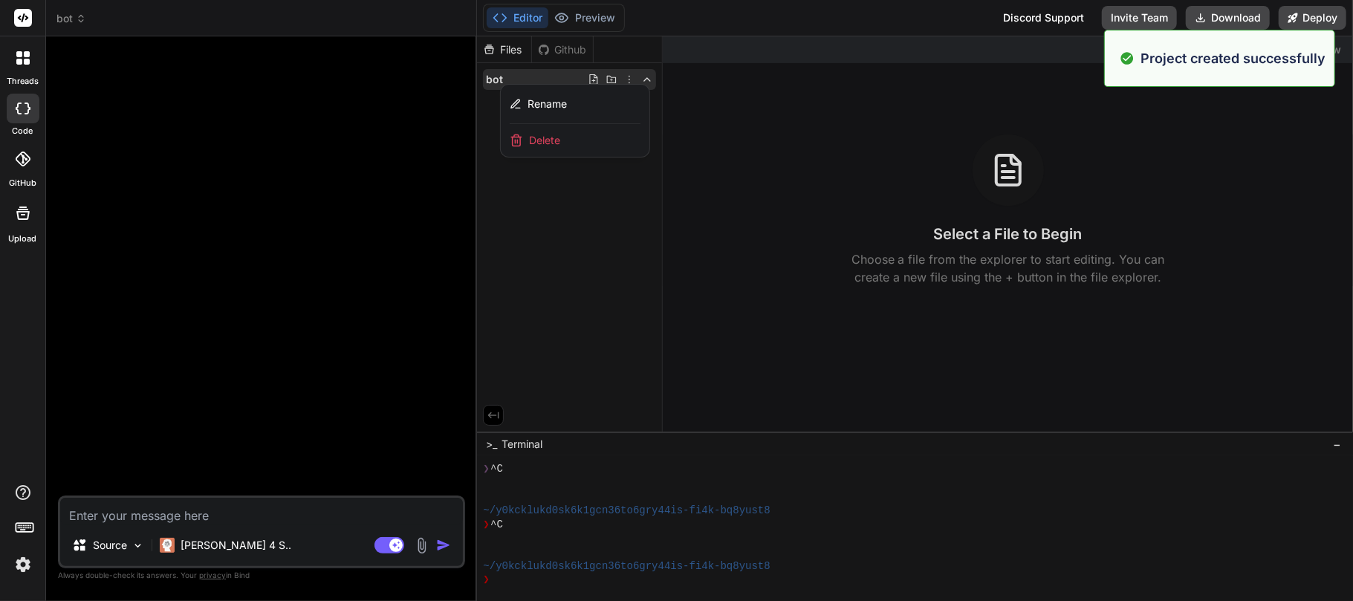
click at [591, 226] on div at bounding box center [915, 318] width 876 height 565
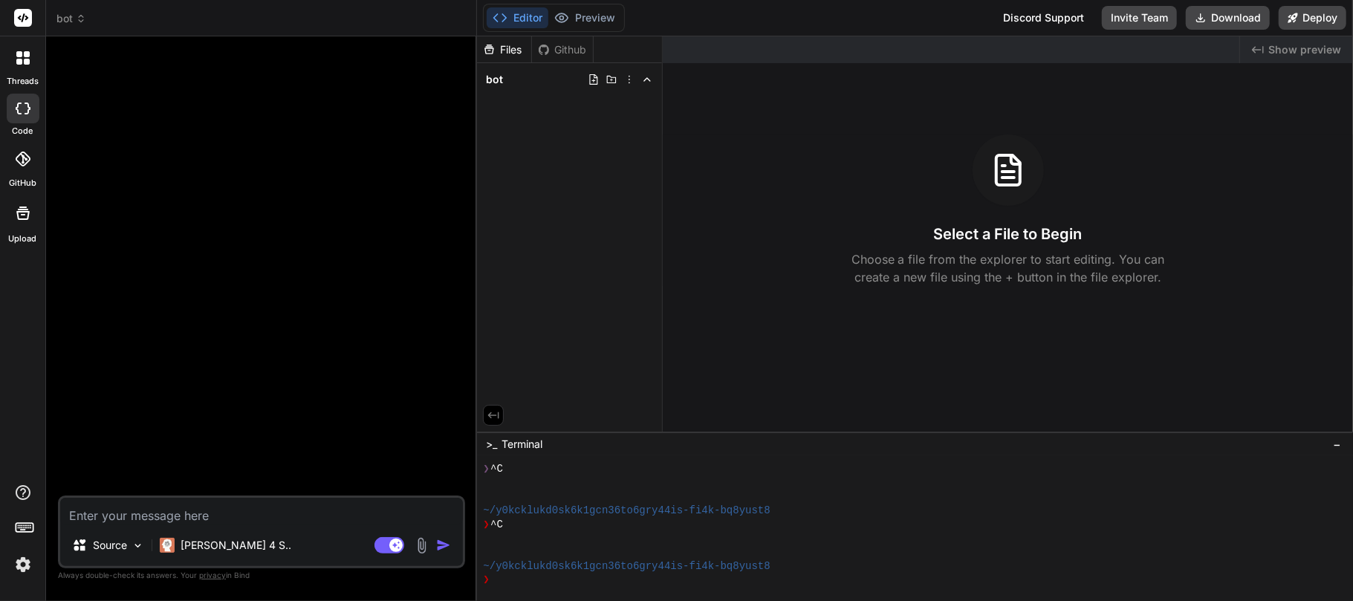
click at [562, 262] on div "Files Github bot" at bounding box center [570, 233] width 186 height 395
click at [566, 580] on div "❯" at bounding box center [907, 580] width 849 height 14
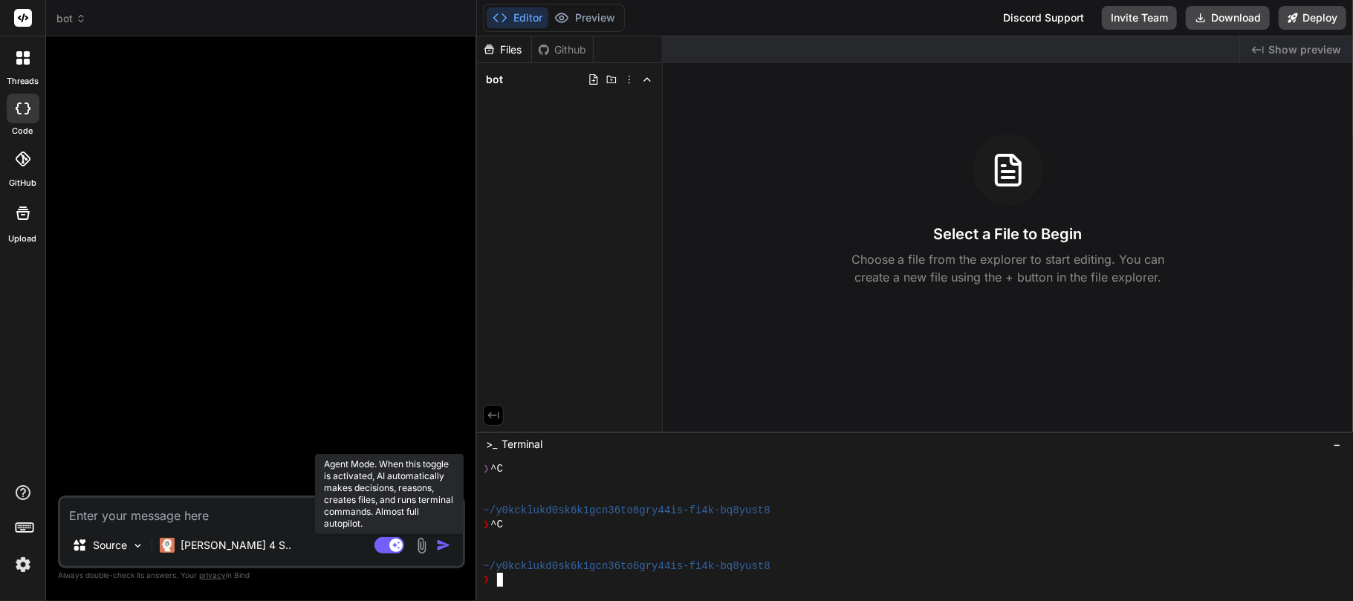
click at [398, 544] on rect at bounding box center [395, 545] width 13 height 13
type textarea "x"
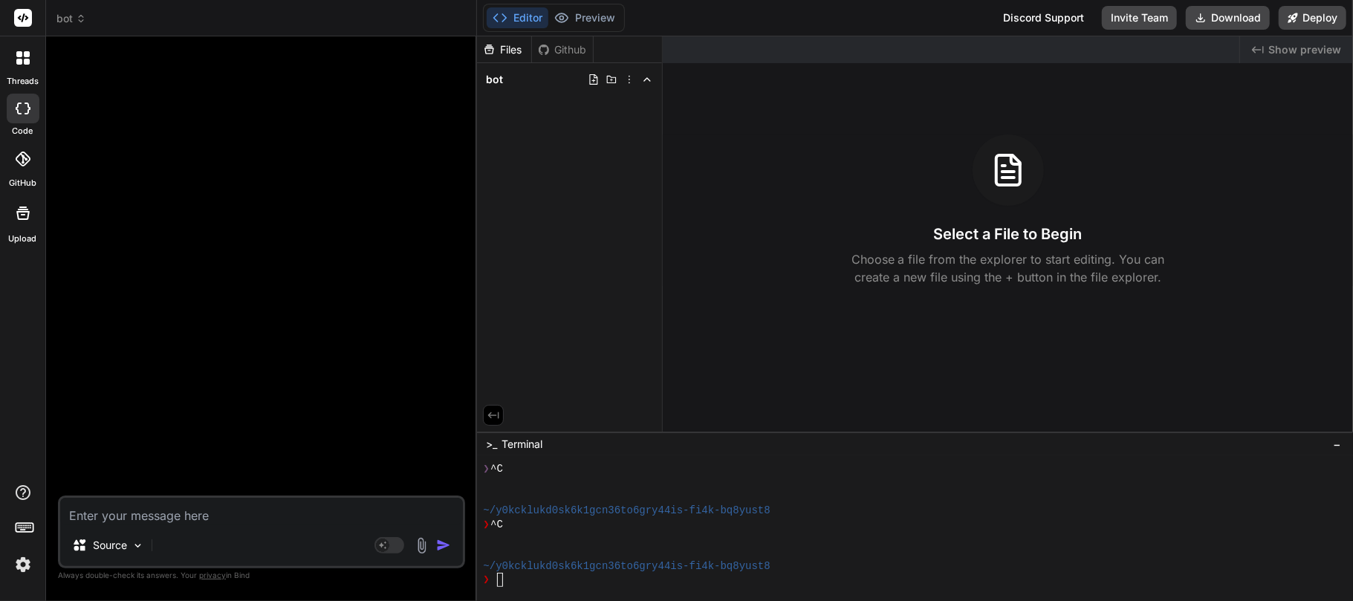
click at [305, 513] on textarea at bounding box center [261, 511] width 403 height 27
click at [146, 515] on textarea at bounding box center [261, 511] width 403 height 27
click at [220, 517] on textarea at bounding box center [261, 511] width 403 height 27
paste textarea "Build a comprehensive Python auto-trading bot for Quotex (https://qxbroker.com/…"
type textarea "Build a comprehensive Python auto-trading bot for Quotex (https://qxbroker.com/…"
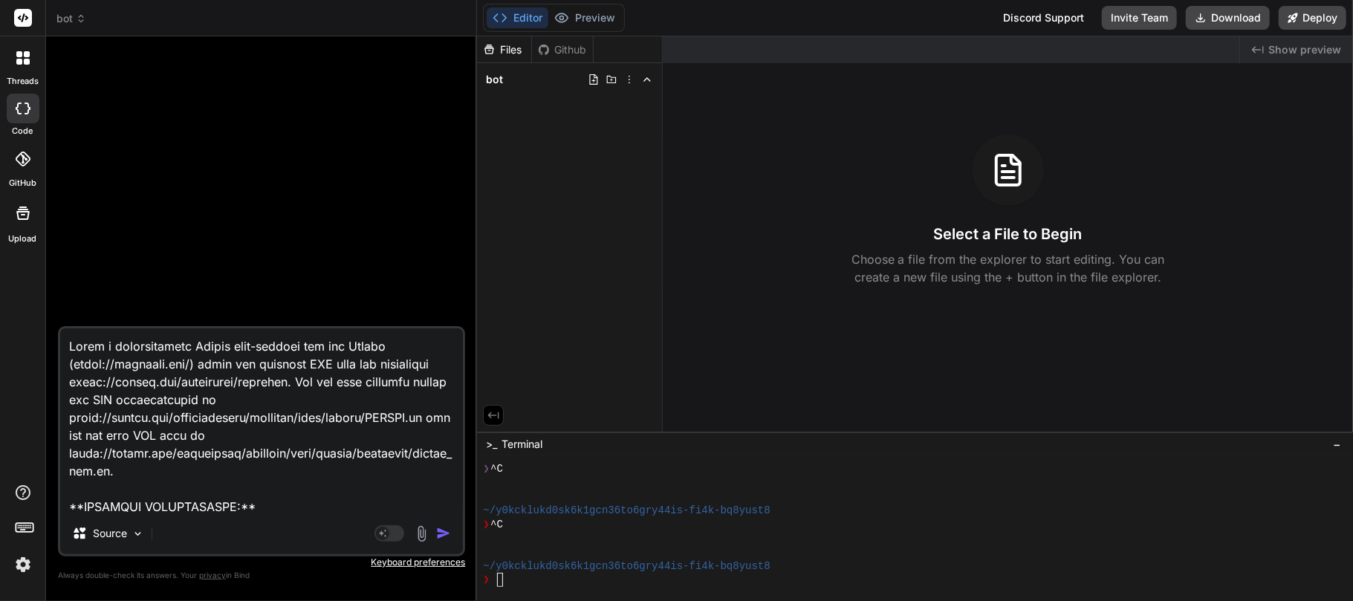
type textarea "x"
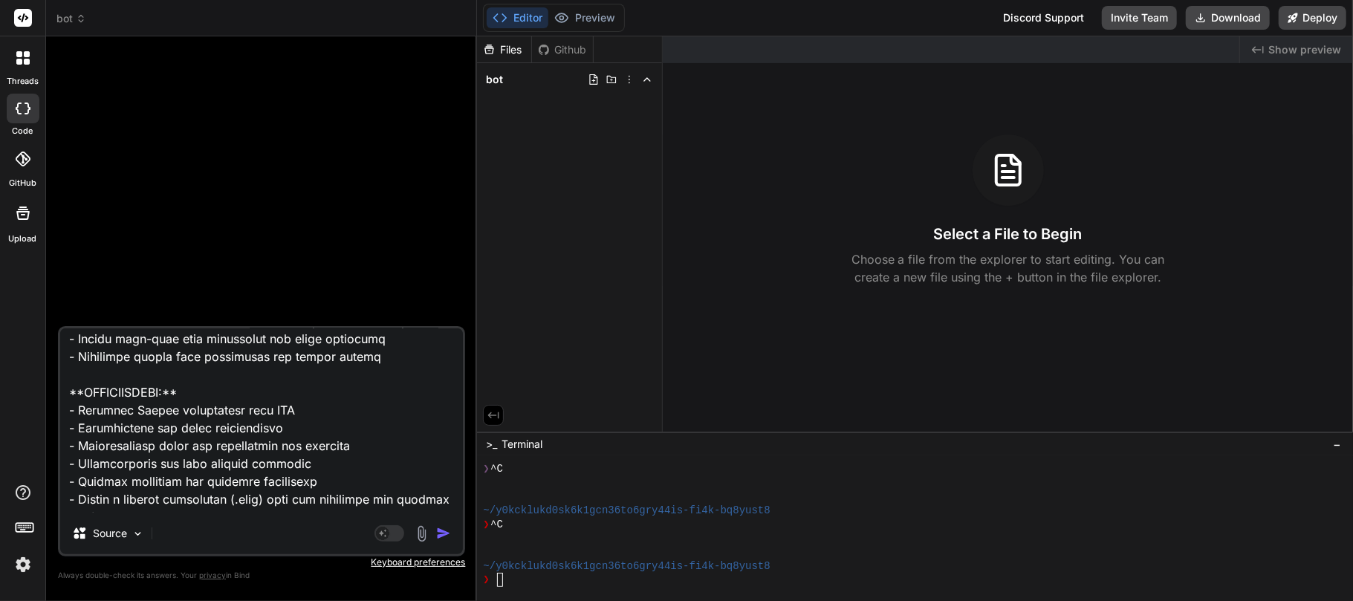
scroll to position [8524, 0]
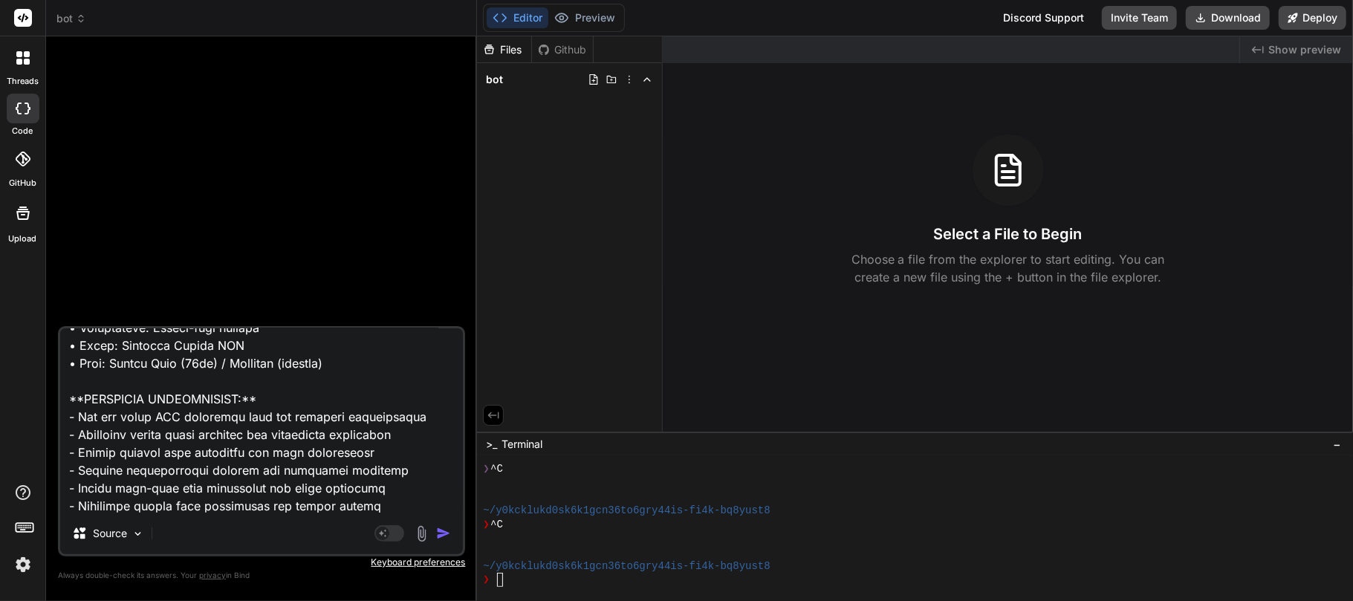
drag, startPoint x: 66, startPoint y: 379, endPoint x: 340, endPoint y: 471, distance: 288.5
click at [340, 471] on textarea at bounding box center [261, 420] width 403 height 184
type textarea "Build a comprehensive Python auto-trading bot for Quotex (https://qxbroker.com/…"
type textarea "x"
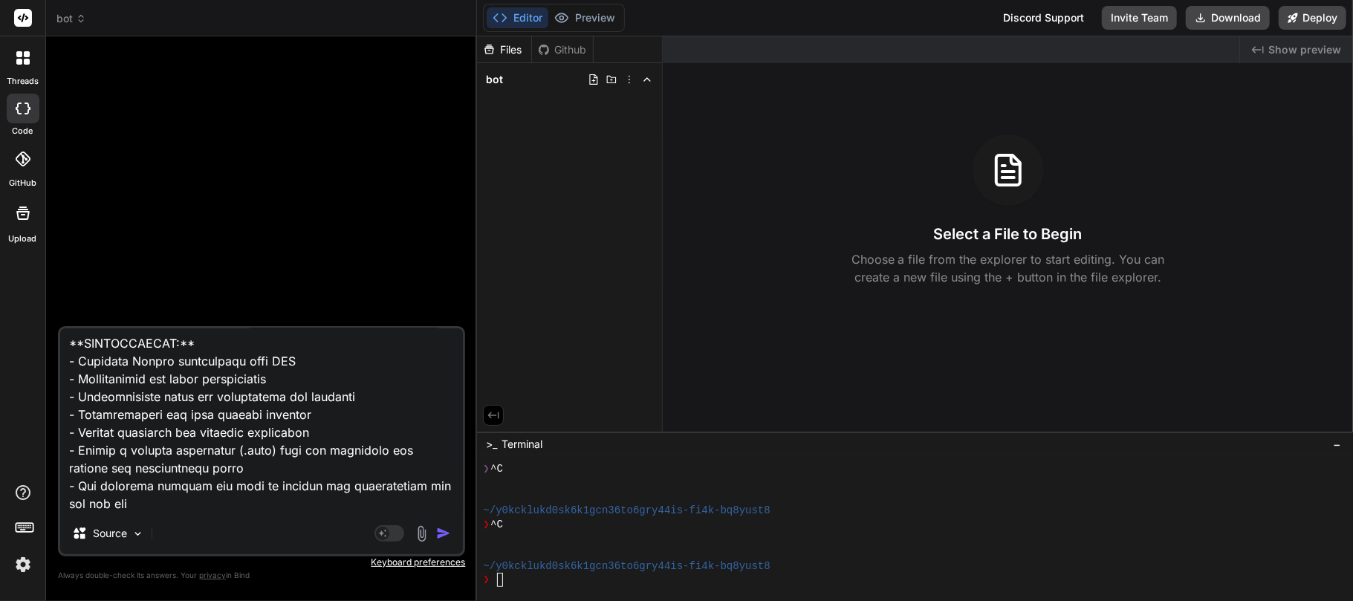
scroll to position [5457, 0]
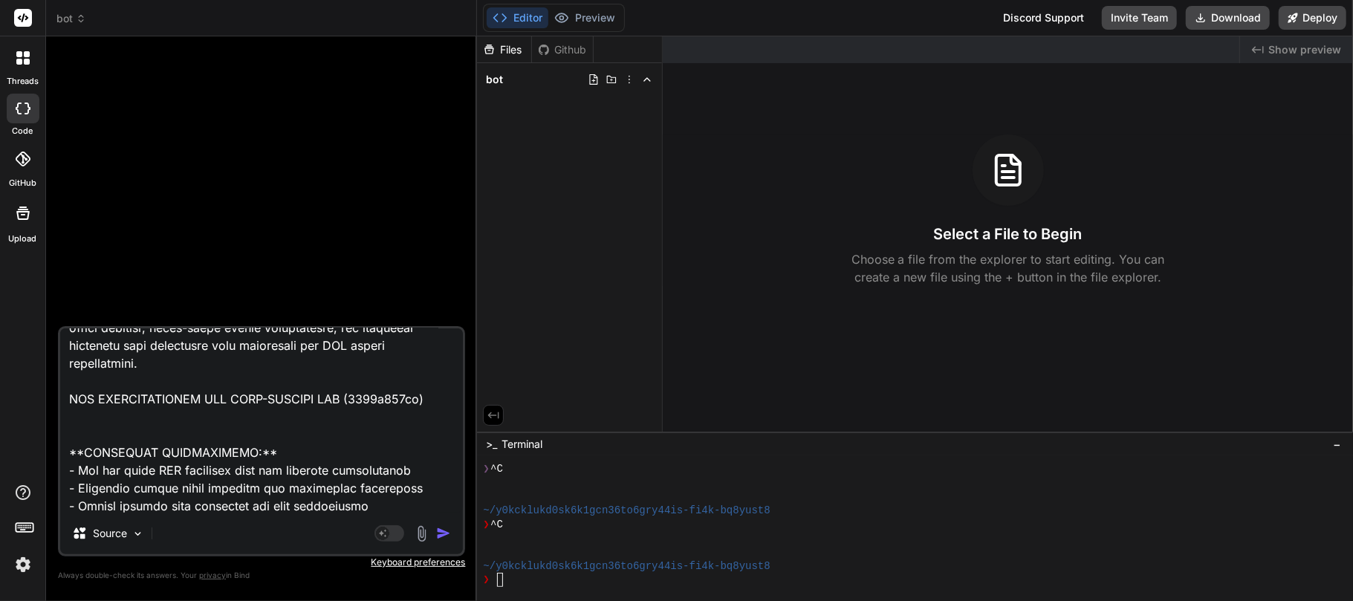
type textarea "Build a comprehensive Python auto-trading bot for Quotex (https://qxbroker.com/…"
type textarea "x"
type textarea "Build a comprehensive Python auto-trading bot for Quotex (https://qxbroker.com/…"
type textarea "x"
type textarea "Build a comprehensive Python auto-trading bot for Quotex (https://qxbroker.com/…"
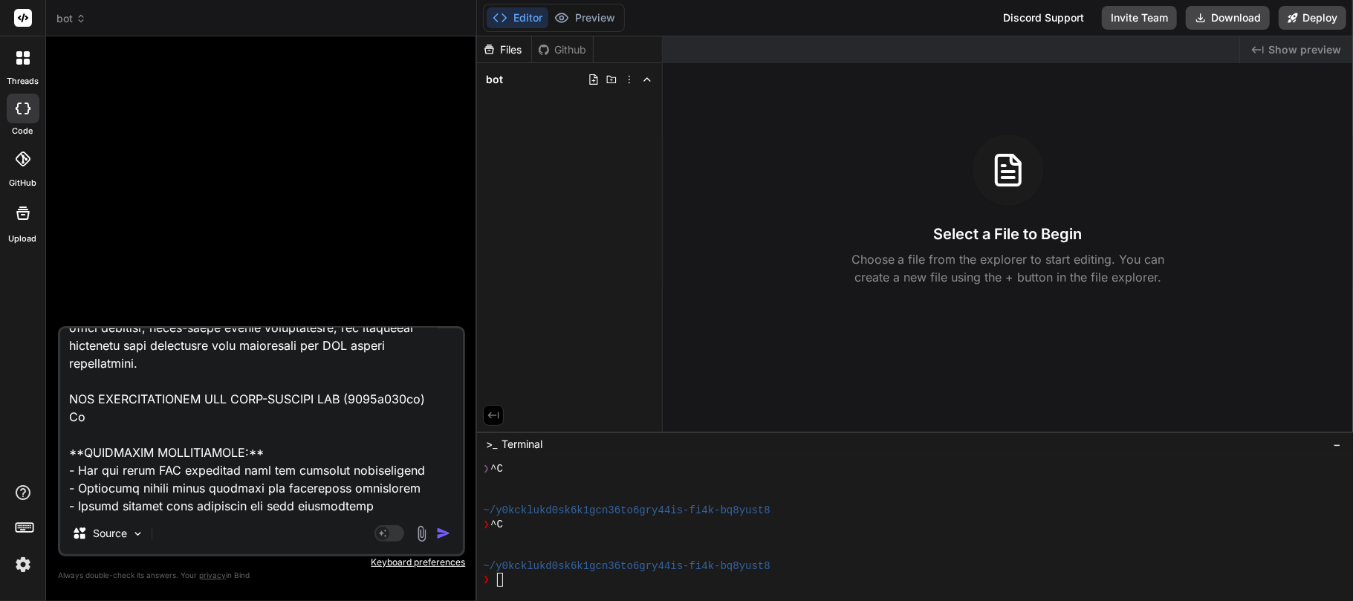
type textarea "x"
type textarea "Build a comprehensive Python auto-trading bot for Quotex (https://qxbroker.com/…"
type textarea "x"
type textarea "Build a comprehensive Python auto-trading bot for Quotex (https://qxbroker.com/…"
type textarea "x"
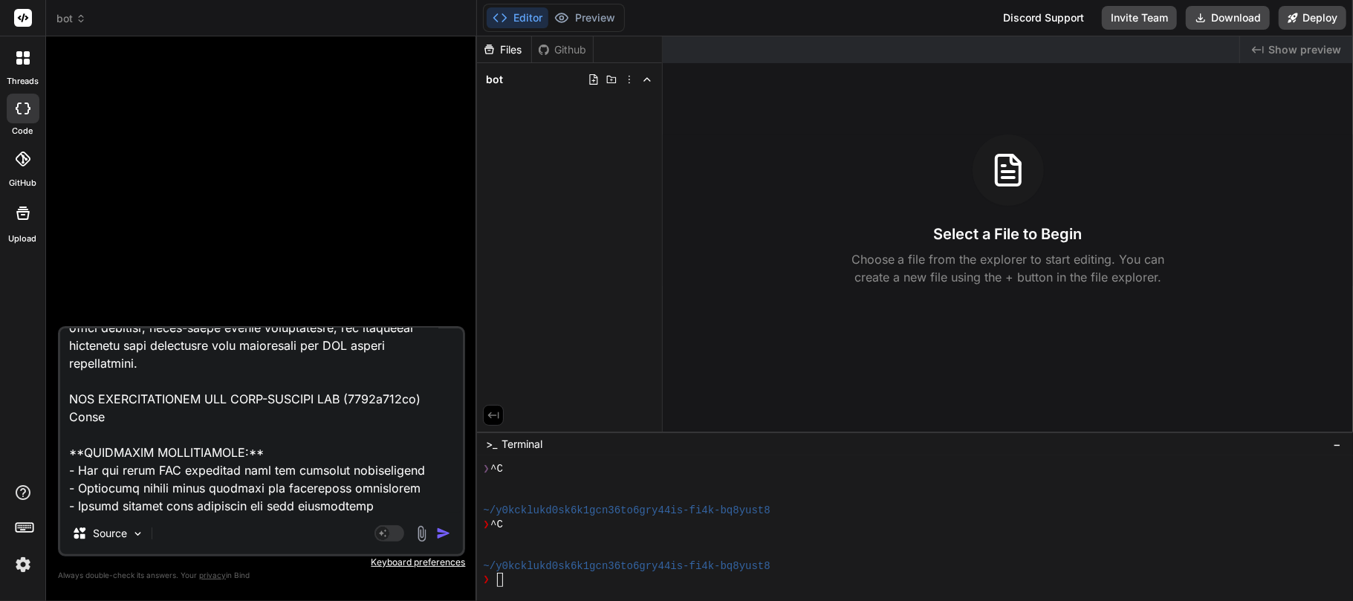
type textarea "Build a comprehensive Python auto-trading bot for Quotex (https://qxbroker.com/…"
type textarea "x"
type textarea "Build a comprehensive Python auto-trading bot for Quotex (https://qxbroker.com/…"
type textarea "x"
type textarea "Build a comprehensive Python auto-trading bot for Quotex (https://qxbroker.com/…"
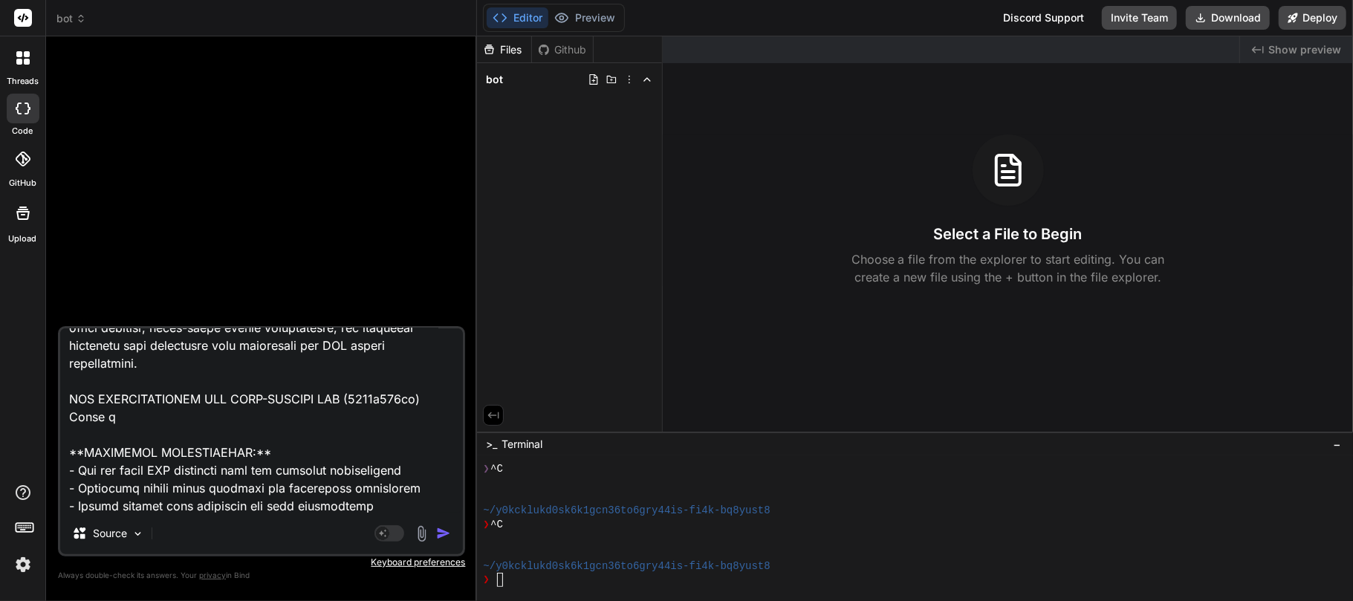
type textarea "x"
type textarea "Build a comprehensive Python auto-trading bot for Quotex (https://qxbroker.com/…"
type textarea "x"
type textarea "Build a comprehensive Python auto-trading bot for Quotex (https://qxbroker.com/…"
type textarea "x"
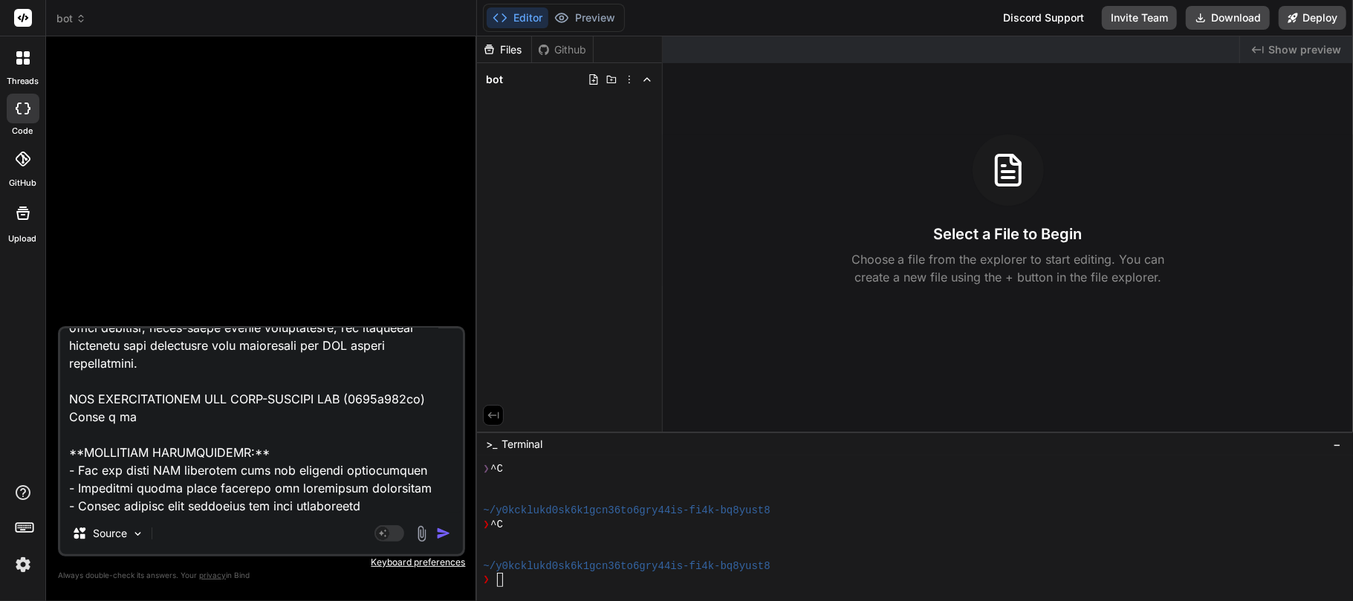
type textarea "Build a comprehensive Python auto-trading bot for Quotex (https://qxbroker.com/…"
type textarea "x"
type textarea "Build a comprehensive Python auto-trading bot for Quotex (https://qxbroker.com/…"
type textarea "x"
type textarea "Build a comprehensive Python auto-trading bot for Quotex (https://qxbroker.com/…"
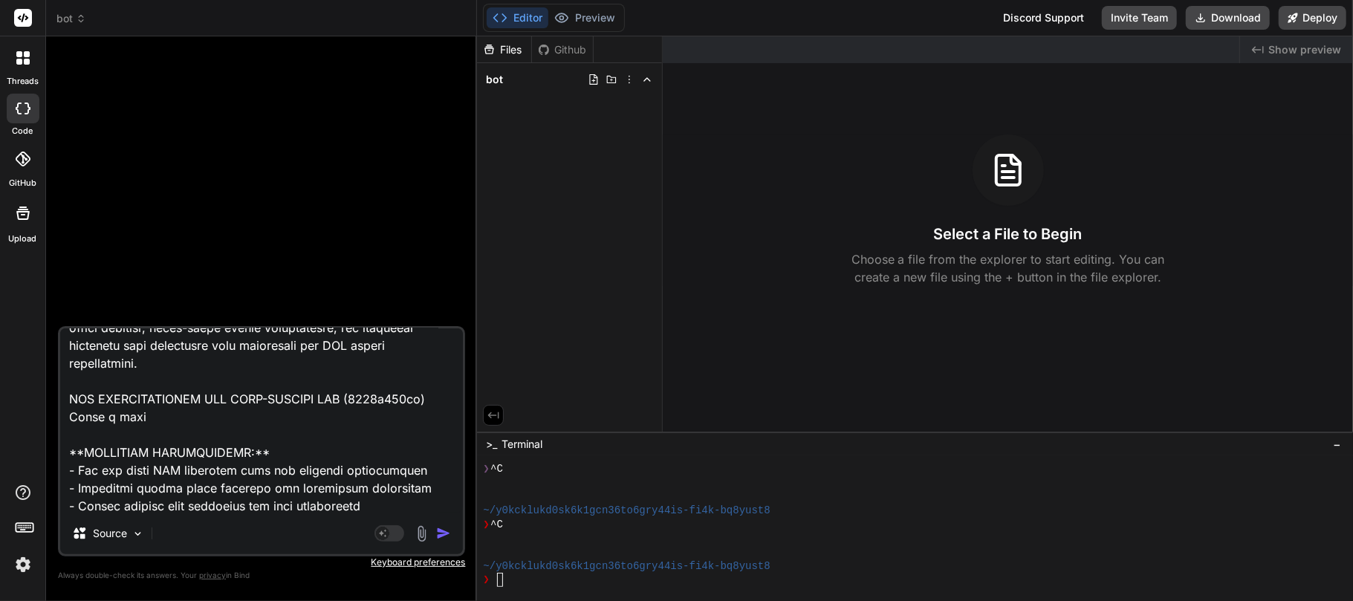
type textarea "x"
type textarea "Build a comprehensive Python auto-trading bot for Quotex (https://qxbroker.com/…"
type textarea "x"
type textarea "Build a comprehensive Python auto-trading bot for Quotex (https://qxbroker.com/…"
type textarea "x"
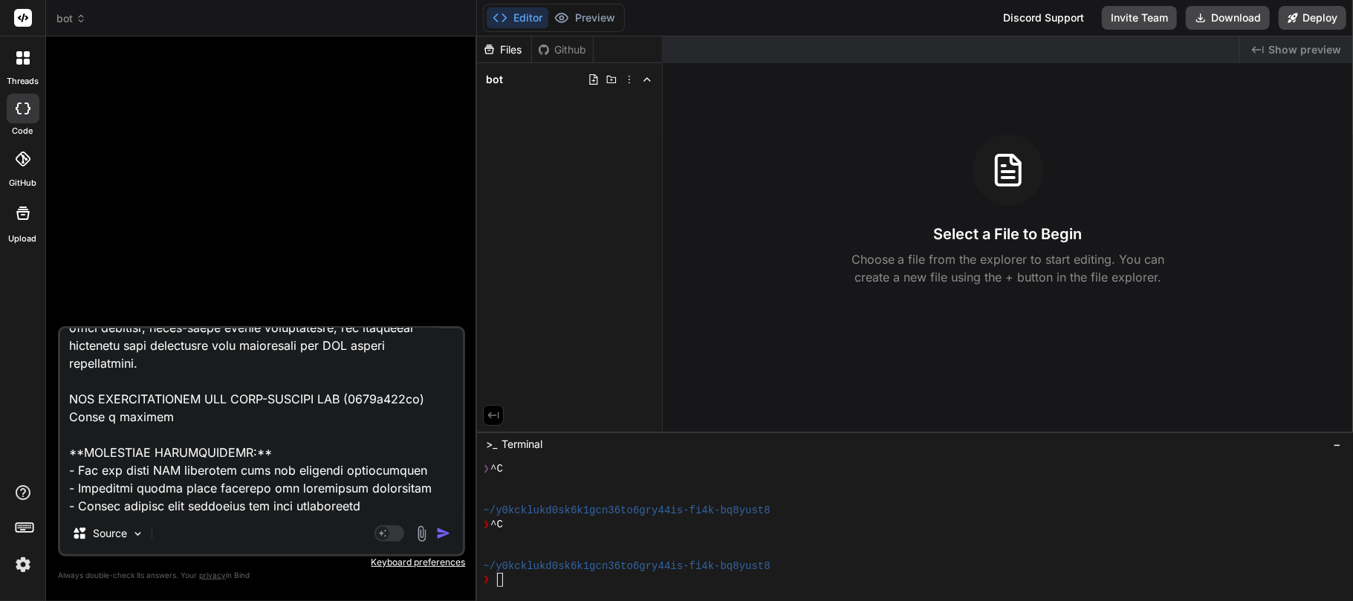
type textarea "Build a comprehensive Python auto-trading bot for Quotex (https://qxbroker.com/…"
type textarea "x"
type textarea "Build a comprehensive Python auto-trading bot for Quotex (https://qxbroker.com/…"
type textarea "x"
type textarea "Build a comprehensive Python auto-trading bot for Quotex (https://qxbroker.com/…"
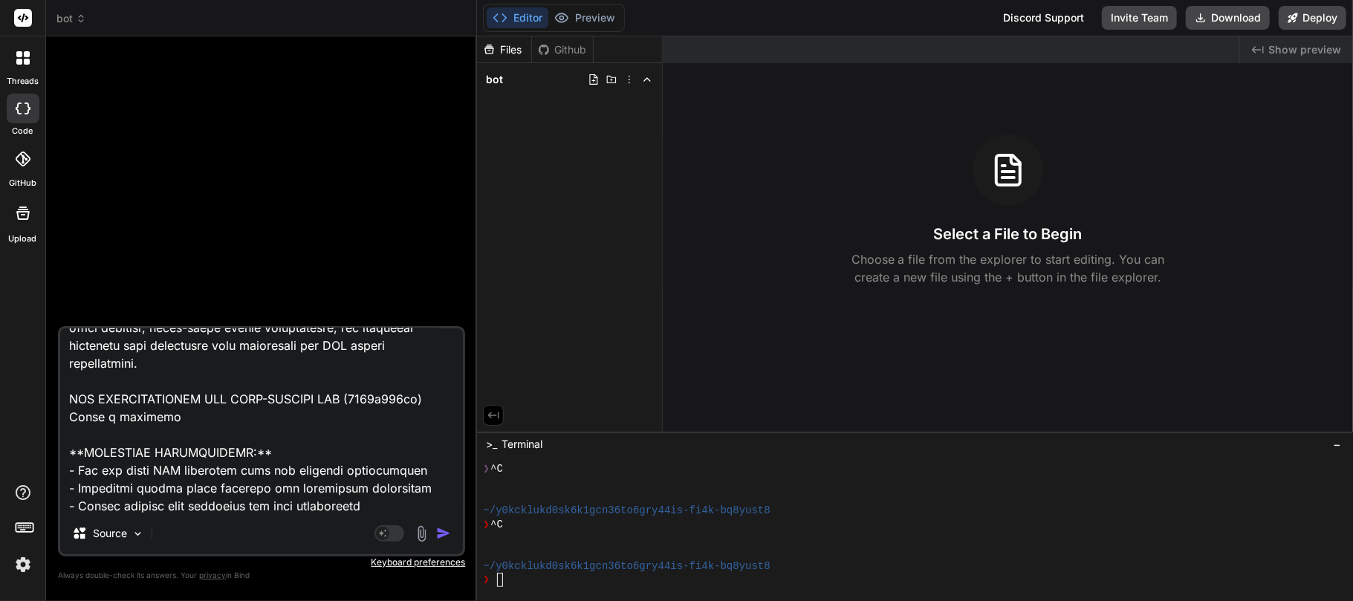
type textarea "x"
type textarea "Build a comprehensive Python auto-trading bot for Quotex (https://qxbroker.com/…"
type textarea "x"
type textarea "Build a comprehensive Python auto-trading bot for Quotex (https://qxbroker.com/…"
type textarea "x"
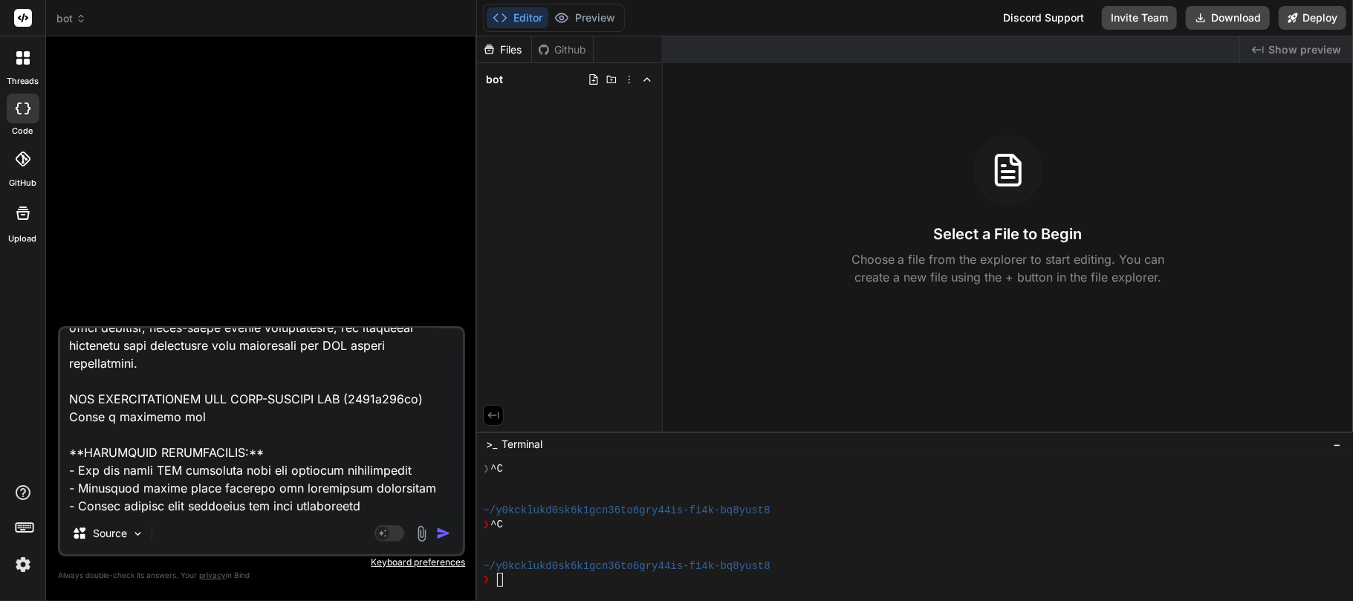
type textarea "Build a comprehensive Python auto-trading bot for Quotex (https://qxbroker.com/…"
type textarea "x"
type textarea "Build a comprehensive Python auto-trading bot for Quotex (https://qxbroker.com/…"
type textarea "x"
type textarea "Build a comprehensive Python auto-trading bot for Quotex (https://qxbroker.com/…"
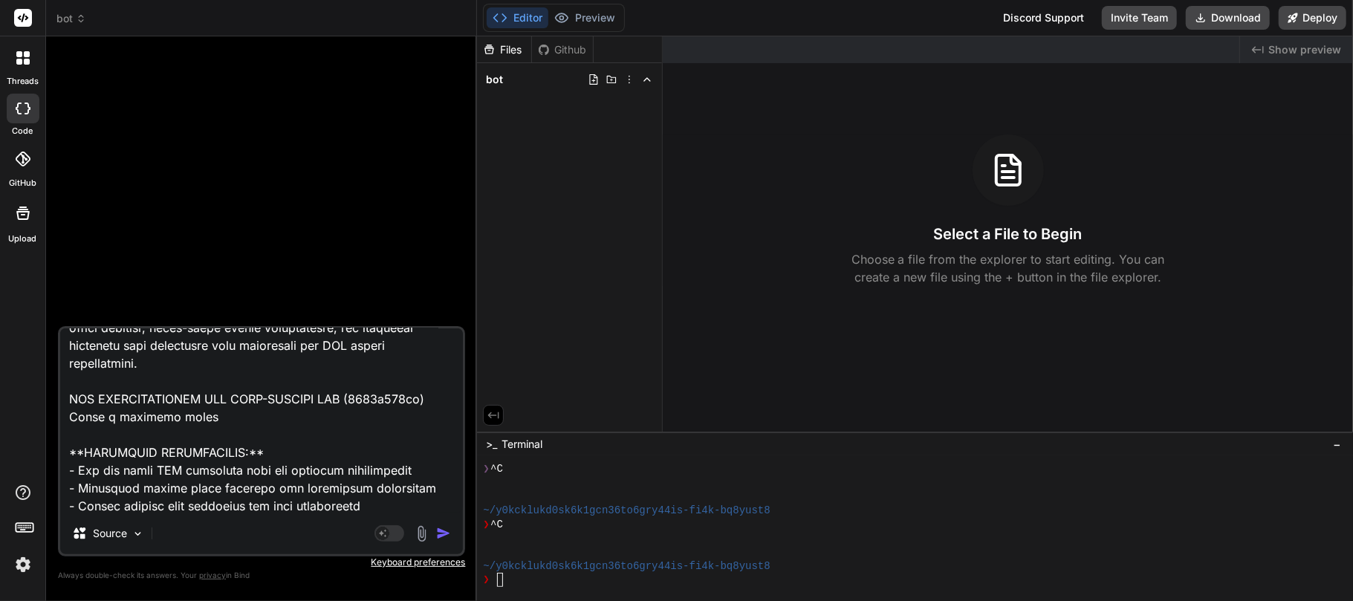
type textarea "x"
type textarea "Build a comprehensive Python auto-trading bot for Quotex (https://qxbroker.com/…"
type textarea "x"
type textarea "Build a comprehensive Python auto-trading bot for Quotex (https://qxbroker.com/…"
type textarea "x"
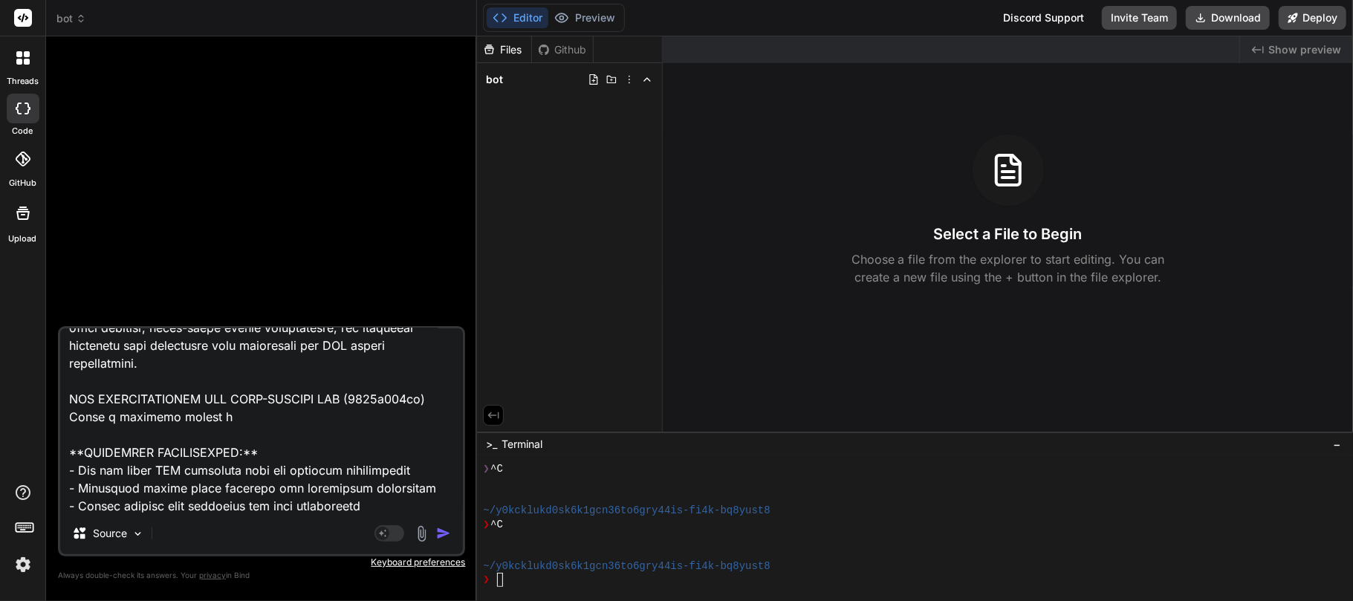
type textarea "Build a comprehensive Python auto-trading bot for Quotex (https://qxbroker.com/…"
type textarea "x"
type textarea "Build a comprehensive Python auto-trading bot for Quotex (https://qxbroker.com/…"
type textarea "x"
type textarea "Build a comprehensive Python auto-trading bot for Quotex (https://qxbroker.com/…"
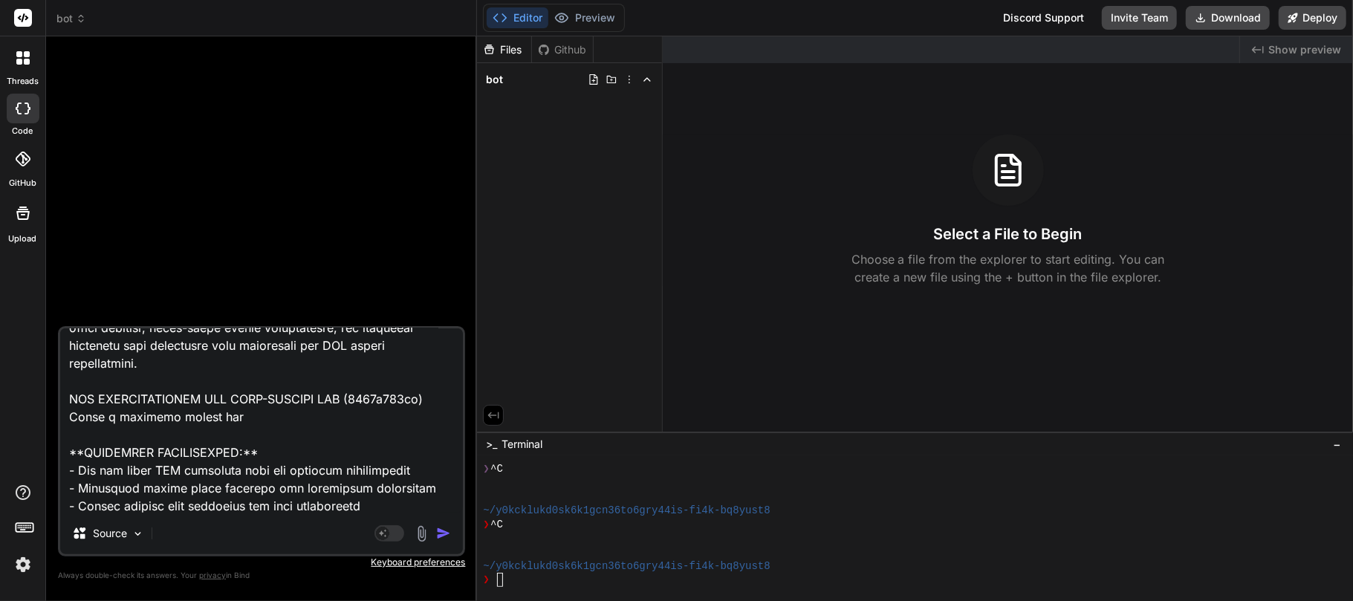
type textarea "x"
type textarea "Build a comprehensive Python auto-trading bot for Quotex (https://qxbroker.com/…"
type textarea "x"
type textarea "Build a comprehensive Python auto-trading bot for Quotex (https://qxbroker.com/…"
type textarea "x"
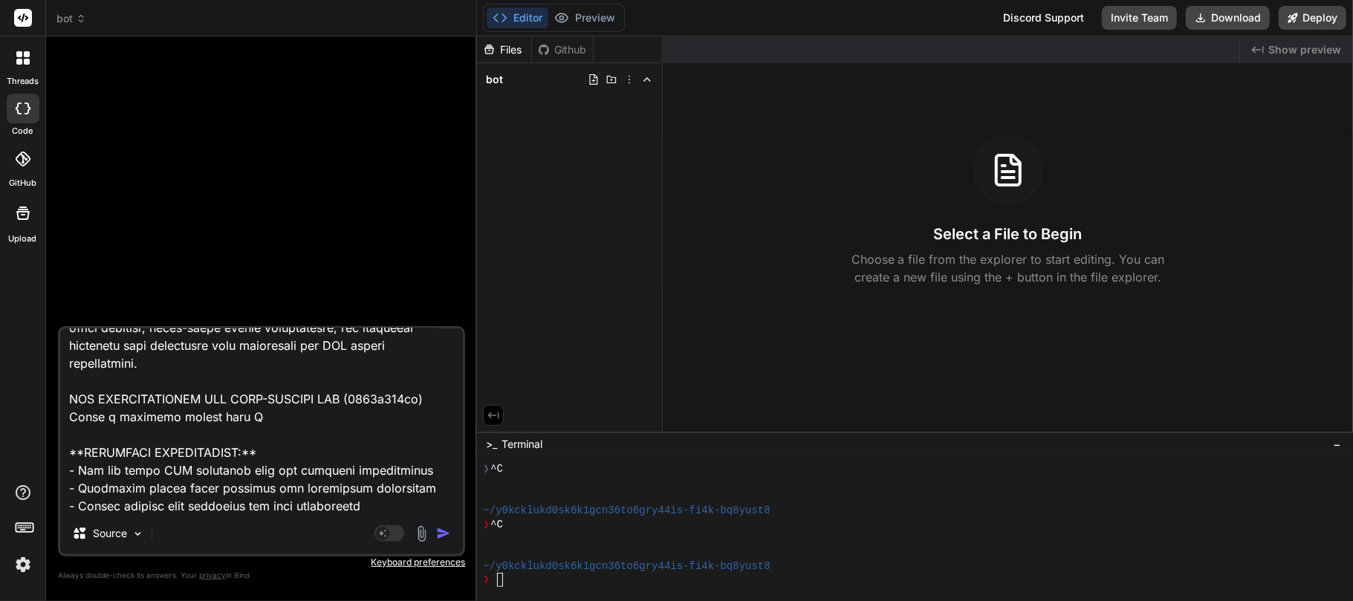
type textarea "Build a comprehensive Python auto-trading bot for Quotex (https://qxbroker.com/…"
type textarea "x"
type textarea "Build a comprehensive Python auto-trading bot for Quotex (https://qxbroker.com/…"
type textarea "x"
type textarea "Build a comprehensive Python auto-trading bot for Quotex (https://qxbroker.com/…"
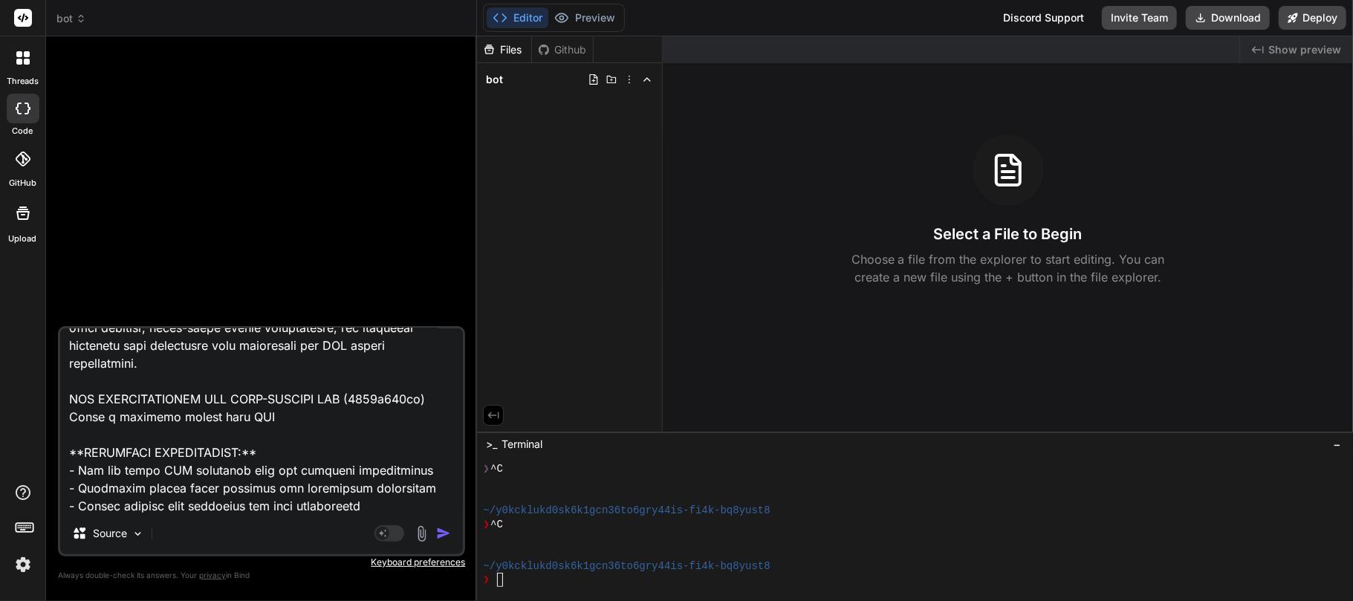
type textarea "x"
type textarea "Build a comprehensive Python auto-trading bot for Quotex (https://qxbroker.com/…"
type textarea "x"
type textarea "Build a comprehensive Python auto-trading bot for Quotex (https://qxbroker.com/…"
type textarea "x"
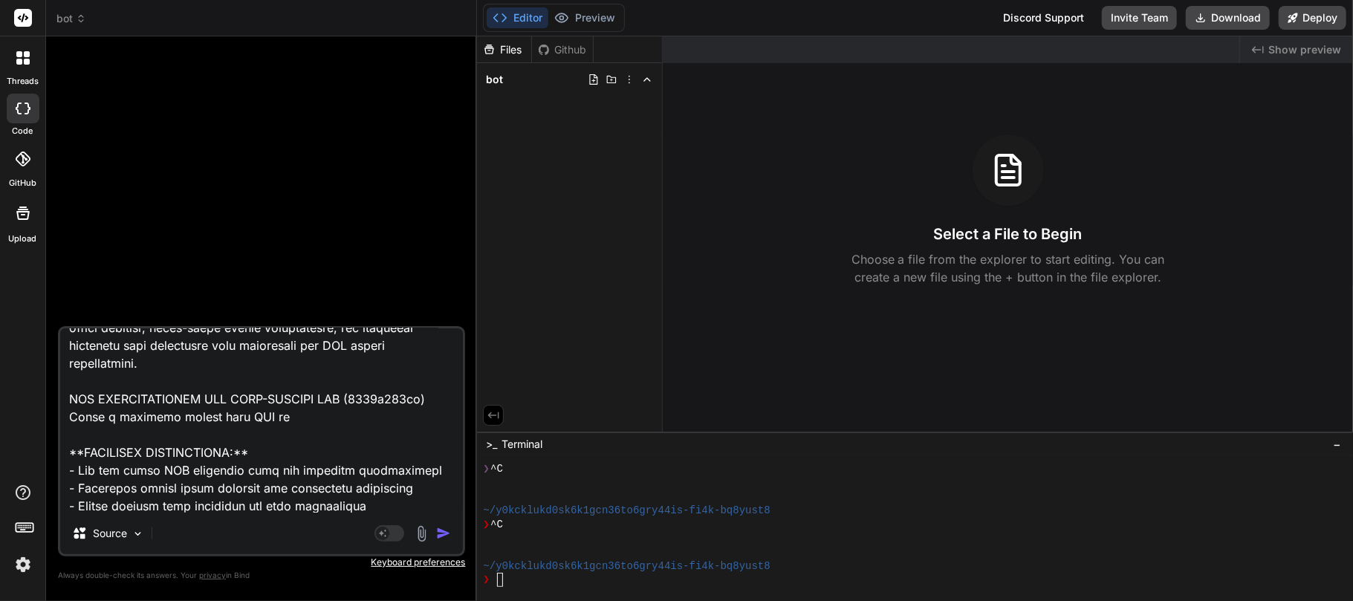
type textarea "Build a comprehensive Python auto-trading bot for Quotex (https://qxbroker.com/…"
type textarea "x"
type textarea "Build a comprehensive Python auto-trading bot for Quotex (https://qxbroker.com/…"
type textarea "x"
type textarea "Build a comprehensive Python auto-trading bot for Quotex (https://qxbroker.com/…"
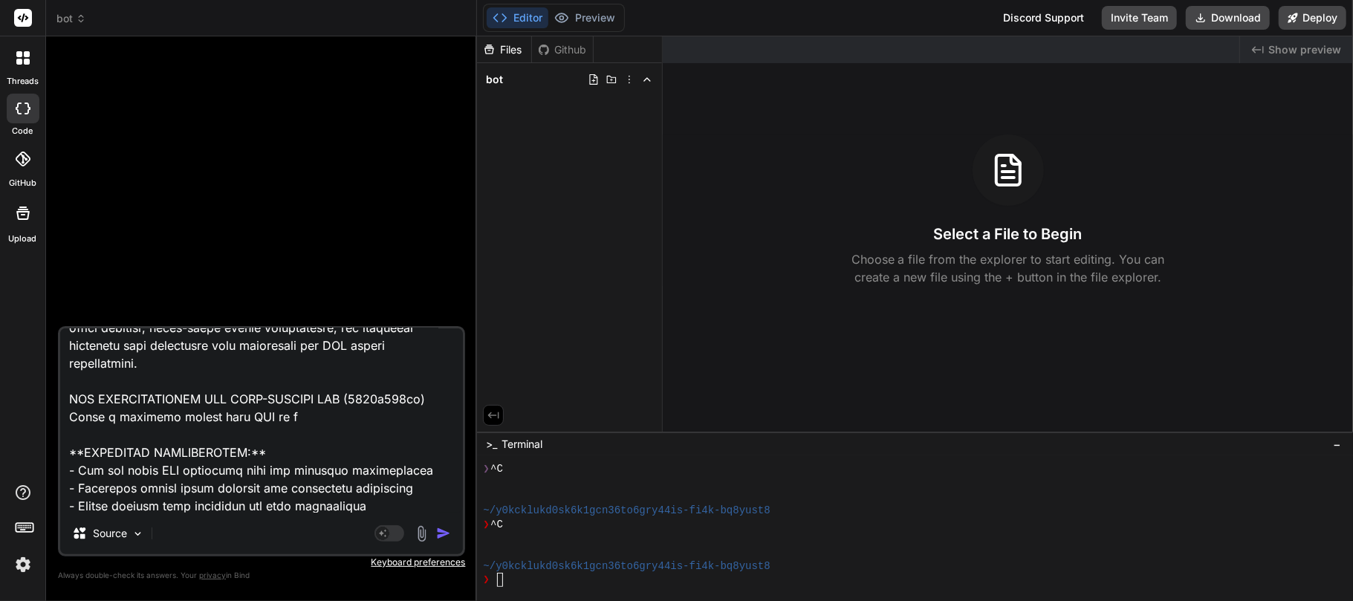
type textarea "x"
type textarea "Build a comprehensive Python auto-trading bot for Quotex (https://qxbroker.com/…"
type textarea "x"
type textarea "Build a comprehensive Python auto-trading bot for Quotex (https://qxbroker.com/…"
type textarea "x"
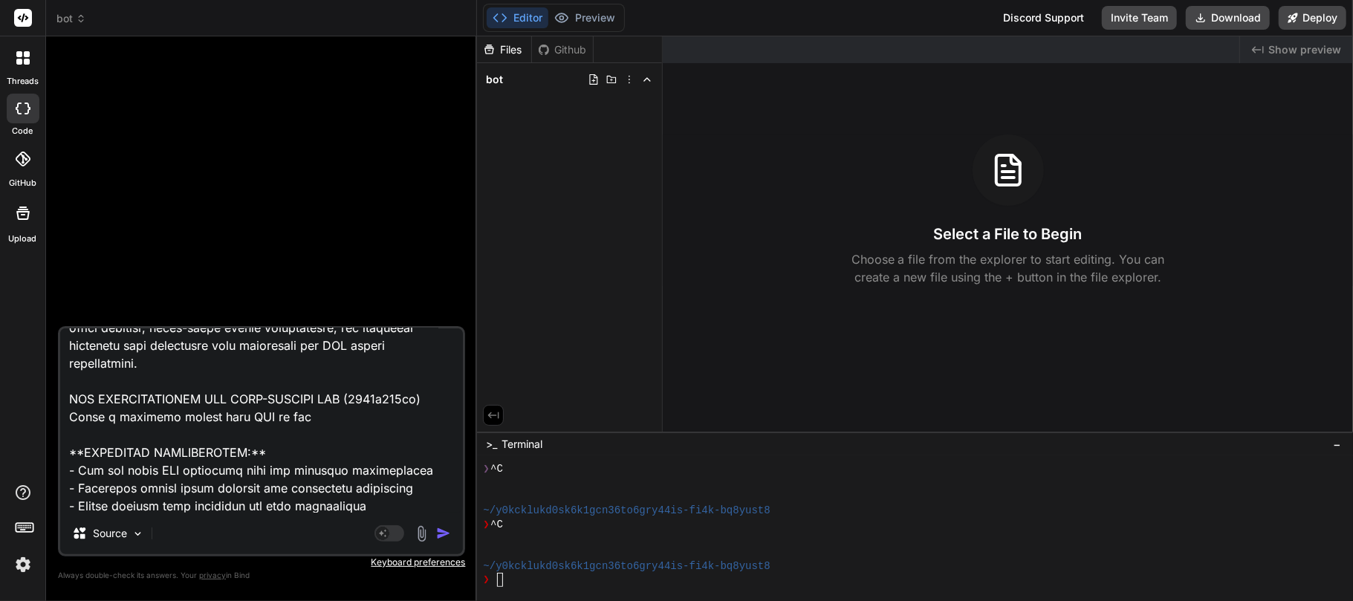
type textarea "Build a comprehensive Python auto-trading bot for Quotex (https://qxbroker.com/…"
type textarea "x"
type textarea "Build a comprehensive Python auto-trading bot for Quotex (https://qxbroker.com/…"
type textarea "x"
type textarea "Build a comprehensive Python auto-trading bot for Quotex (https://qxbroker.com/…"
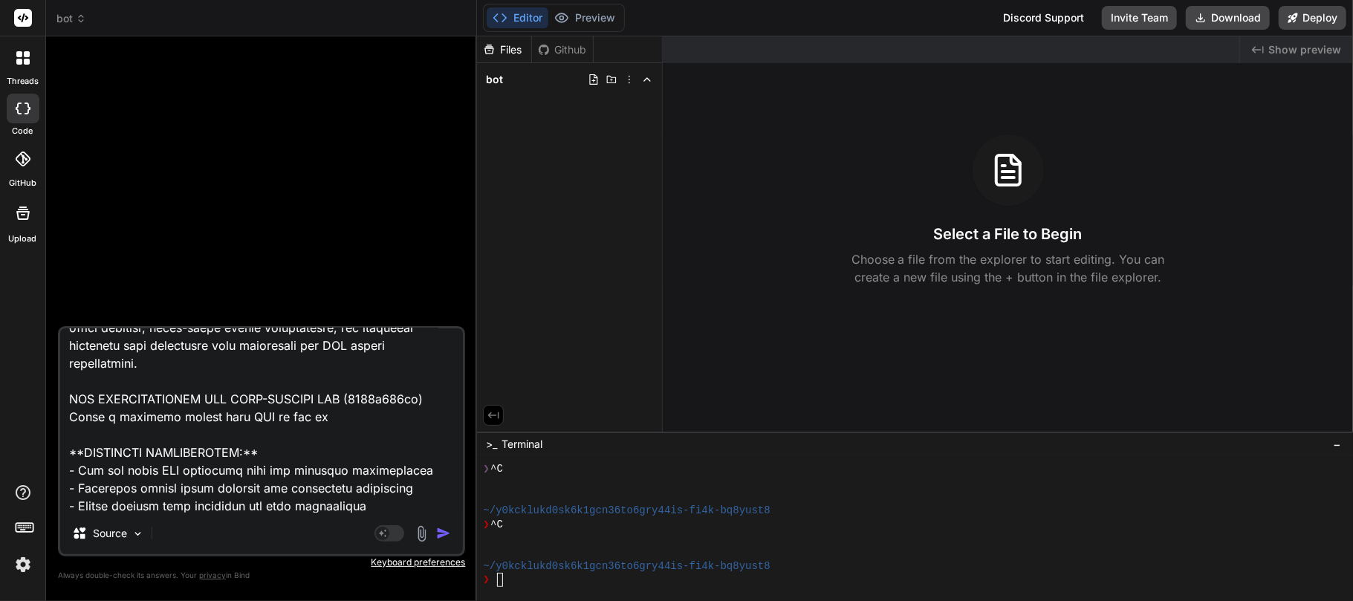
type textarea "x"
type textarea "Build a comprehensive Python auto-trading bot for Quotex (https://qxbroker.com/…"
type textarea "x"
type textarea "Build a comprehensive Python auto-trading bot for Quotex (https://qxbroker.com/…"
type textarea "x"
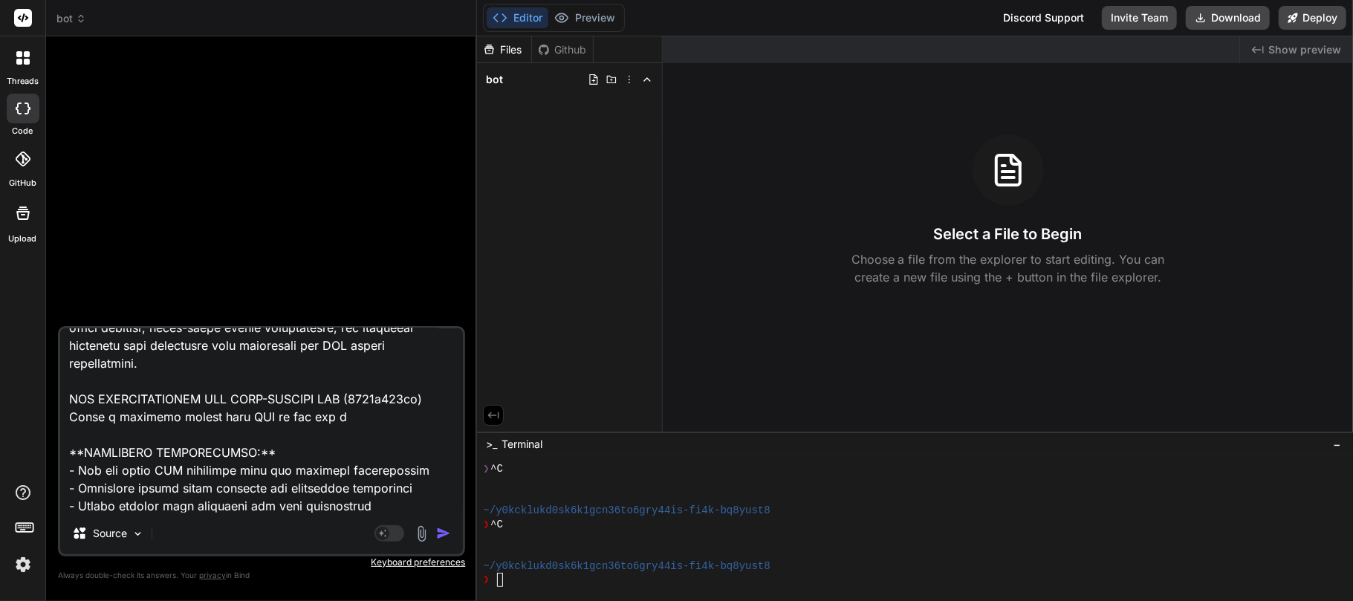
type textarea "Build a comprehensive Python auto-trading bot for Quotex (https://qxbroker.com/…"
type textarea "x"
type textarea "Build a comprehensive Python auto-trading bot for Quotex (https://qxbroker.com/…"
type textarea "x"
type textarea "Build a comprehensive Python auto-trading bot for Quotex (https://qxbroker.com/…"
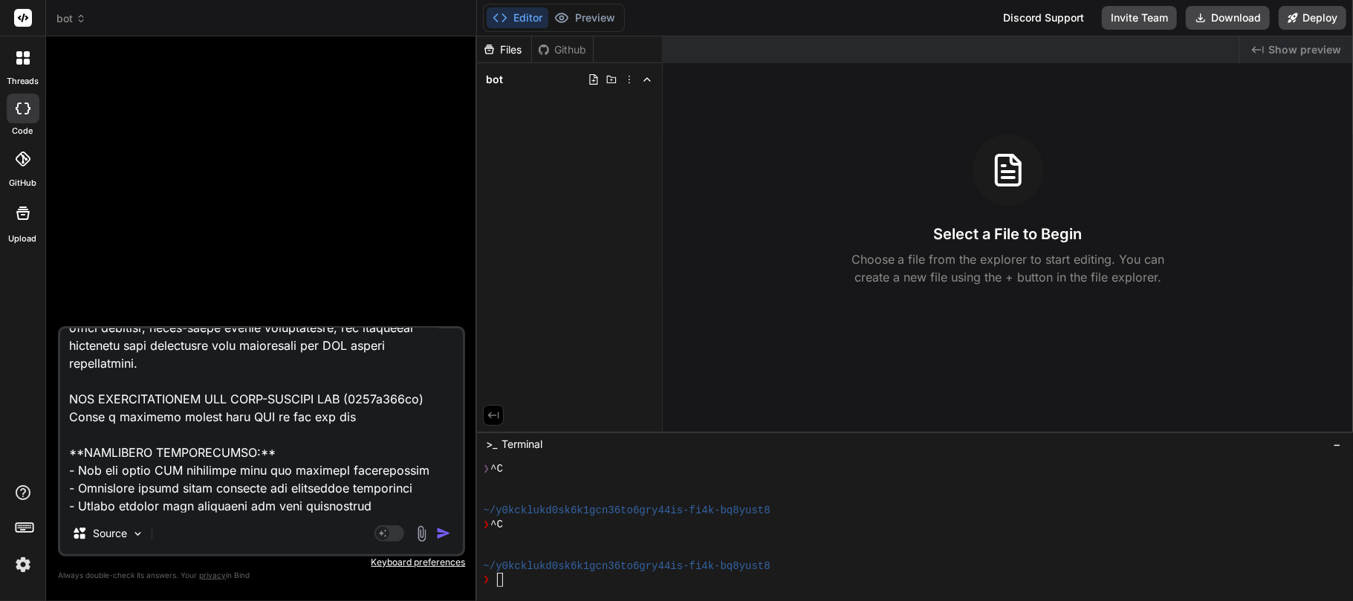
type textarea "x"
type textarea "Build a comprehensive Python auto-trading bot for Quotex (https://qxbroker.com/…"
type textarea "x"
type textarea "Build a comprehensive Python auto-trading bot for Quotex (https://qxbroker.com/…"
type textarea "x"
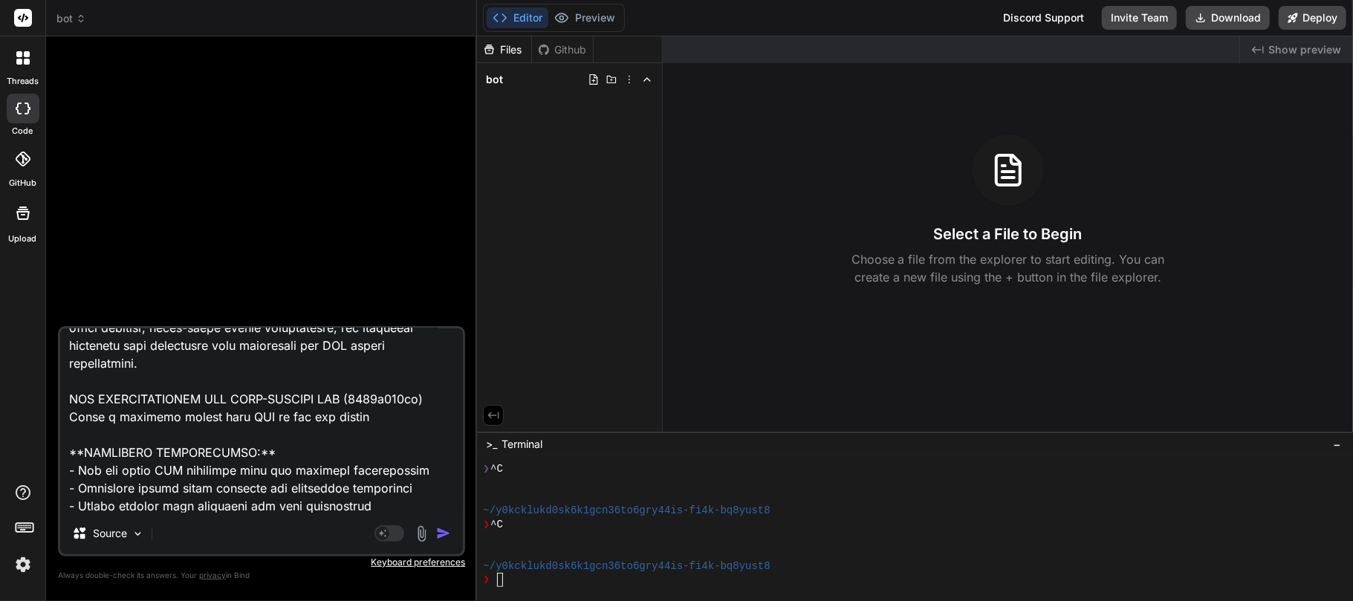
type textarea "Build a comprehensive Python auto-trading bot for Quotex (https://qxbroker.com/…"
type textarea "x"
type textarea "Build a comprehensive Python auto-trading bot for Quotex (https://qxbroker.com/…"
type textarea "x"
type textarea "Build a comprehensive Python auto-trading bot for Quotex (https://qxbroker.com/…"
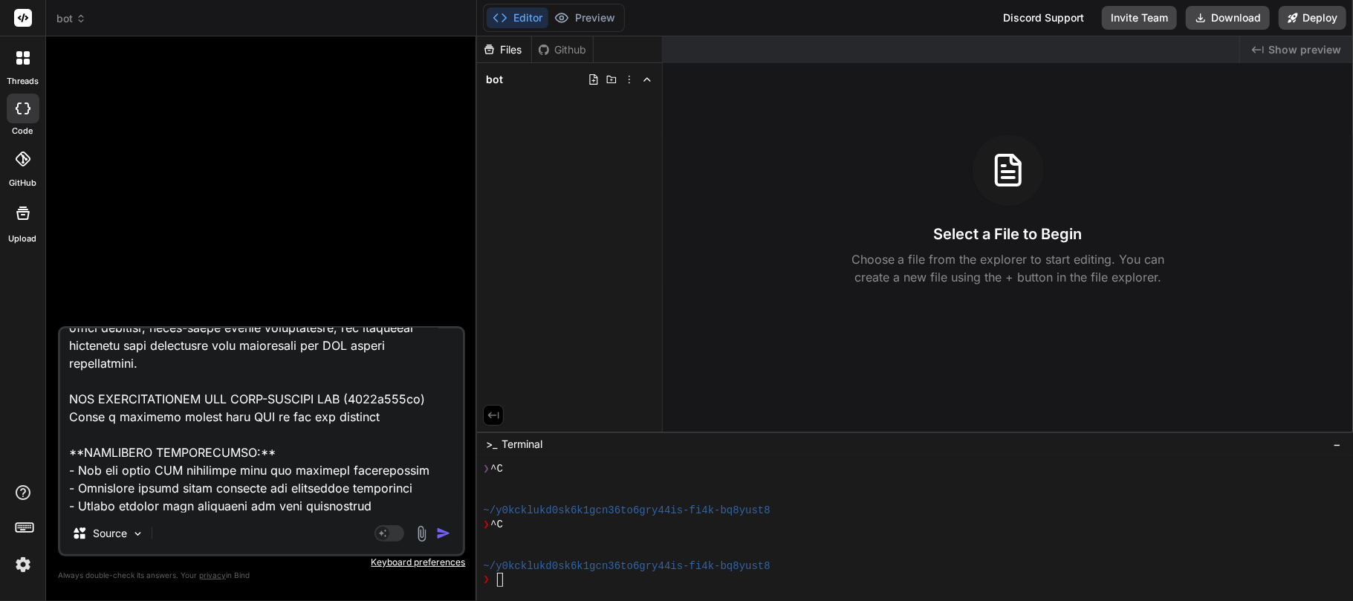
type textarea "x"
type textarea "Build a comprehensive Python auto-trading bot for Quotex (https://qxbroker.com/…"
type textarea "x"
type textarea "Build a comprehensive Python auto-trading bot for Quotex (https://qxbroker.com/…"
type textarea "x"
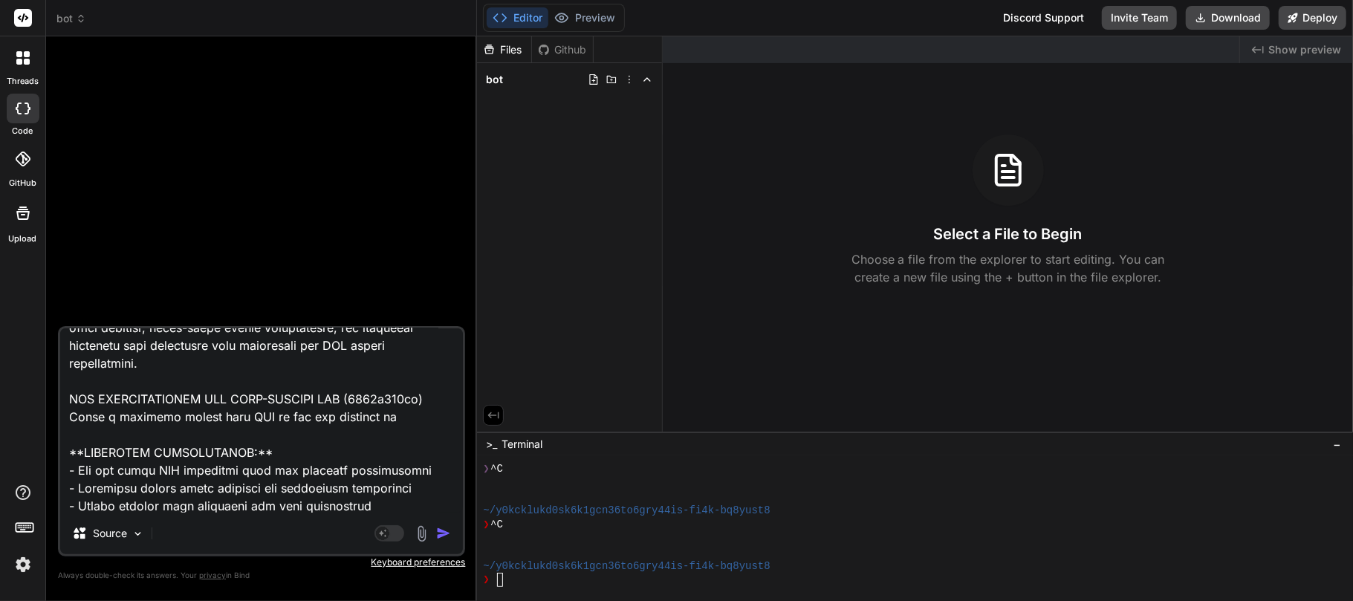
type textarea "Build a comprehensive Python auto-trading bot for Quotex (https://qxbroker.com/…"
type textarea "x"
type textarea "Build a comprehensive Python auto-trading bot for Quotex (https://qxbroker.com/…"
type textarea "x"
type textarea "Build a comprehensive Python auto-trading bot for Quotex (https://qxbroker.com/…"
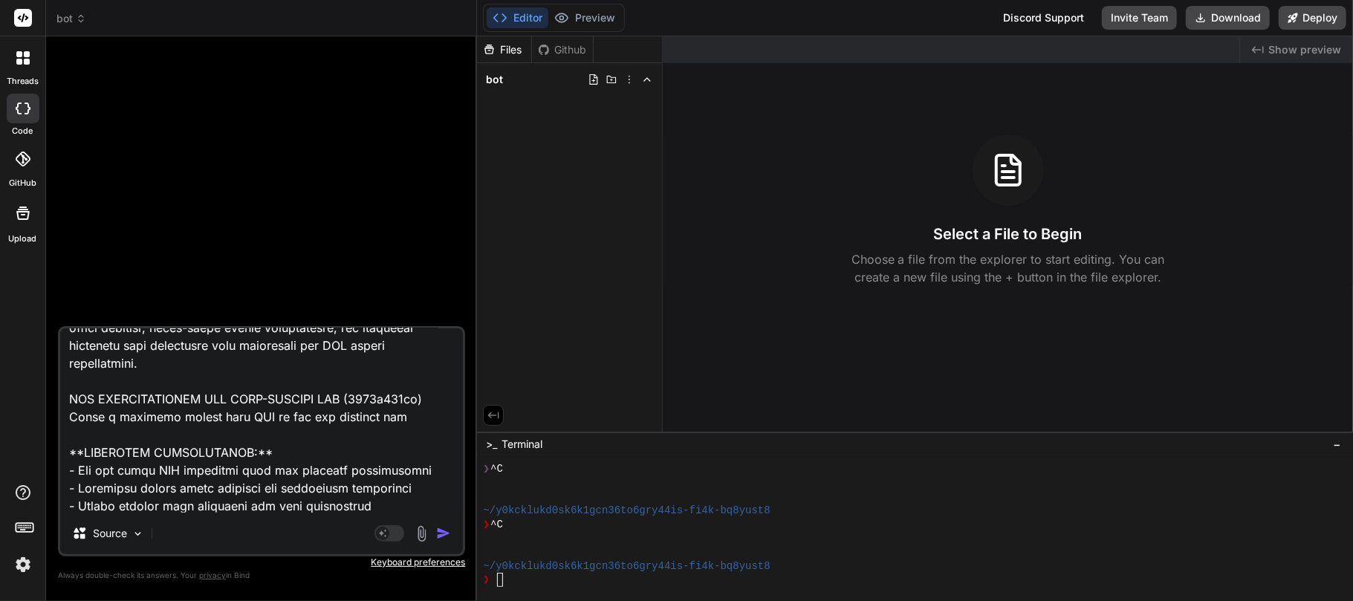
type textarea "x"
type textarea "Build a comprehensive Python auto-trading bot for Quotex (https://qxbroker.com/…"
type textarea "x"
type textarea "Build a comprehensive Python auto-trading bot for Quotex (https://qxbroker.com/…"
type textarea "x"
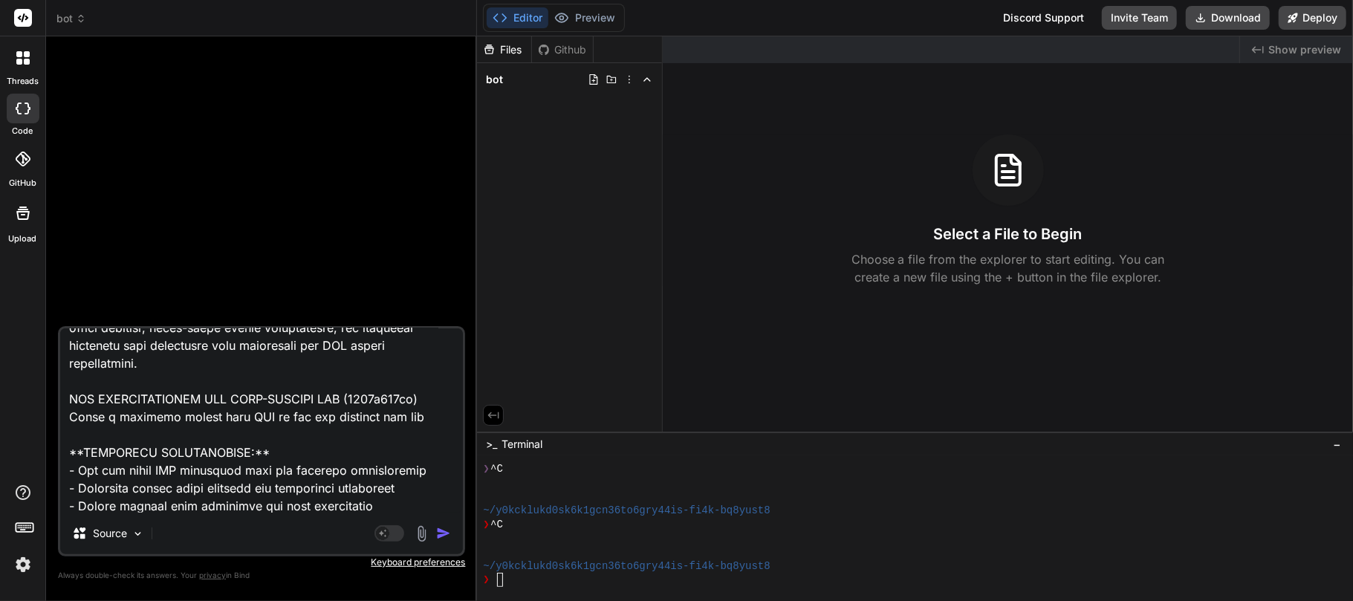
type textarea "Build a comprehensive Python auto-trading bot for Quotex (https://qxbroker.com/…"
type textarea "x"
type textarea "Build a comprehensive Python auto-trading bot for Quotex (https://qxbroker.com/…"
type textarea "x"
type textarea "Build a comprehensive Python auto-trading bot for Quotex (https://qxbroker.com/…"
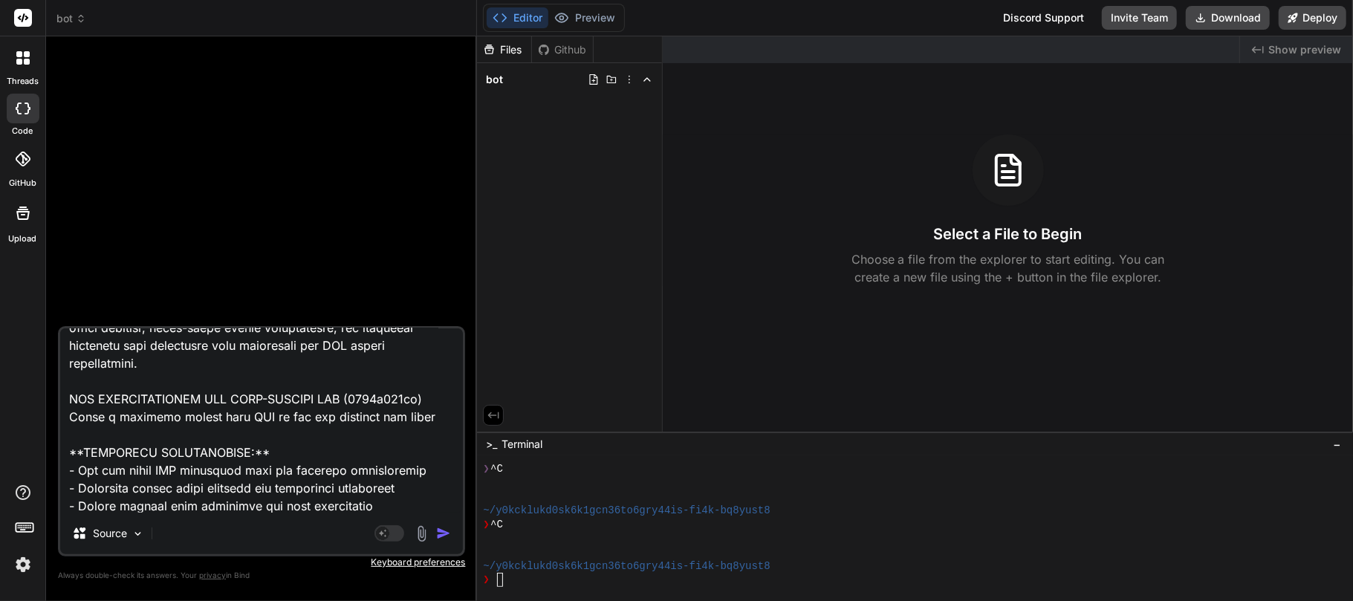
type textarea "x"
click at [363, 471] on textarea at bounding box center [261, 420] width 403 height 184
type textarea "Build a comprehensive Python auto-trading bot for Quotex (https://qxbroker.com/…"
type textarea "x"
type textarea "Build a comprehensive Python auto-trading bot for Quotex (https://qxbroker.com/…"
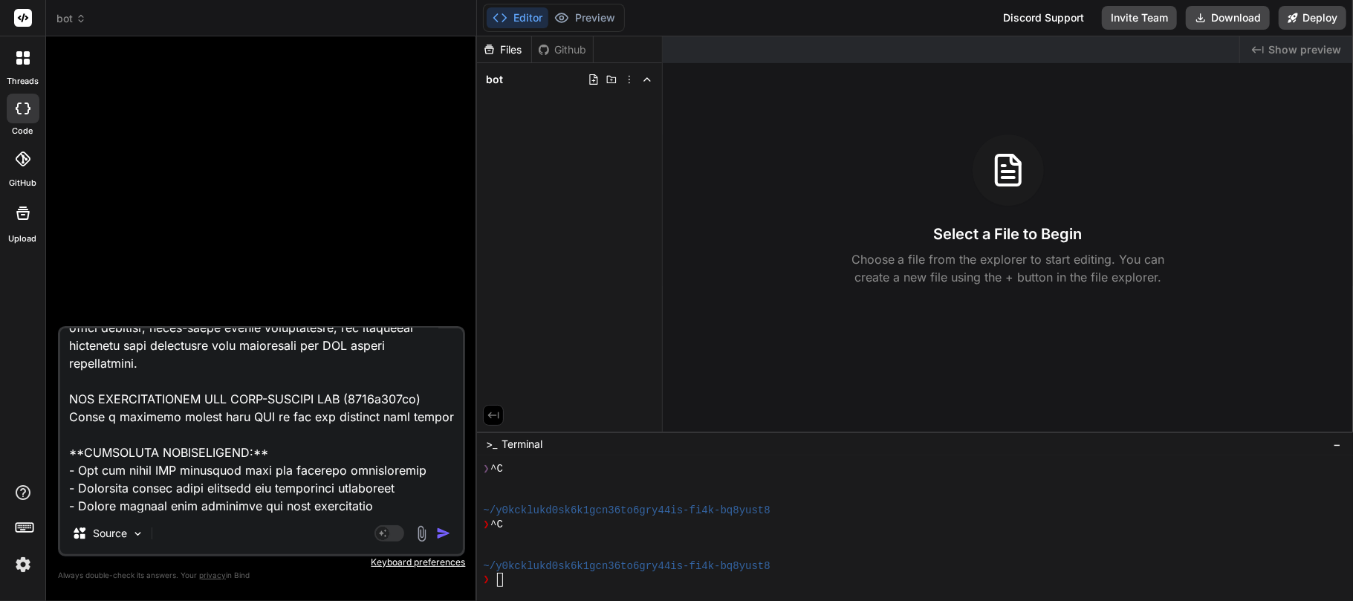
type textarea "x"
type textarea "Build a comprehensive Python auto-trading bot for Quotex (https://qxbroker.com/…"
type textarea "x"
type textarea "Build a comprehensive Python auto-trading bot for Quotex (https://qxbroker.com/…"
type textarea "x"
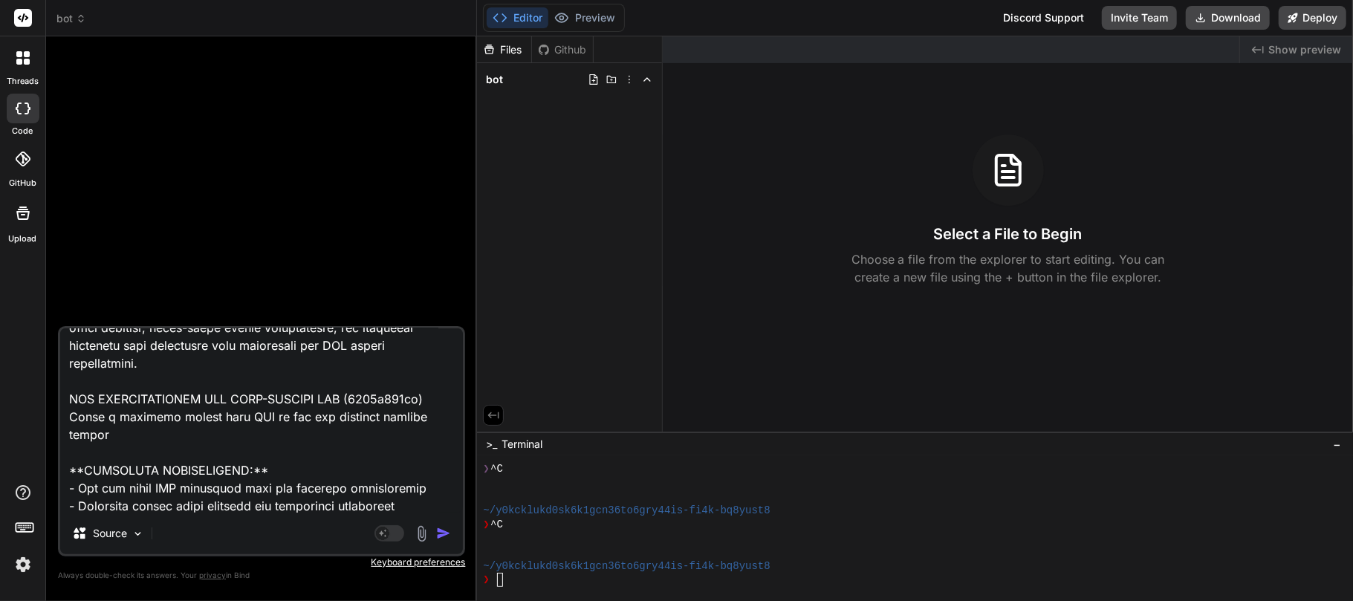
type textarea "Build a comprehensive Python auto-trading bot for Quotex (https://qxbroker.com/…"
type textarea "x"
type textarea "Build a comprehensive Python auto-trading bot for Quotex (https://qxbroker.com/…"
type textarea "x"
type textarea "Build a comprehensive Python auto-trading bot for Quotex (https://qxbroker.com/…"
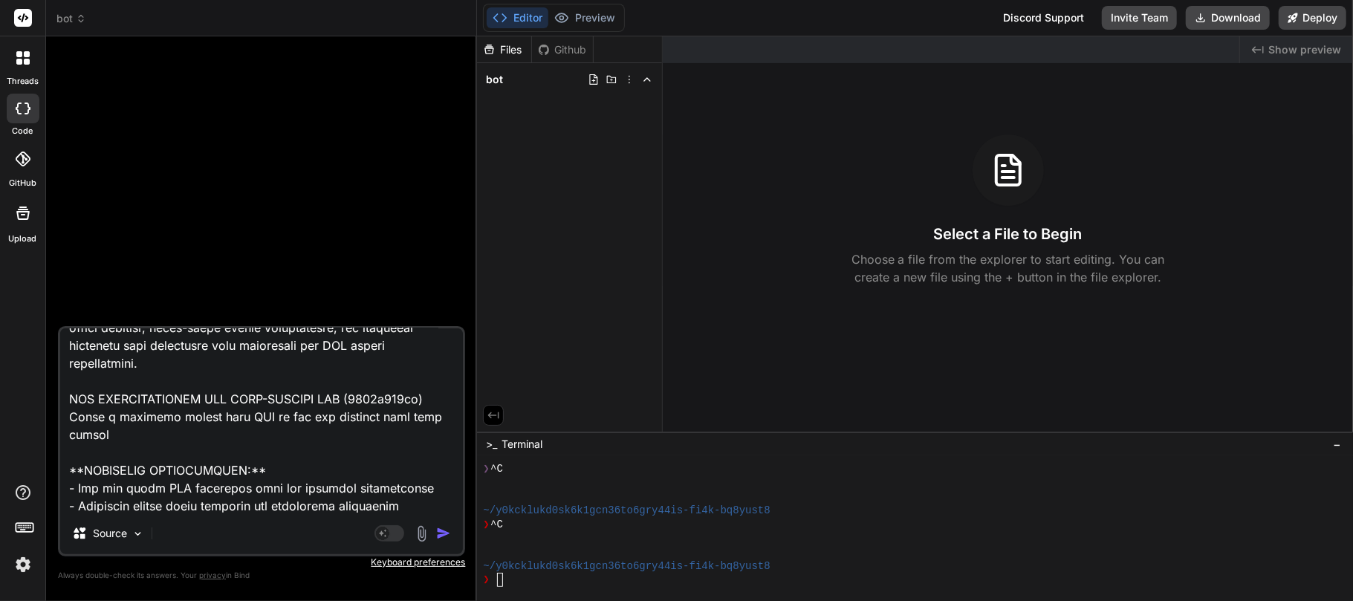
type textarea "x"
type textarea "Build a comprehensive Python auto-trading bot for Quotex (https://qxbroker.com/…"
type textarea "x"
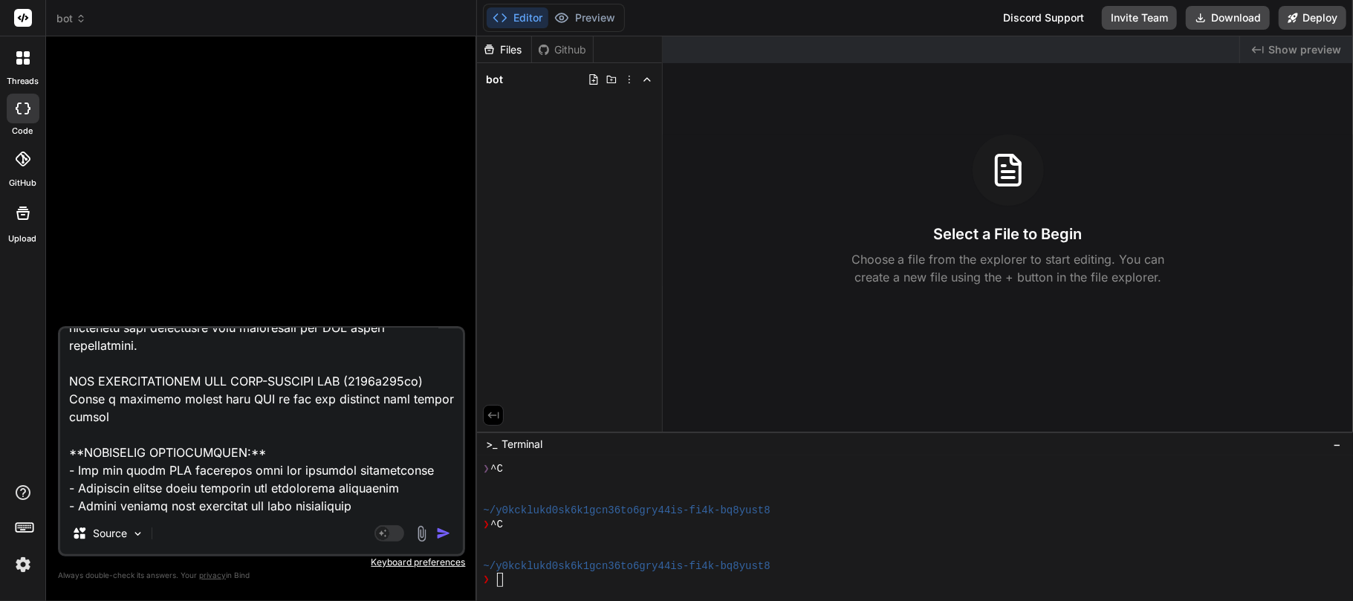
type textarea "Build a comprehensive Python auto-trading bot for Quotex (https://qxbroker.com/…"
type textarea "x"
type textarea "Build a comprehensive Python auto-trading bot for Quotex (https://qxbroker.com/…"
type textarea "x"
type textarea "Build a comprehensive Python auto-trading bot for Quotex (https://qxbroker.com/…"
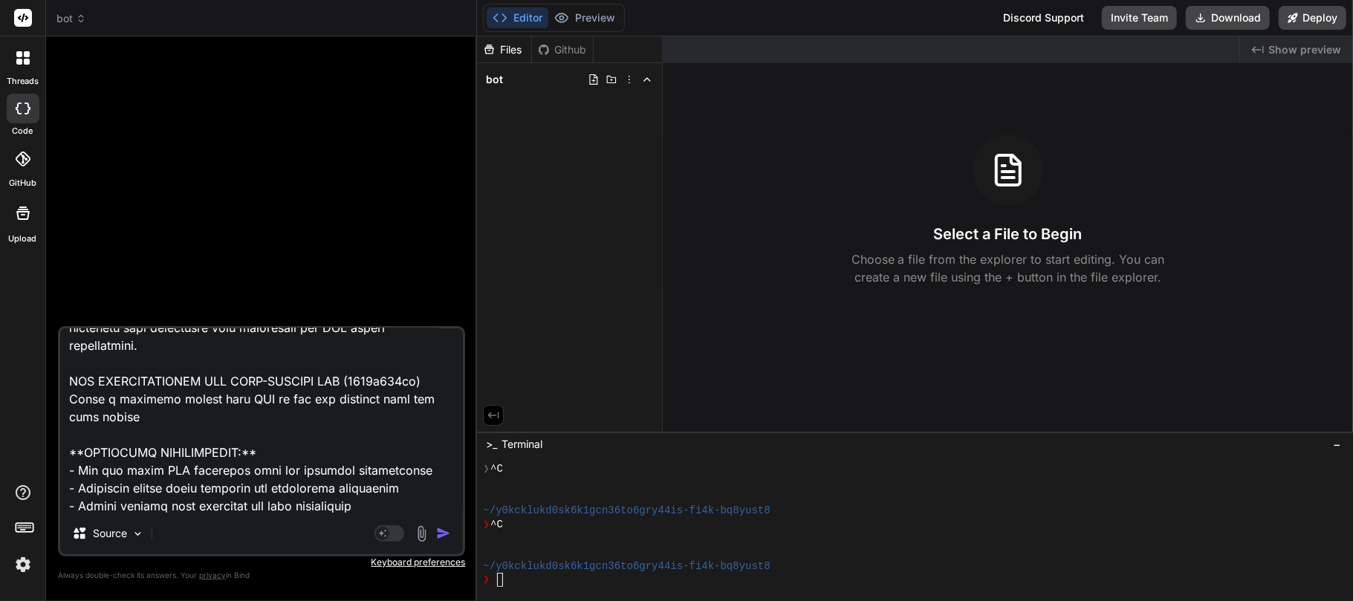
type textarea "x"
type textarea "Build a comprehensive Python auto-trading bot for Quotex (https://qxbroker.com/…"
type textarea "x"
type textarea "Build a comprehensive Python auto-trading bot for Quotex (https://qxbroker.com/…"
type textarea "x"
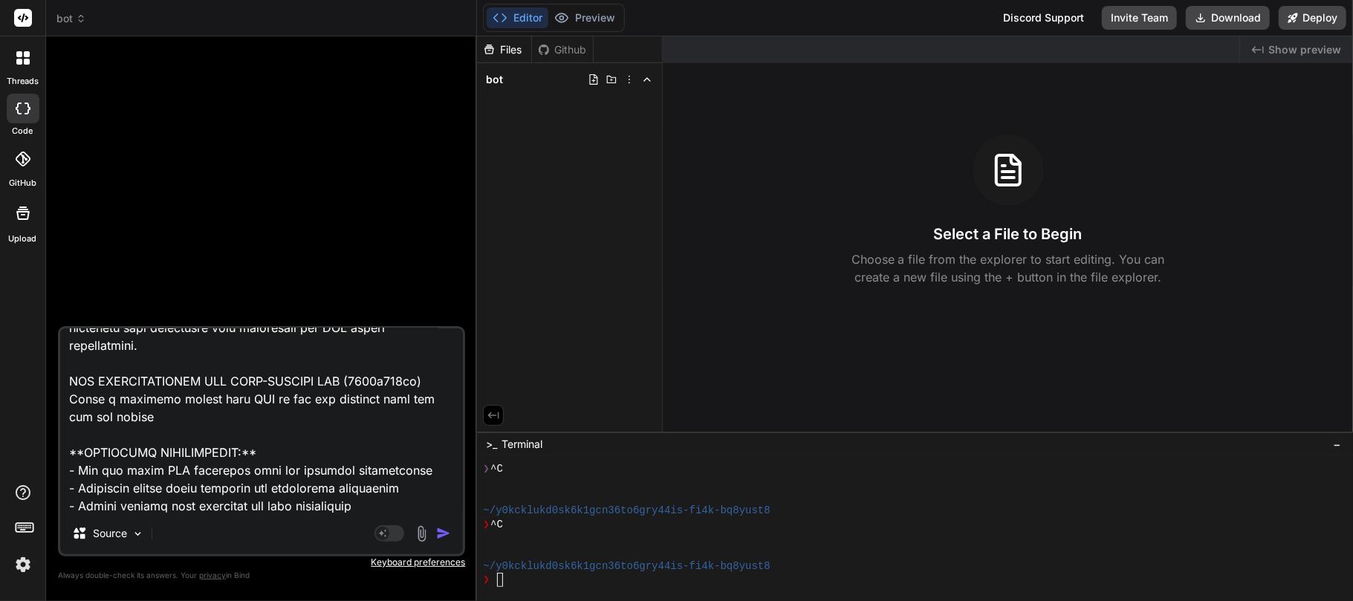
type textarea "Build a comprehensive Python auto-trading bot for Quotex (https://qxbroker.com/…"
type textarea "x"
type textarea "Build a comprehensive Python auto-trading bot for Quotex (https://qxbroker.com/…"
type textarea "x"
type textarea "Build a comprehensive Python auto-trading bot for Quotex (https://qxbroker.com/…"
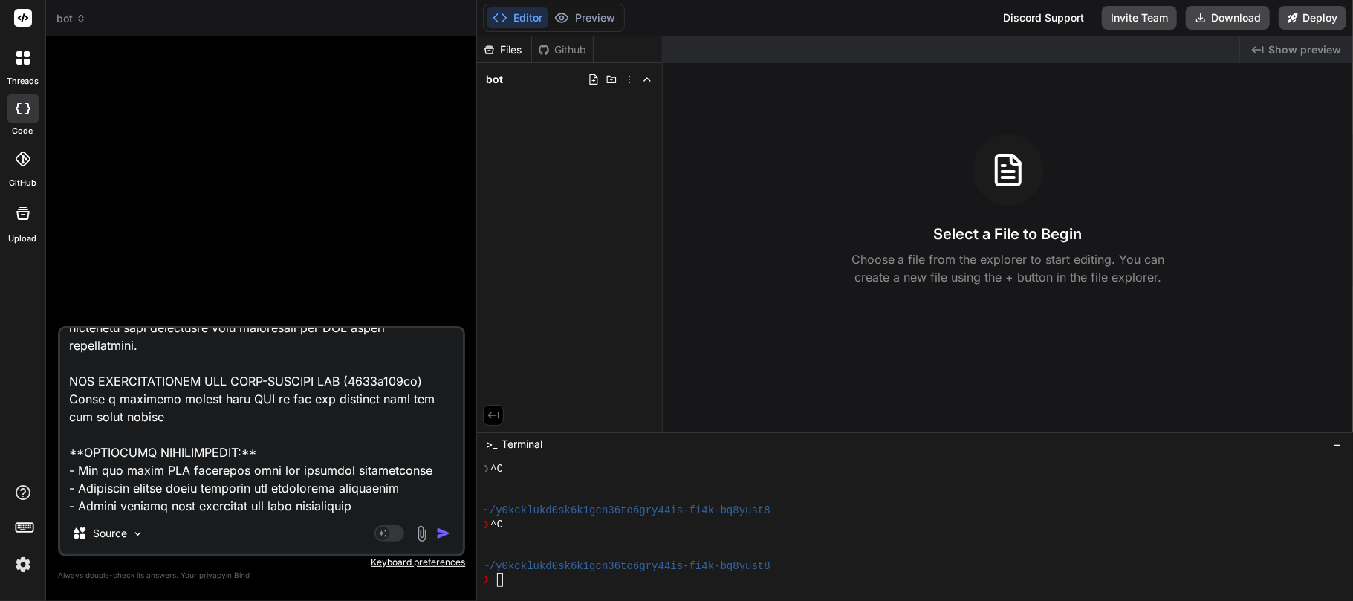
type textarea "x"
type textarea "Build a comprehensive Python auto-trading bot for Quotex (https://qxbroker.com/…"
type textarea "x"
type textarea "Build a comprehensive Python auto-trading bot for Quotex (https://qxbroker.com/…"
type textarea "x"
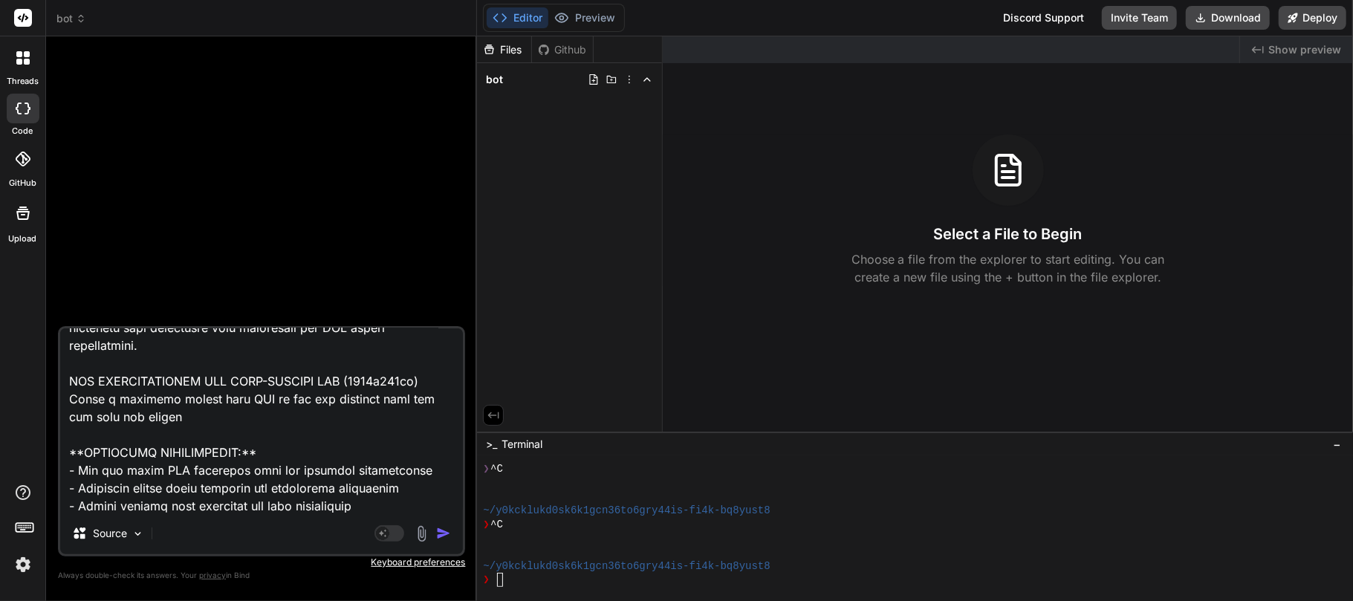
click at [183, 468] on textarea at bounding box center [261, 420] width 403 height 184
type textarea "Build a comprehensive Python auto-trading bot for Quotex (https://qxbroker.com/…"
type textarea "x"
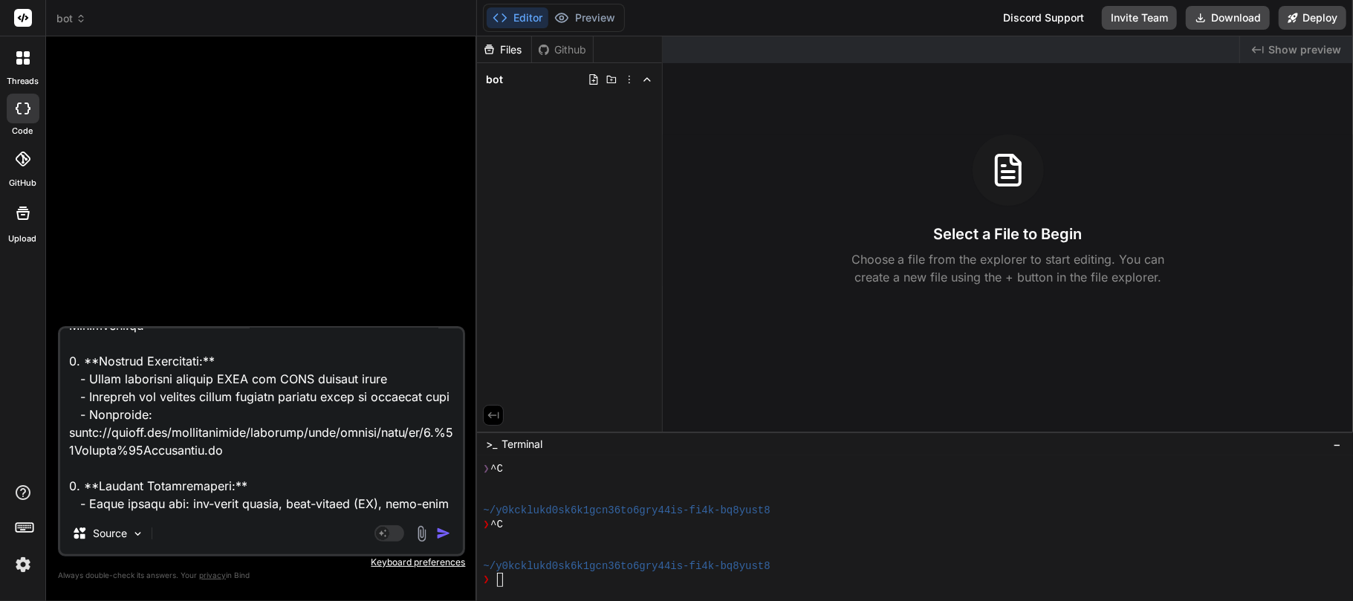
scroll to position [0, 0]
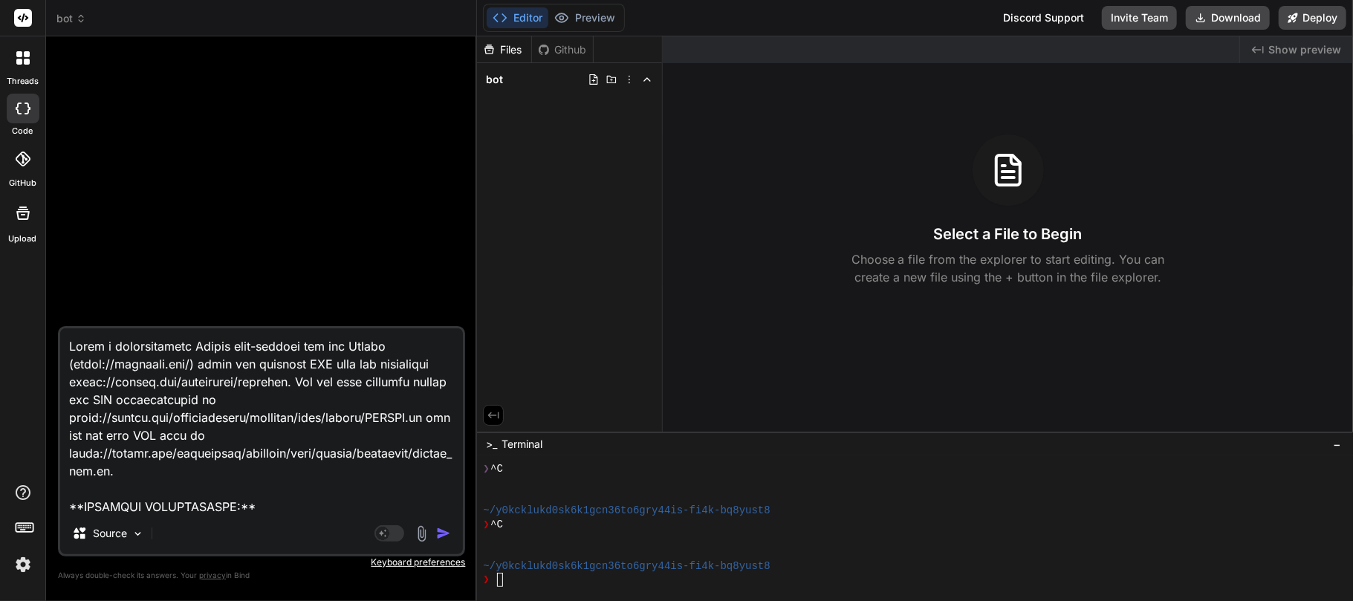
click at [199, 342] on textarea at bounding box center [261, 420] width 403 height 184
type textarea "Build a comprehensive NPython auto-trading bot for Quotex (https://qxbroker.com…"
type textarea "x"
type textarea "Build a comprehensive NoPython auto-trading bot for Quotex (https://qxbroker.co…"
type textarea "x"
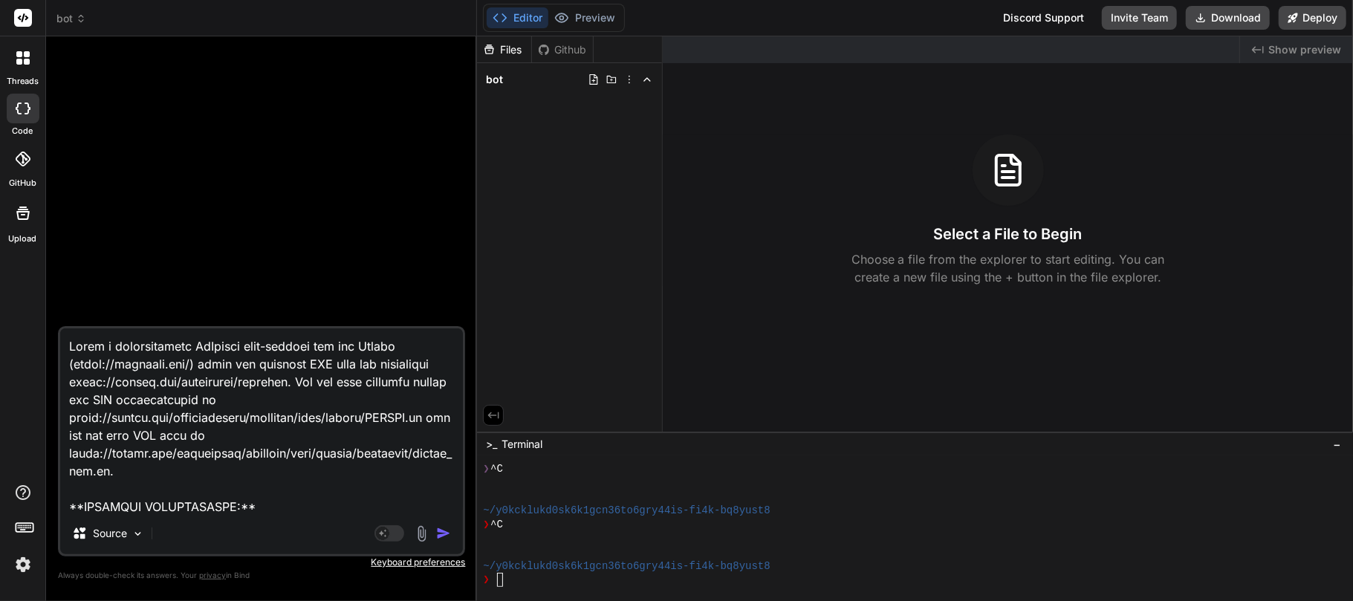
type textarea "Build a comprehensive NorPython auto-trading bot for Quotex (https://qxbroker.c…"
type textarea "x"
type textarea "Build a comprehensive NordPython auto-trading bot for Quotex (https://qxbroker.…"
type textarea "x"
type textarea "Build a comprehensive NorPython auto-trading bot for Quotex (https://qxbroker.c…"
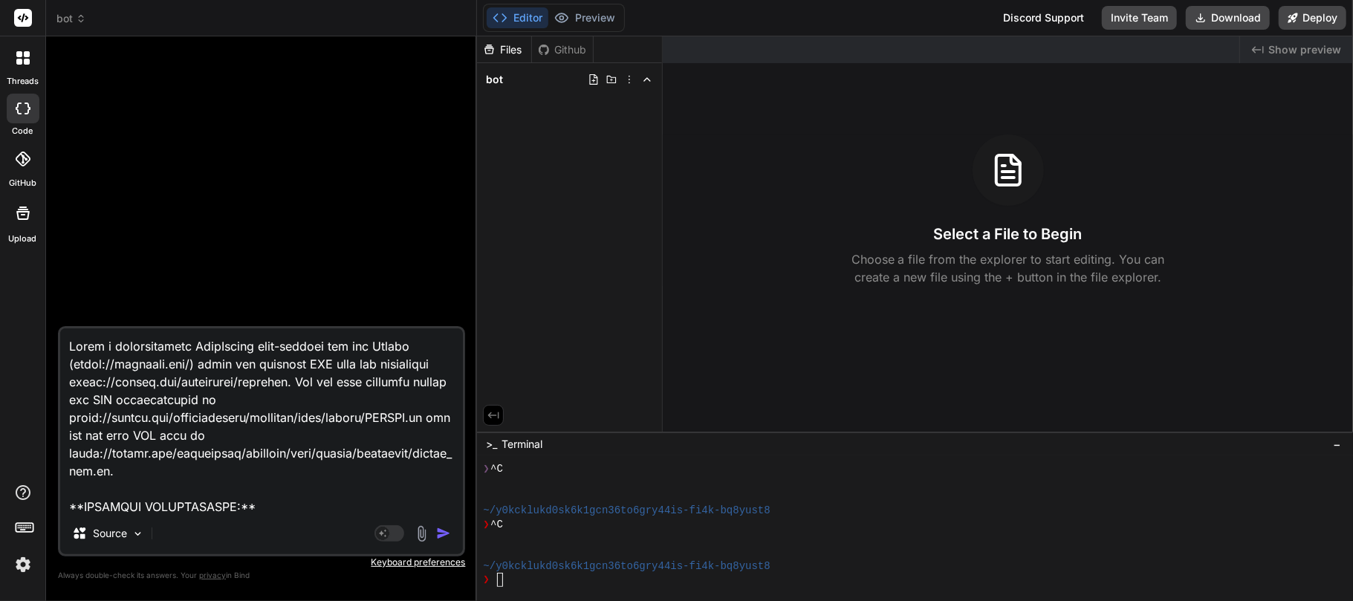
type textarea "x"
type textarea "Build a comprehensive NoPython auto-trading bot for Quotex (https://qxbroker.co…"
type textarea "x"
type textarea "Build a comprehensive NodPython auto-trading bot for Quotex (https://qxbroker.c…"
type textarea "x"
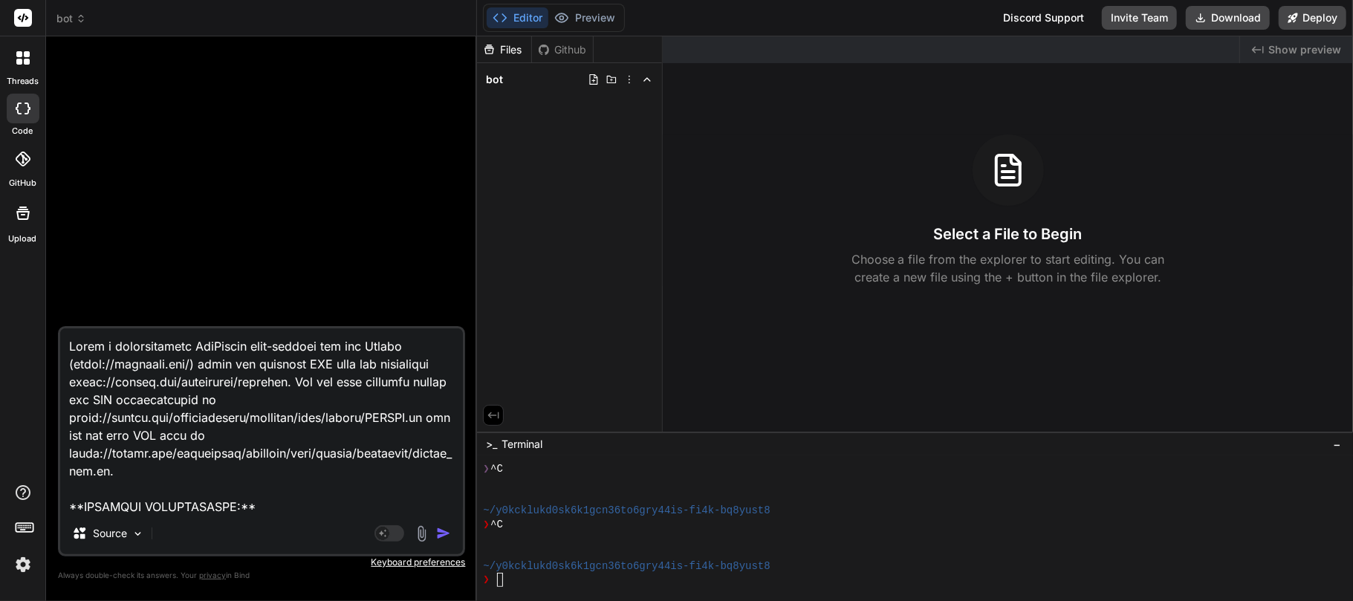
type textarea "Build a comprehensive NodePython auto-trading bot for Quotex (https://qxbroker.…"
type textarea "x"
type textarea "Build a comprehensive Node.Python auto-trading bot for Quotex (https://qxbroker…"
type textarea "x"
type textarea "Build a comprehensive Node.jPython auto-trading bot for Quotex (https://qxbroke…"
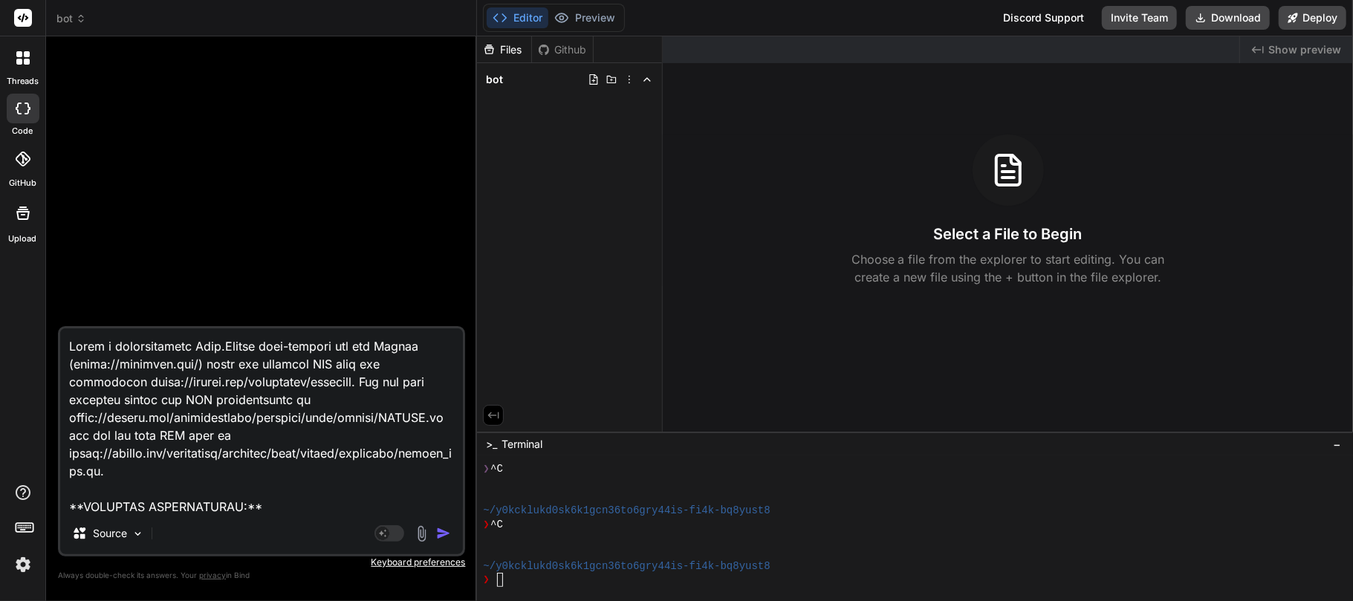
type textarea "x"
type textarea "Build a comprehensive Node.jsPython auto-trading bot for Quotex (https://qxbrok…"
type textarea "x"
type textarea "Build a comprehensive Node.js Python auto-trading bot for Quotex (https://qxbro…"
type textarea "x"
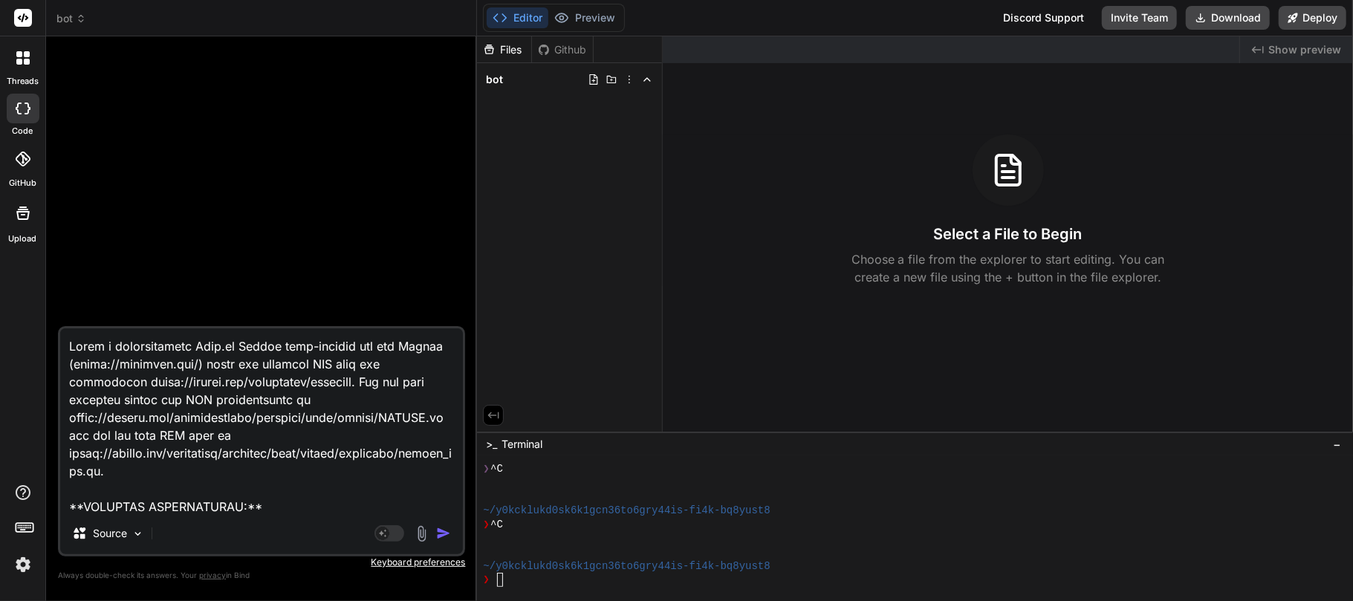
type textarea "Build a comprehensive Node.js ython auto-trading bot for Quotex (https://qxbrok…"
type textarea "x"
type textarea "Build a comprehensive Node.js thon auto-trading bot for Quotex (https://qxbroke…"
type textarea "x"
type textarea "Build a comprehensive Node.js hon auto-trading bot for Quotex (https://qxbroker…"
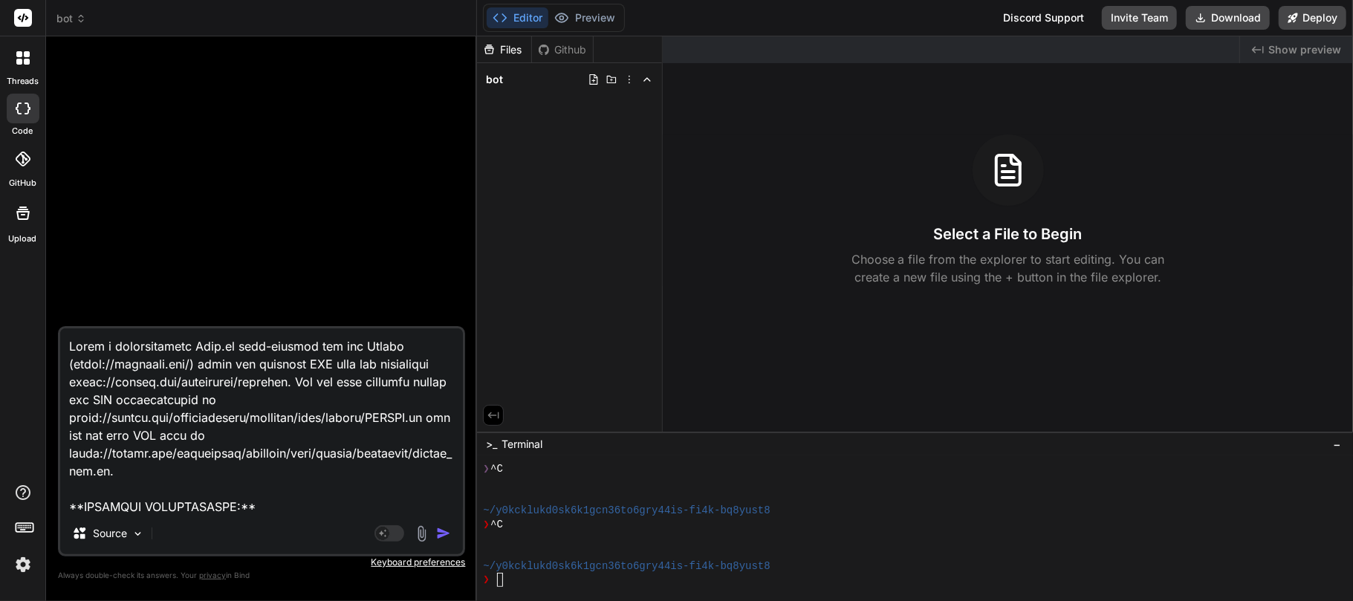
click at [376, 355] on textarea at bounding box center [261, 420] width 403 height 184
click at [291, 406] on textarea at bounding box center [261, 420] width 403 height 184
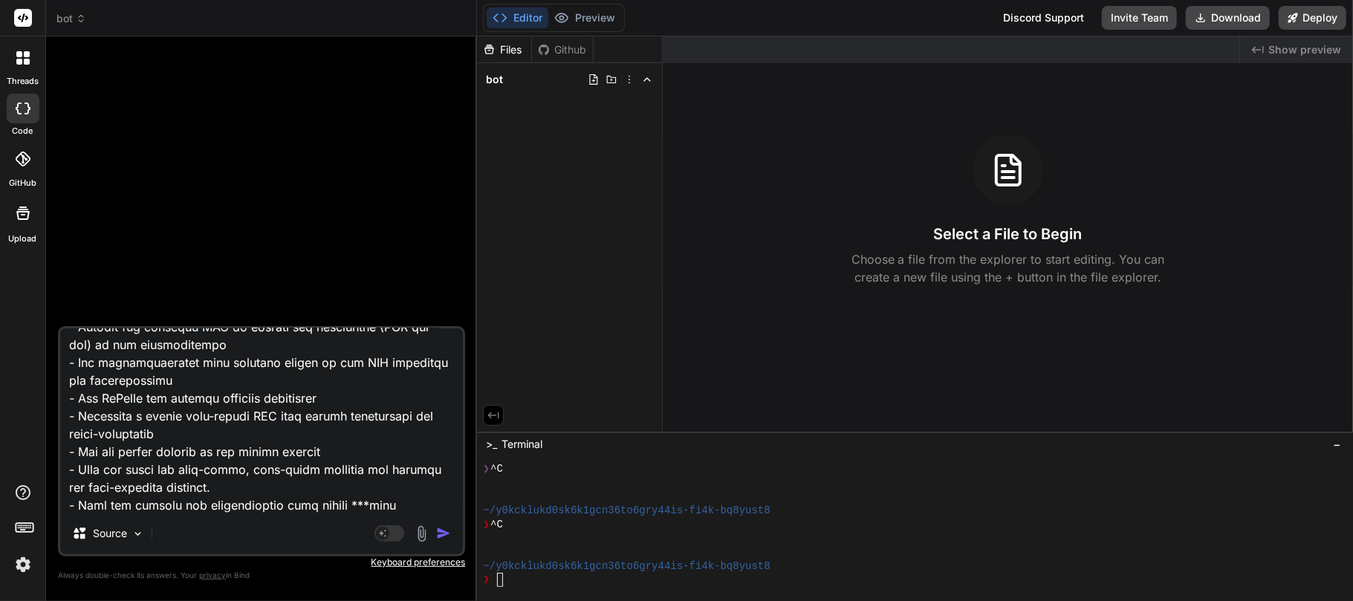
scroll to position [99, 0]
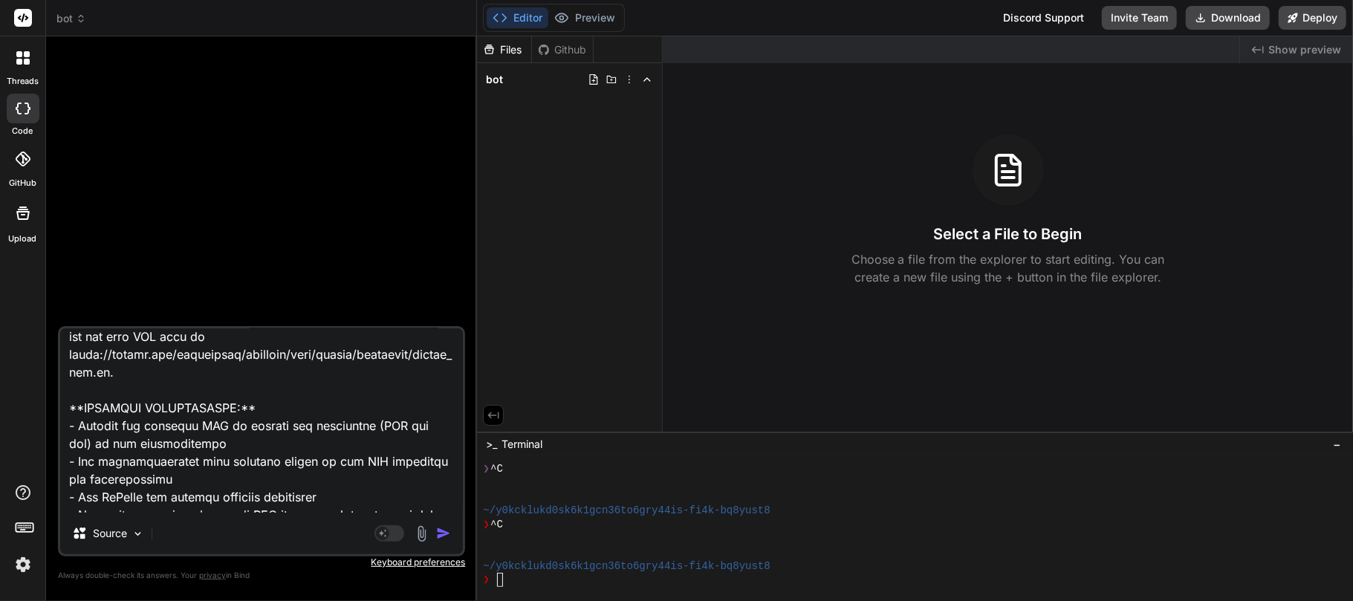
click at [438, 533] on img "button" at bounding box center [443, 533] width 15 height 15
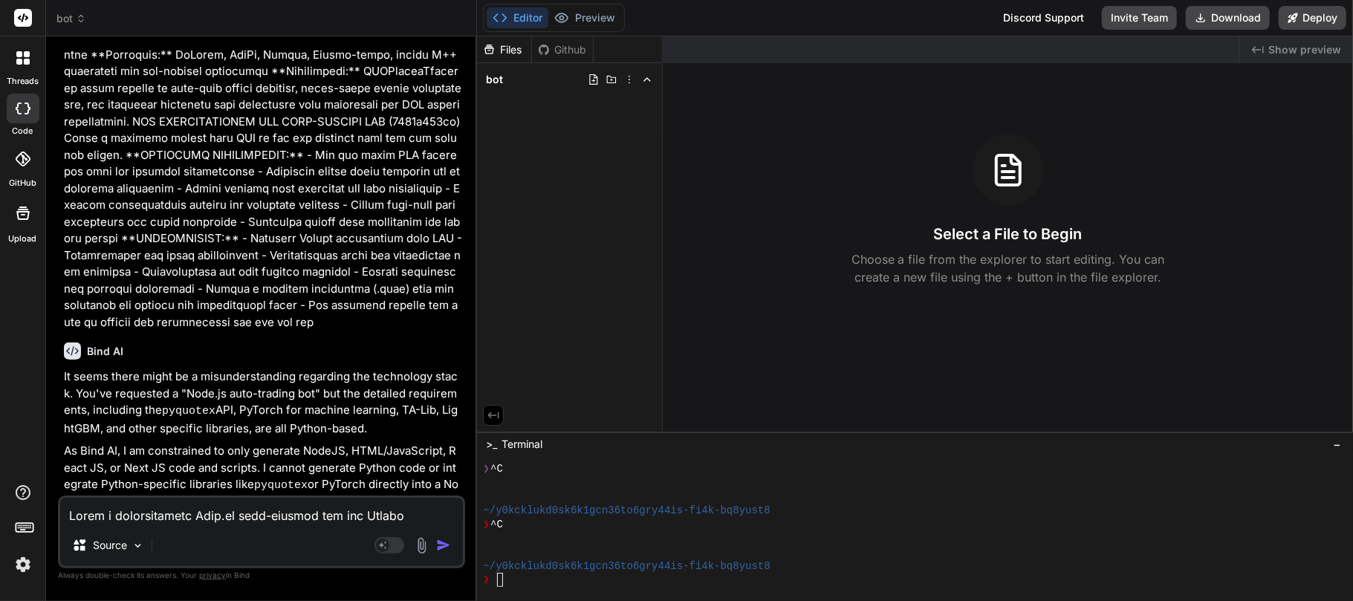
scroll to position [2859, 0]
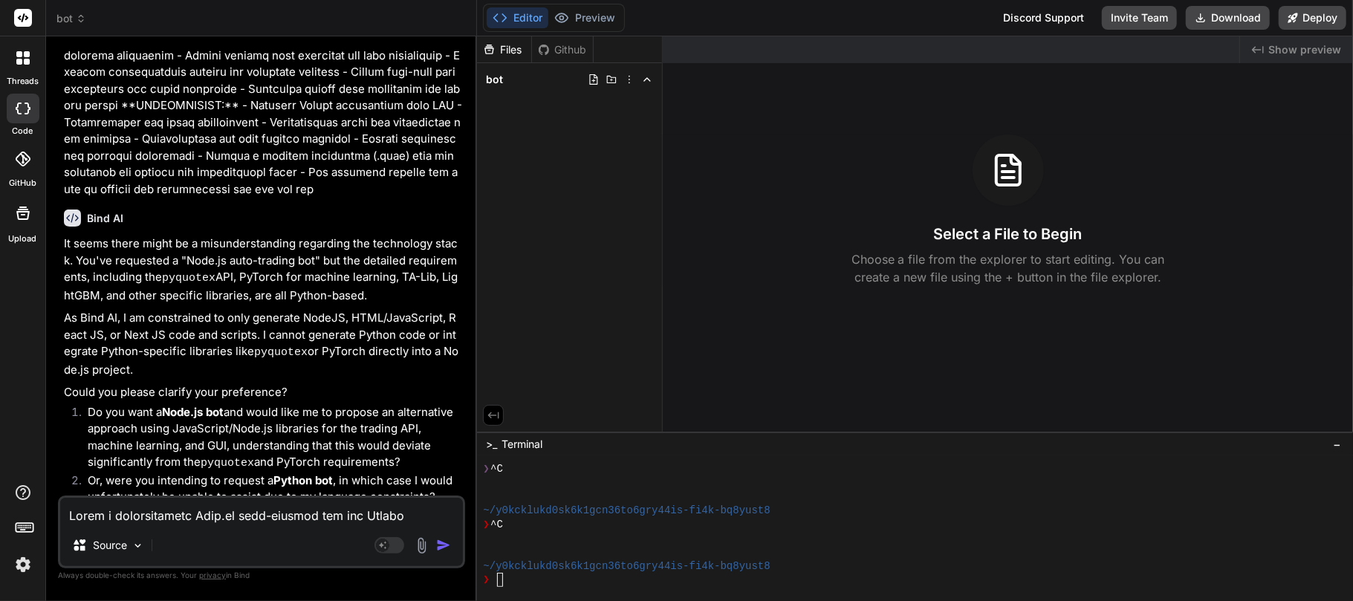
drag, startPoint x: 72, startPoint y: 380, endPoint x: 398, endPoint y: 431, distance: 330.1
click at [398, 431] on li "Do you want a Node.js bot and would like me to propose an alternative approach …" at bounding box center [269, 438] width 386 height 68
click at [117, 517] on textarea at bounding box center [261, 511] width 403 height 27
click at [406, 404] on li "Do you want a Node.js bot and would like me to propose an alternative approach …" at bounding box center [269, 438] width 386 height 68
drag, startPoint x: 166, startPoint y: 374, endPoint x: 206, endPoint y: 374, distance: 39.4
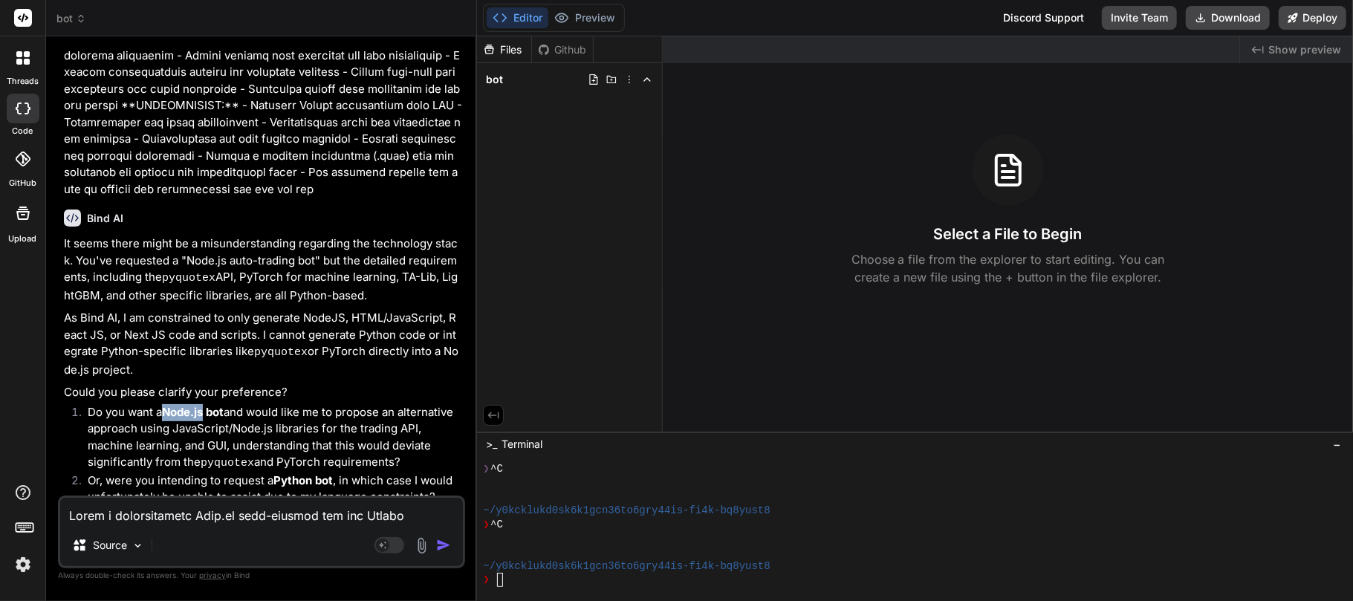
click at [206, 405] on strong "Node.js bot" at bounding box center [193, 412] width 62 height 14
copy strong "Node.js"
click at [265, 533] on div "Source" at bounding box center [261, 548] width 403 height 36
click at [233, 518] on textarea at bounding box center [261, 511] width 403 height 27
paste textarea "Node.js"
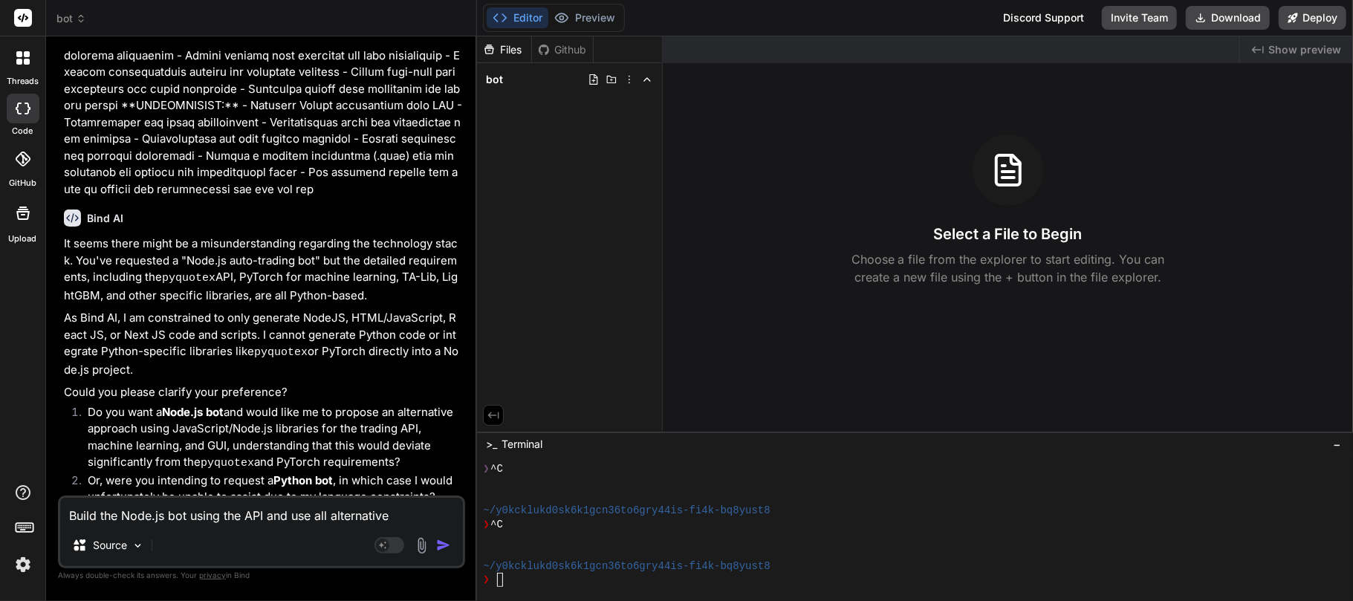
click at [262, 512] on textarea "Build the Node.js bot using the API and use all alternative" at bounding box center [261, 511] width 403 height 27
click at [410, 521] on textarea "Build the Node.js bot using the API and use all alternative" at bounding box center [261, 511] width 403 height 27
drag, startPoint x: 175, startPoint y: 392, endPoint x: 253, endPoint y: 391, distance: 78.0
click at [253, 404] on li "Do you want a Node.js bot and would like me to propose an alternative approach …" at bounding box center [269, 438] width 386 height 68
drag, startPoint x: 91, startPoint y: 394, endPoint x: 227, endPoint y: 393, distance: 136.0
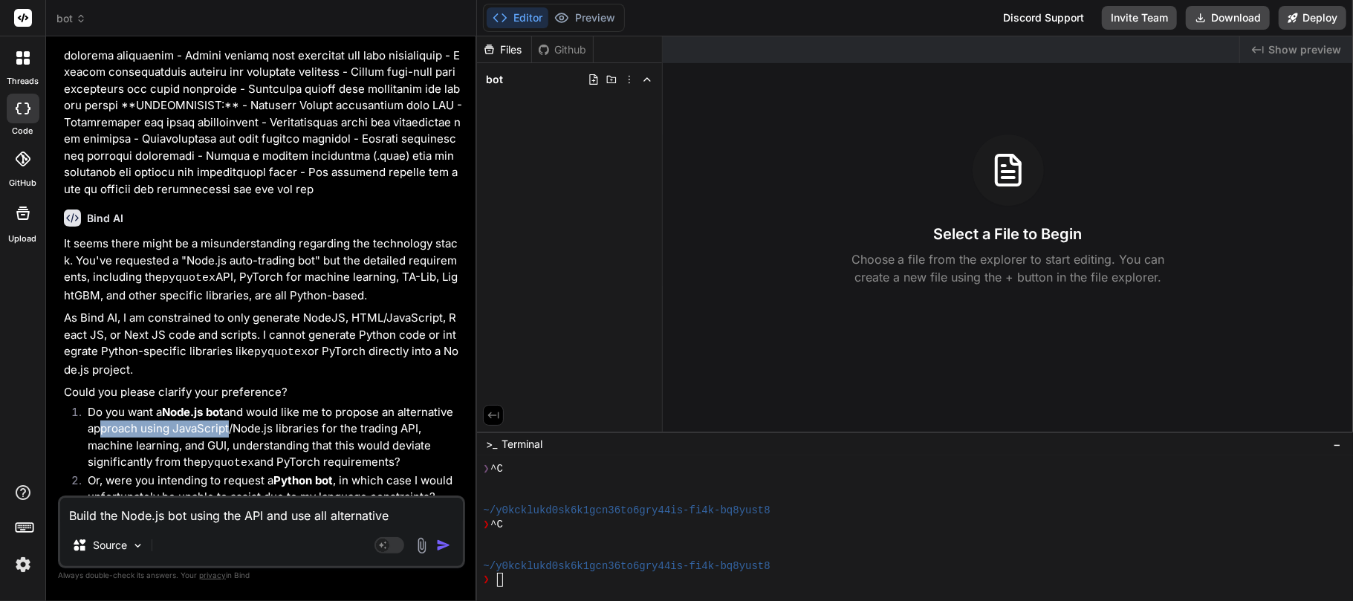
click at [227, 404] on li "Do you want a Node.js bot and would like me to propose an alternative approach …" at bounding box center [269, 438] width 386 height 68
click at [230, 404] on li "Do you want a Node.js bot and would like me to propose an alternative approach …" at bounding box center [269, 438] width 386 height 68
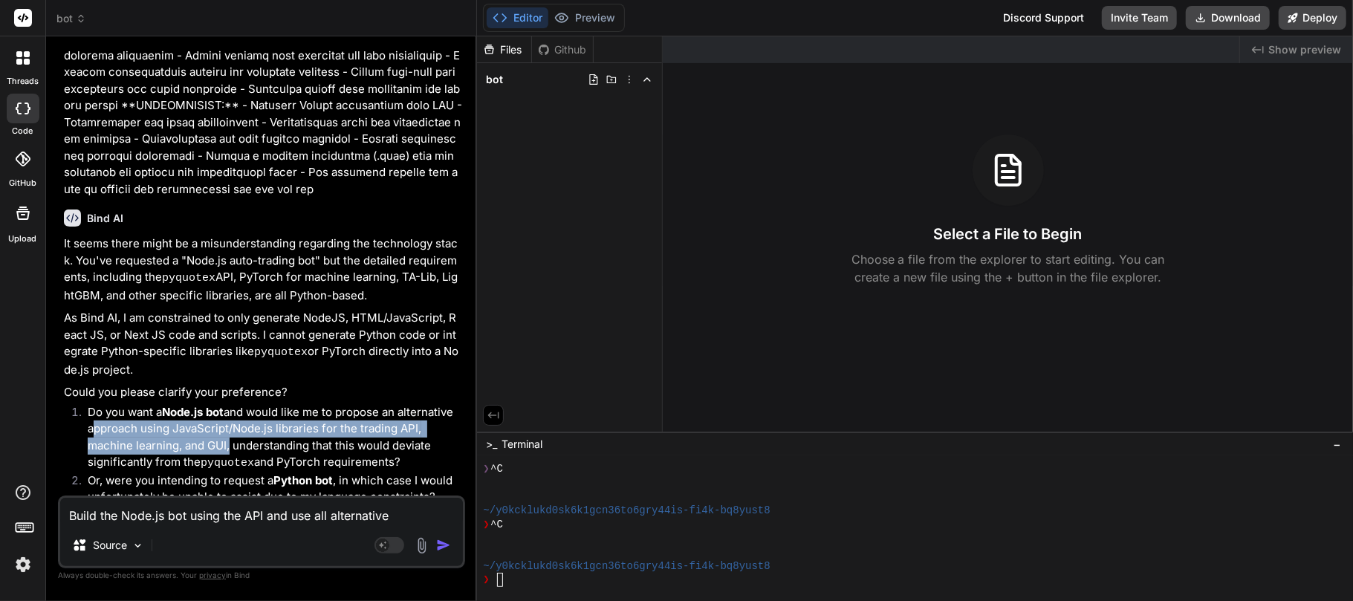
drag, startPoint x: 88, startPoint y: 395, endPoint x: 227, endPoint y: 409, distance: 139.6
click at [227, 409] on li "Do you want a Node.js bot and would like me to propose an alternative approach …" at bounding box center [269, 438] width 386 height 68
copy li "approach using JavaScript/Node.js libraries for the trading API, machine learni…"
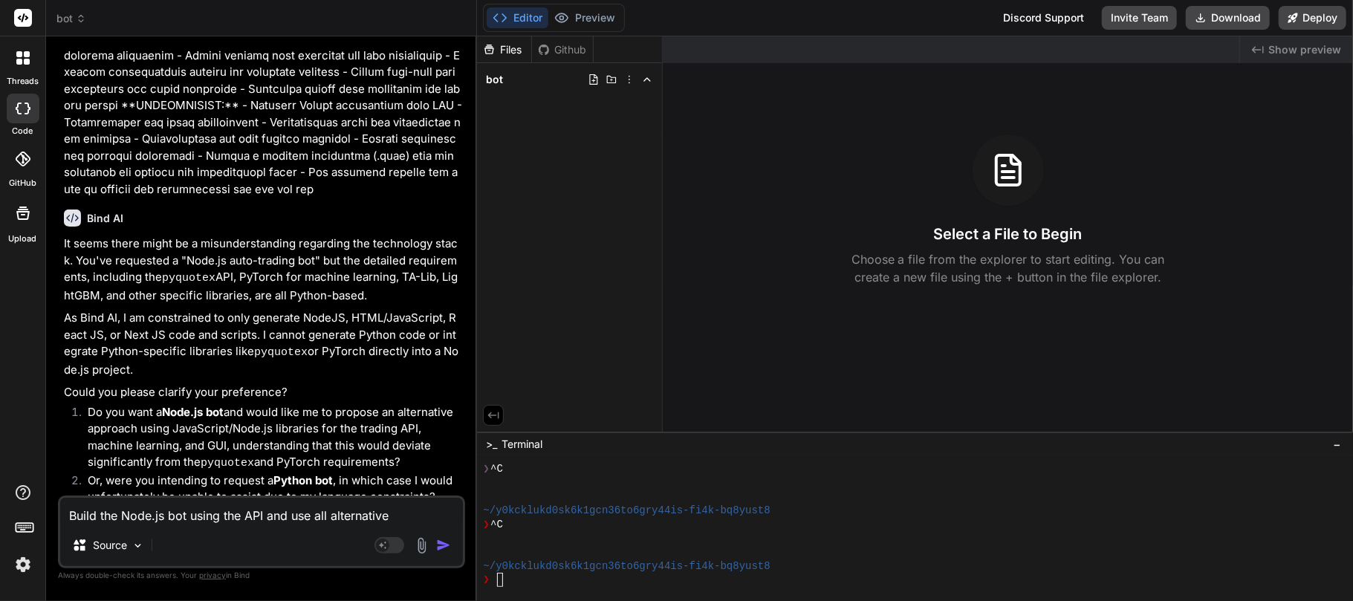
click at [330, 523] on textarea "Build the Node.js bot using the API and use all alternative" at bounding box center [261, 511] width 403 height 27
drag, startPoint x: 315, startPoint y: 515, endPoint x: 327, endPoint y: 514, distance: 11.9
click at [327, 514] on textarea "Build the Node.js bot using the API and use all alternative" at bounding box center [261, 511] width 403 height 27
click at [444, 515] on textarea "Build the Node.js bot using the API and use the best alternative" at bounding box center [261, 511] width 403 height 27
paste textarea "approach using JavaScript/Node.js libraries for the trading API, machine learni…"
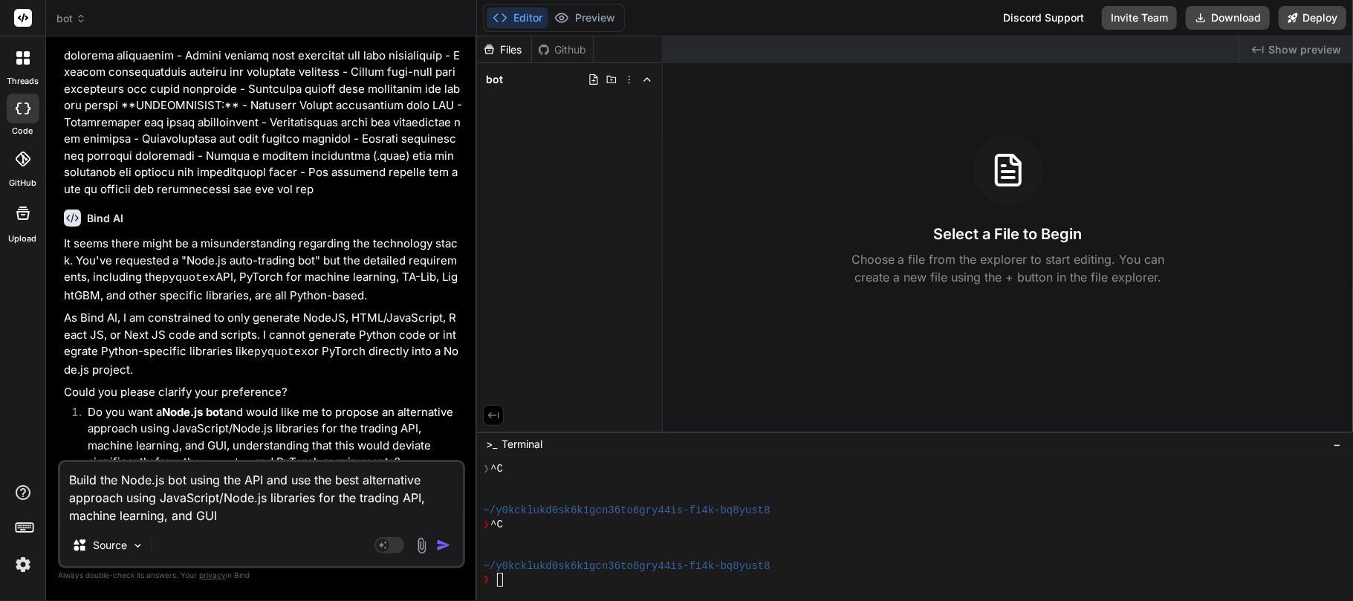
click at [250, 519] on textarea "Build the Node.js bot using the API and use the best alternative approach using…" at bounding box center [261, 493] width 403 height 62
click at [281, 517] on textarea "Build the Node.js bot using the API and use the best alternative approach using…" at bounding box center [261, 493] width 403 height 62
click at [381, 513] on textarea "Build the Node.js bot using the API and use the best alternative approach using…" at bounding box center [261, 493] width 403 height 62
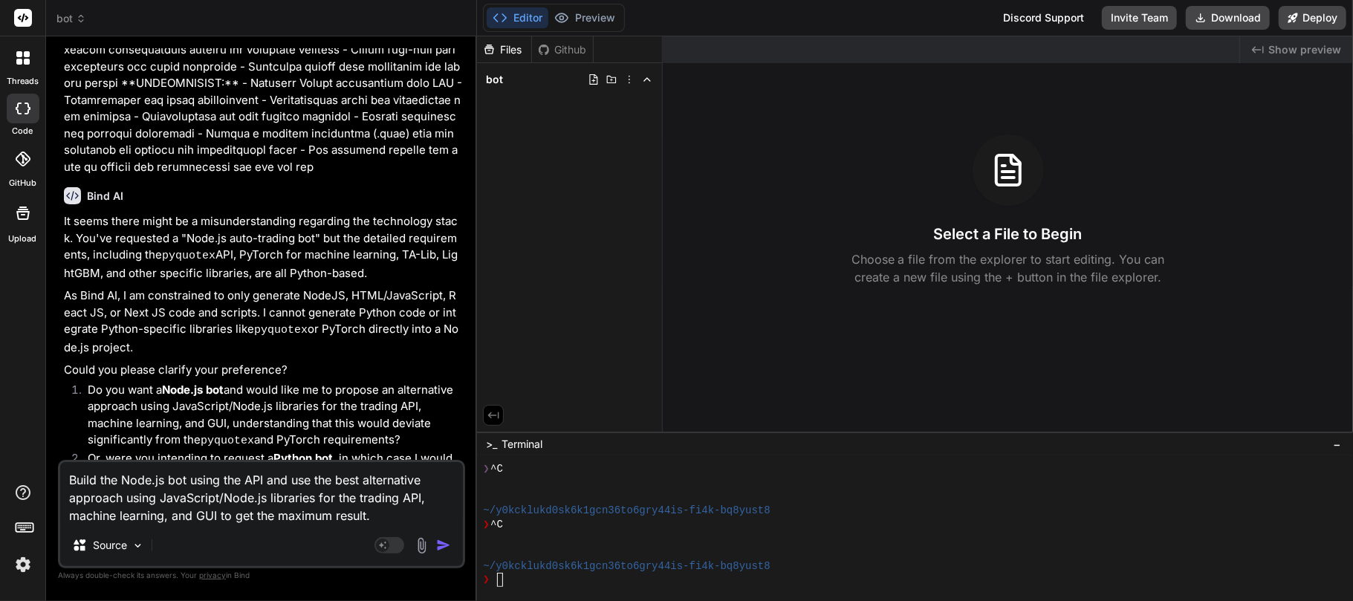
scroll to position [2895, 0]
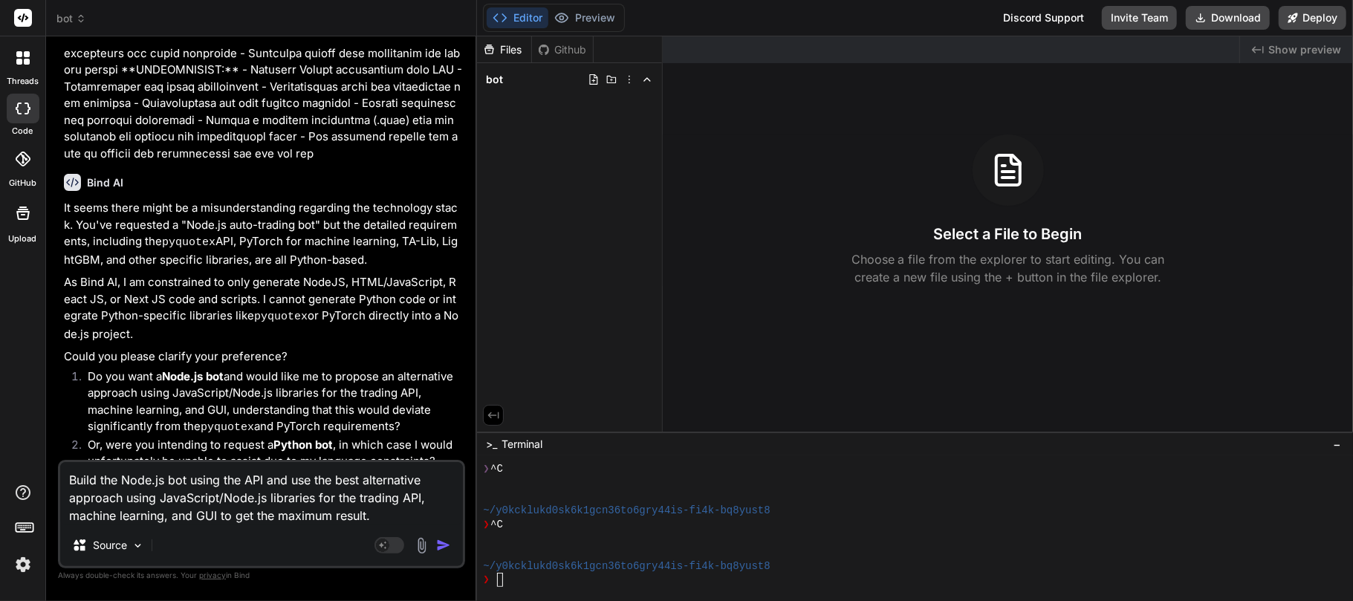
click at [383, 518] on textarea "Build the Node.js bot using the API and use the best alternative approach using…" at bounding box center [261, 493] width 403 height 62
click at [262, 520] on textarea "Build the Node.js bot using the API and use the best alternative approach using…" at bounding box center [261, 493] width 403 height 62
click at [384, 520] on textarea "Build the Node.js bot using the API and use the best alternative approach using…" at bounding box center [261, 493] width 403 height 62
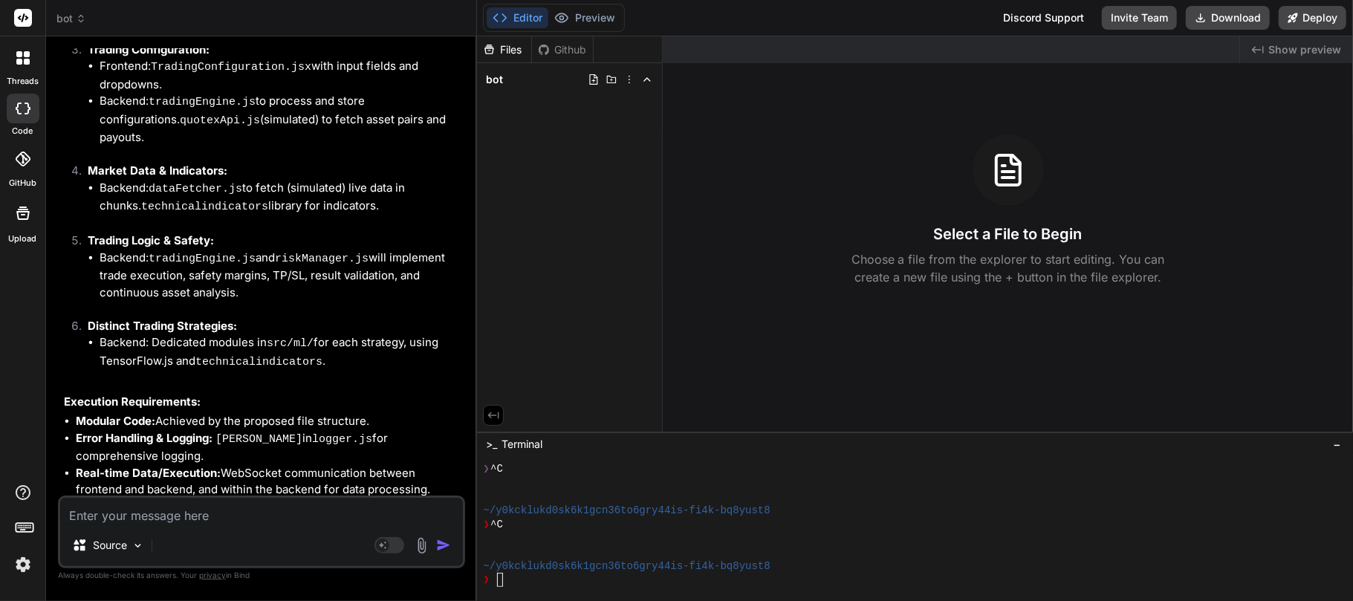
scroll to position [6183, 0]
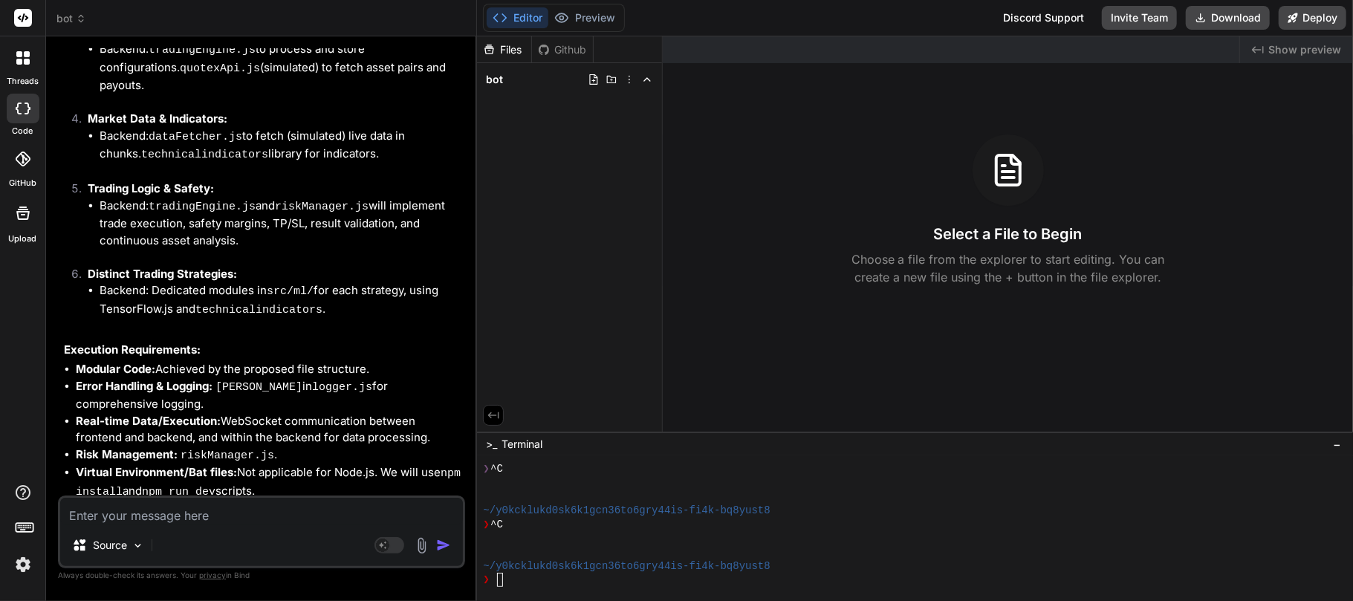
click at [141, 522] on textarea at bounding box center [261, 511] width 403 height 27
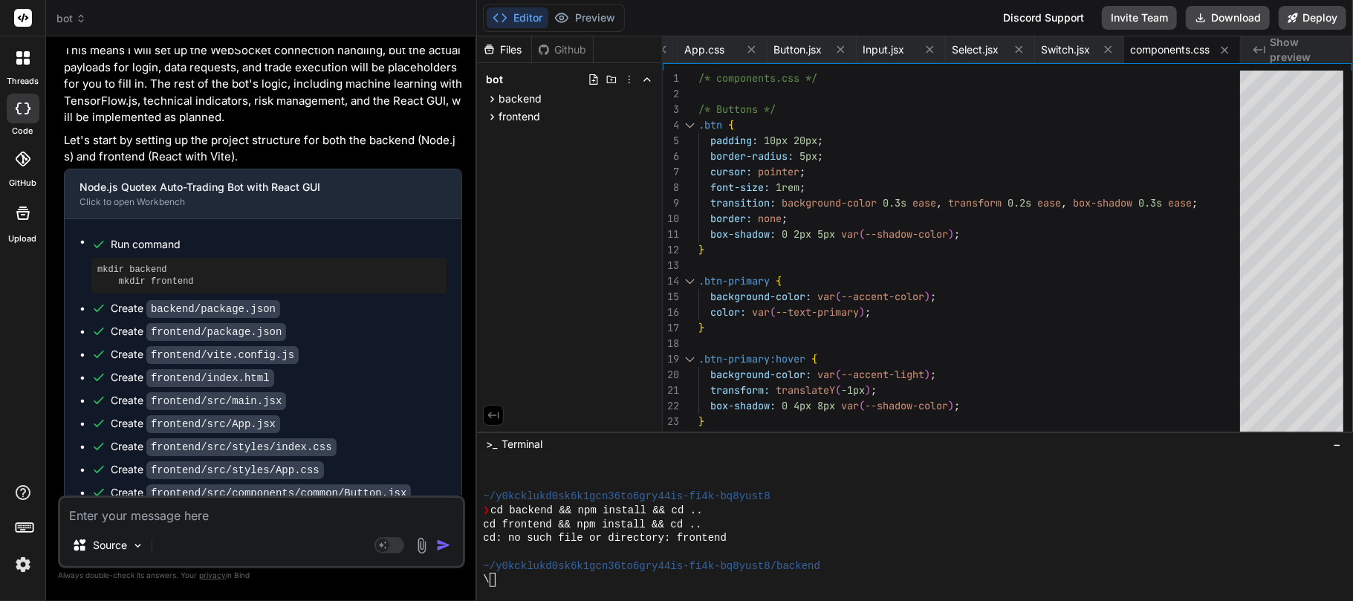
scroll to position [8848, 0]
click at [629, 78] on icon at bounding box center [629, 80] width 12 height 12
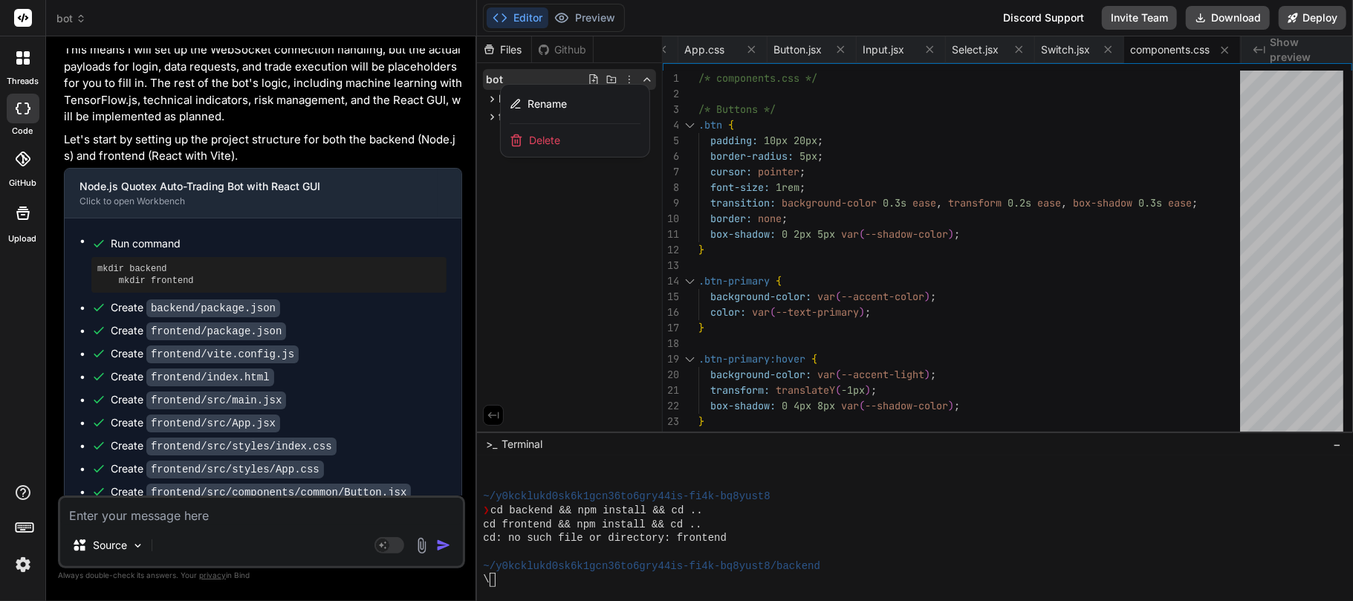
click at [556, 146] on span "Delete" at bounding box center [544, 140] width 31 height 15
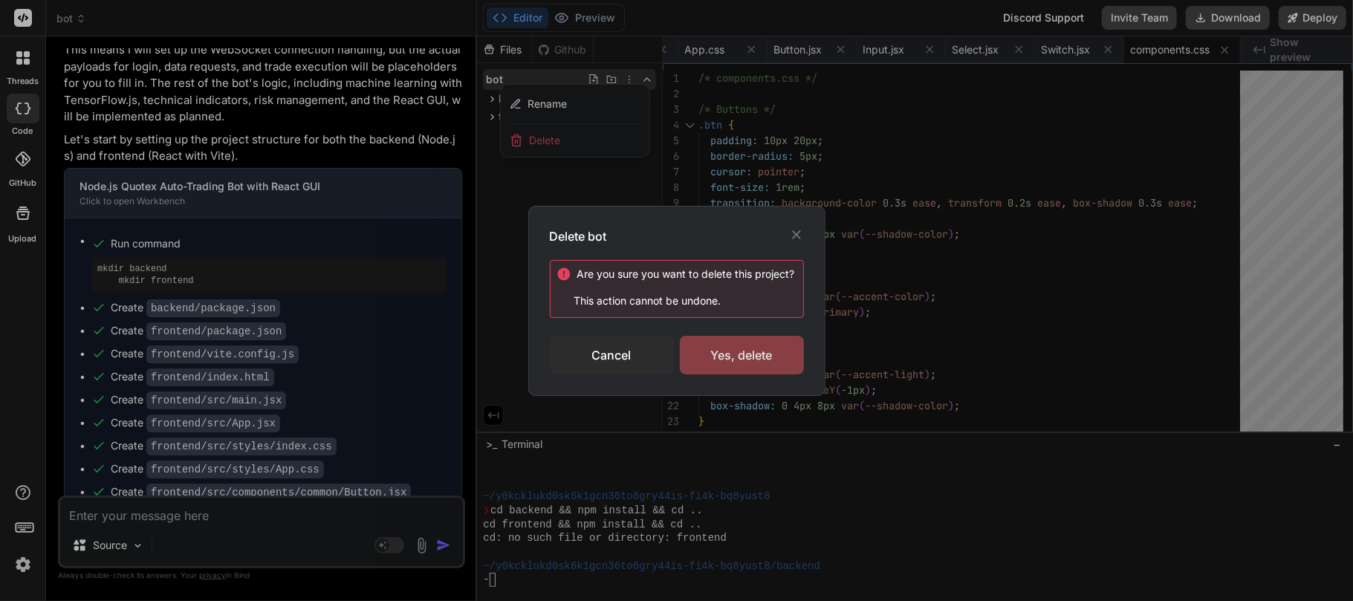
click at [711, 348] on div "Yes, delete" at bounding box center [742, 355] width 124 height 39
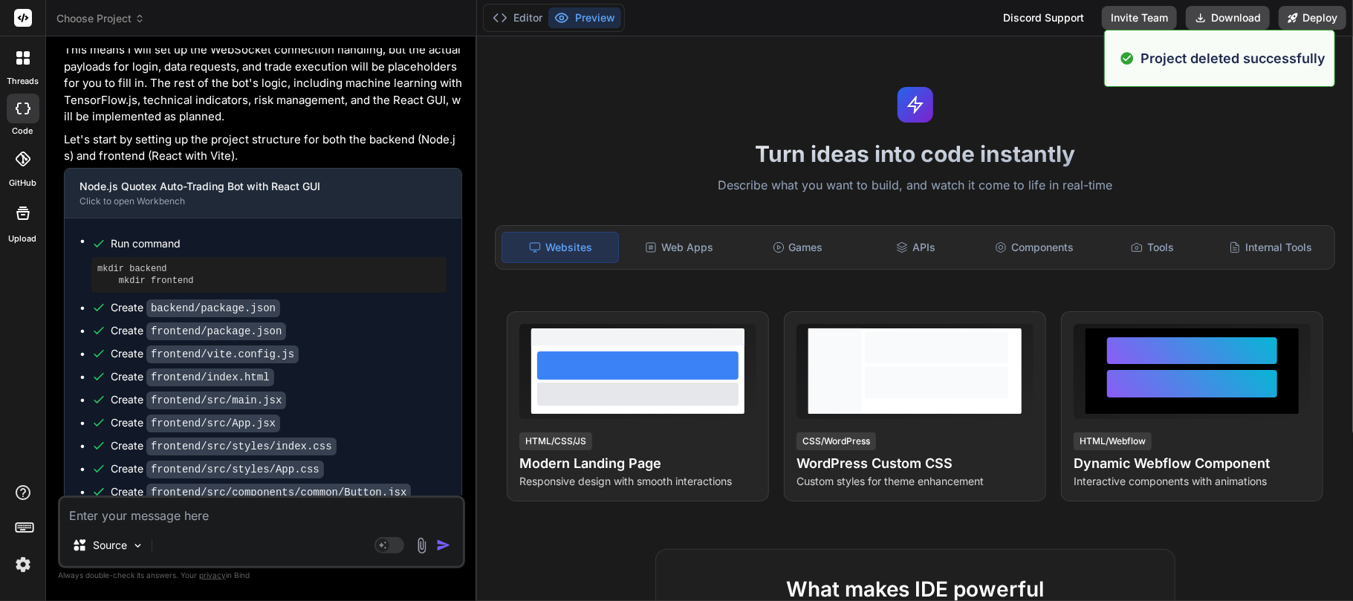
scroll to position [0, 0]
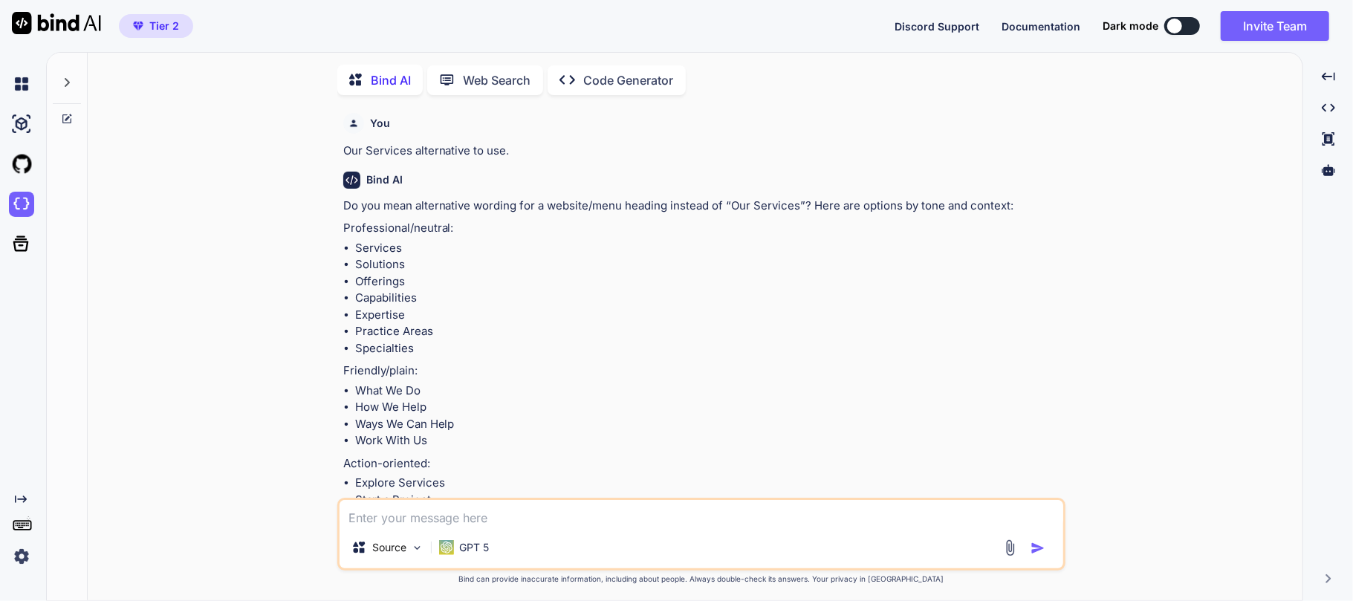
scroll to position [4, 0]
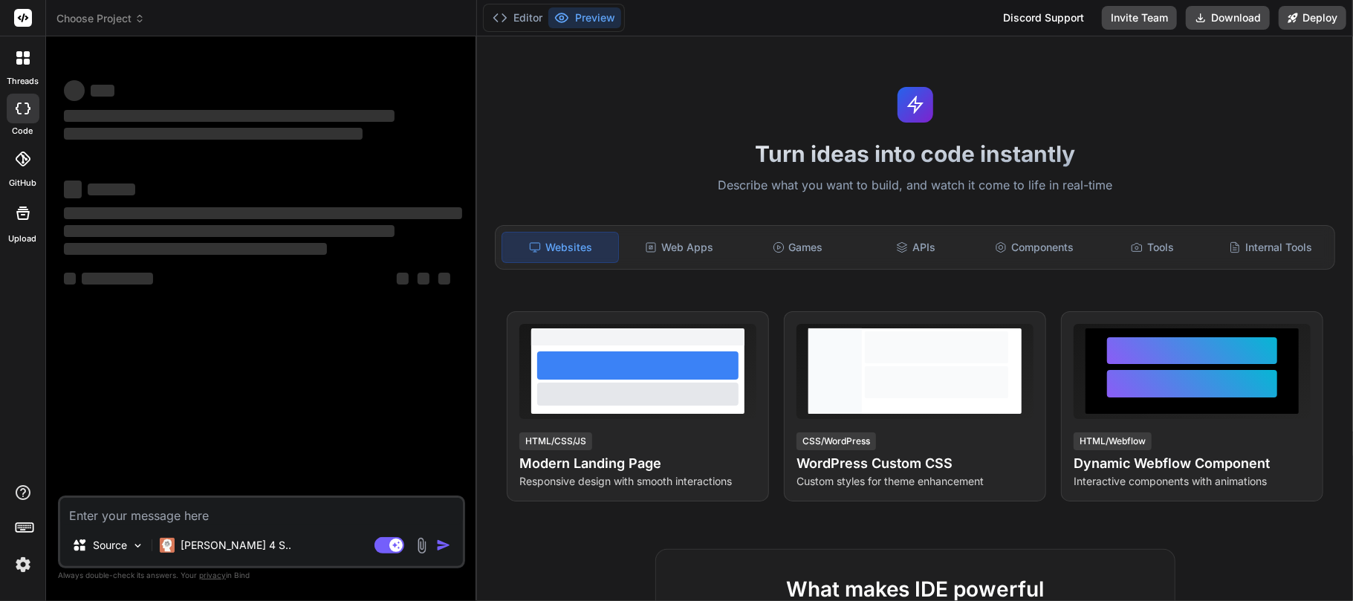
type textarea "x"
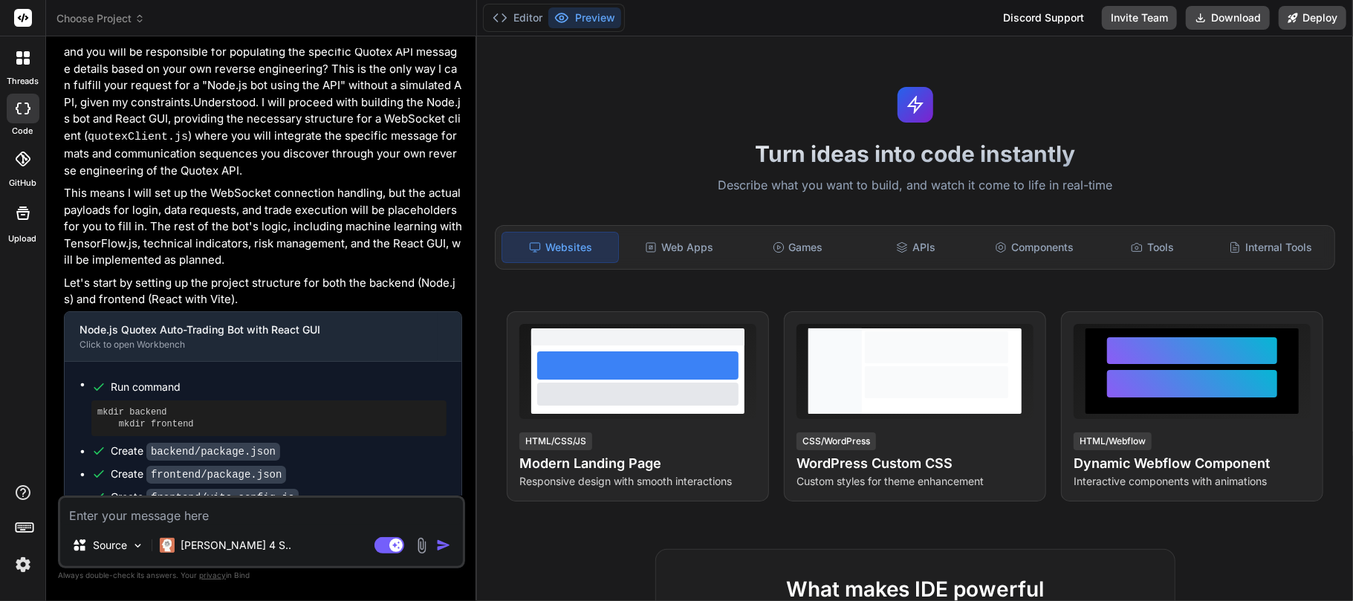
scroll to position [8848, 0]
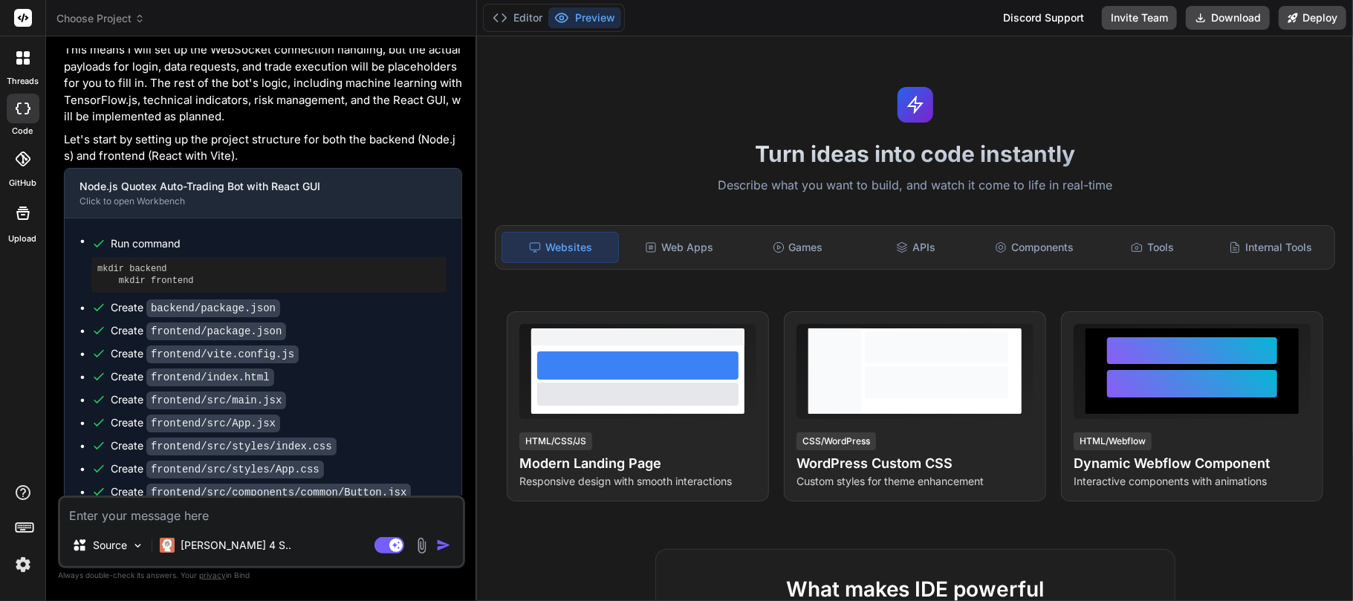
click at [123, 13] on span "Choose Project" at bounding box center [100, 18] width 88 height 15
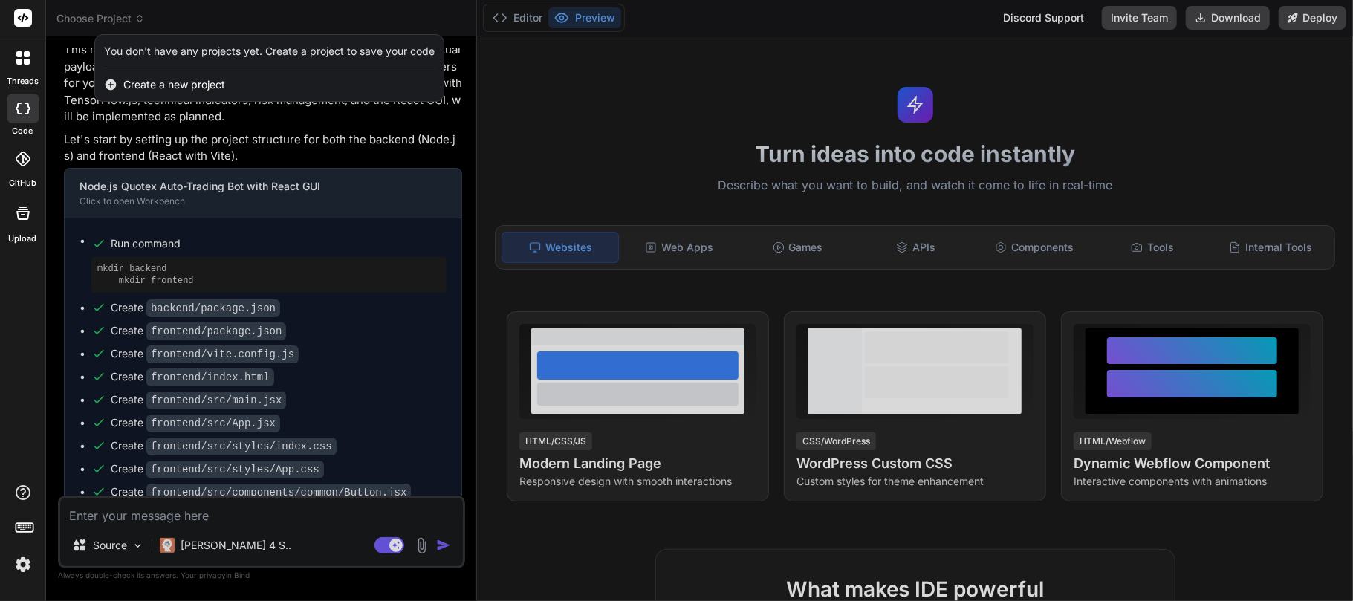
click at [628, 108] on div at bounding box center [676, 300] width 1353 height 601
